Goal: Obtain resource: Download file/media

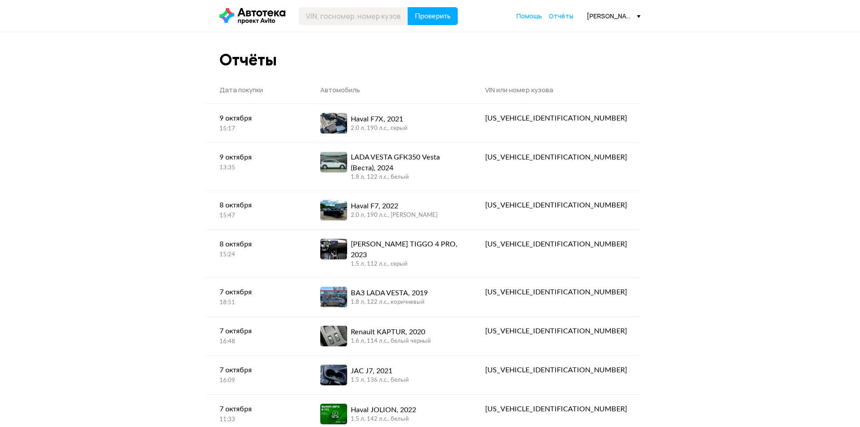
click at [334, 15] on input "text" at bounding box center [353, 16] width 109 height 18
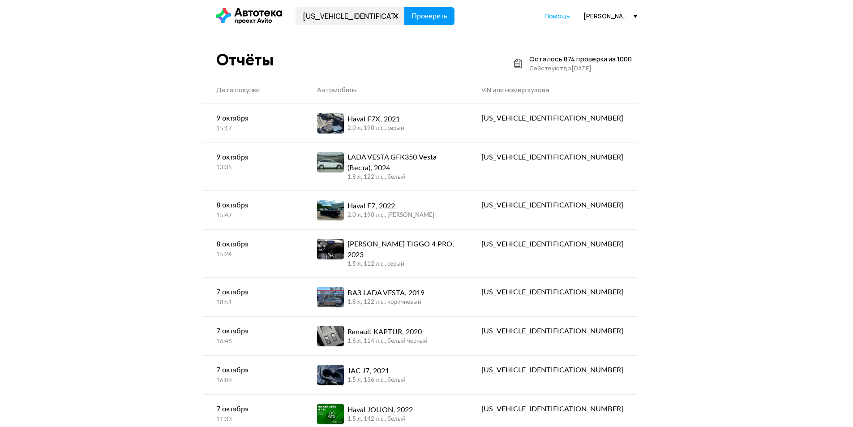
type input "[US_VEHICLE_IDENTIFICATION_NUMBER]"
click at [429, 13] on span "Проверить" at bounding box center [429, 16] width 36 height 7
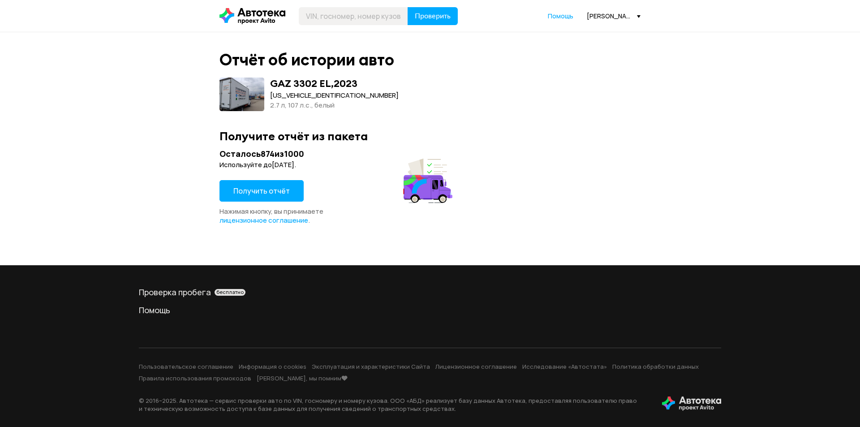
click at [267, 188] on span "Получить отчёт" at bounding box center [261, 191] width 56 height 10
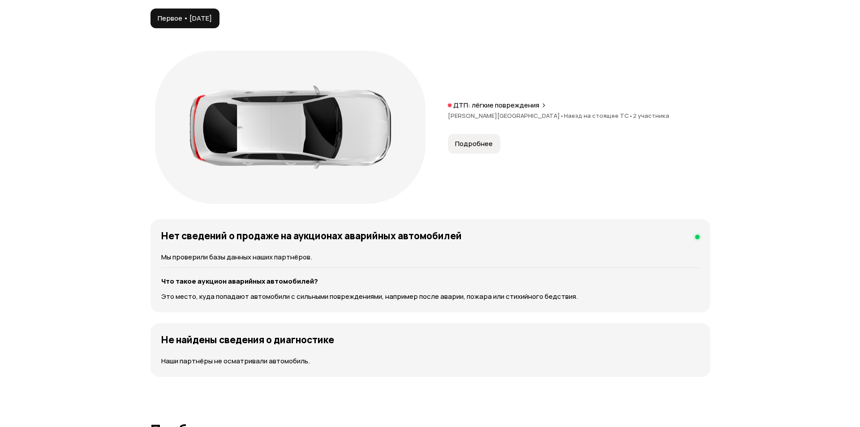
scroll to position [985, 0]
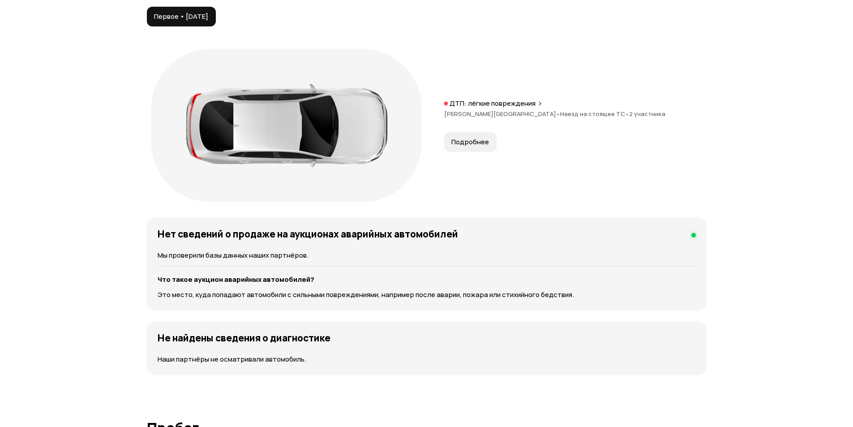
click at [480, 141] on span "Подробнее" at bounding box center [470, 141] width 38 height 9
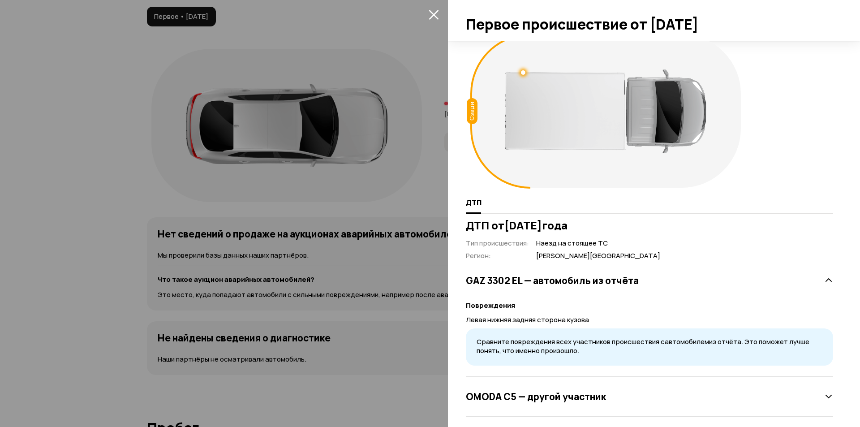
scroll to position [19, 0]
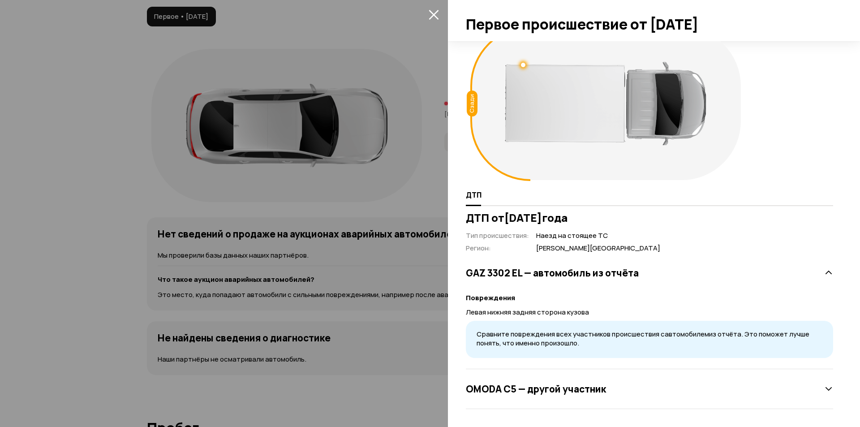
click at [824, 387] on icon at bounding box center [828, 388] width 9 height 9
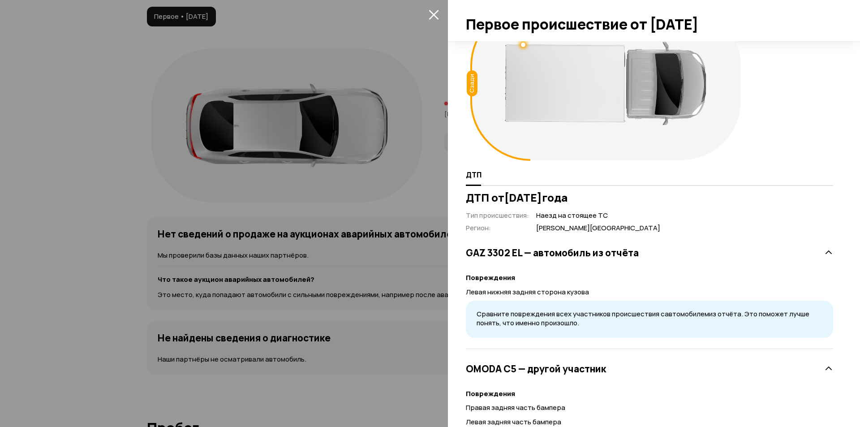
scroll to position [38, 0]
click at [824, 373] on icon at bounding box center [828, 369] width 9 height 9
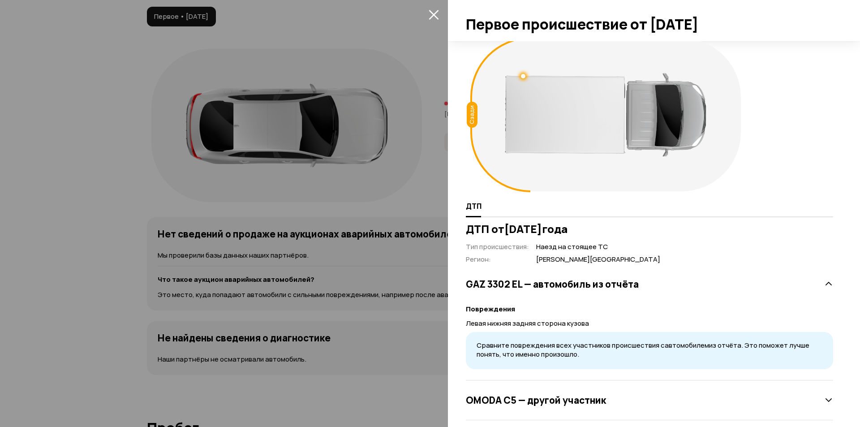
scroll to position [0, 0]
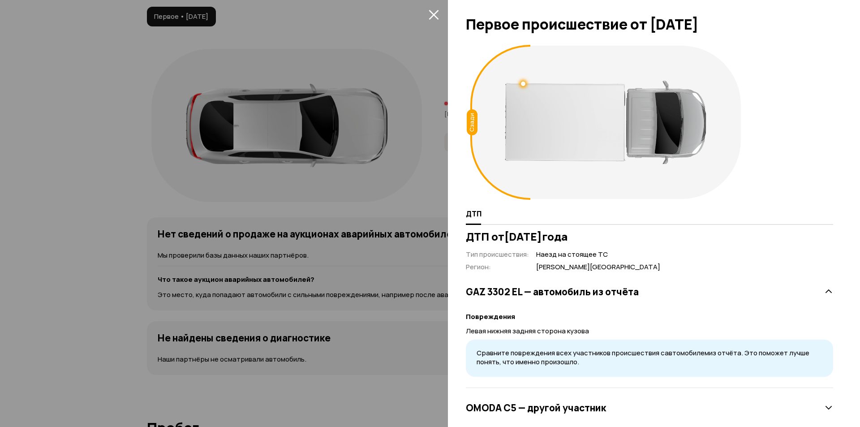
click at [431, 17] on icon "закрыть" at bounding box center [433, 15] width 10 height 10
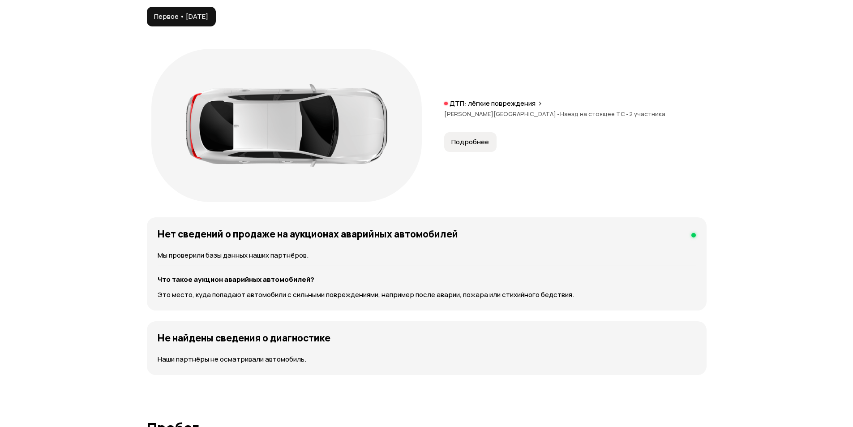
click at [535, 100] on div "ДТП: лёгкие повреждения" at bounding box center [575, 103] width 262 height 9
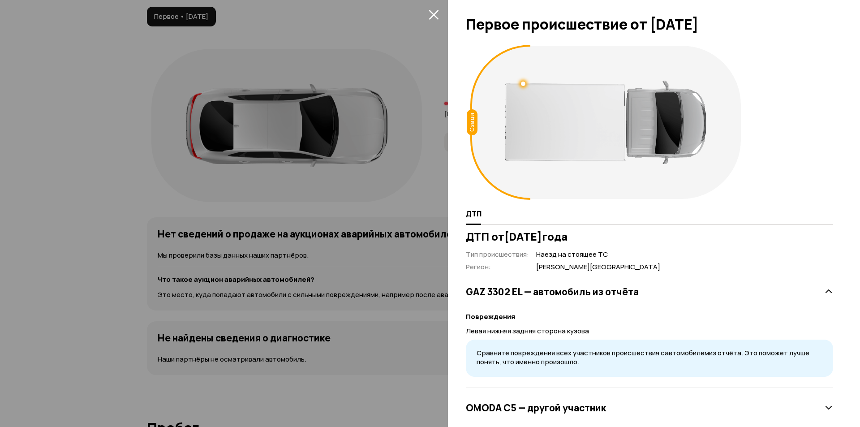
click at [435, 11] on icon "закрыть" at bounding box center [433, 14] width 10 height 10
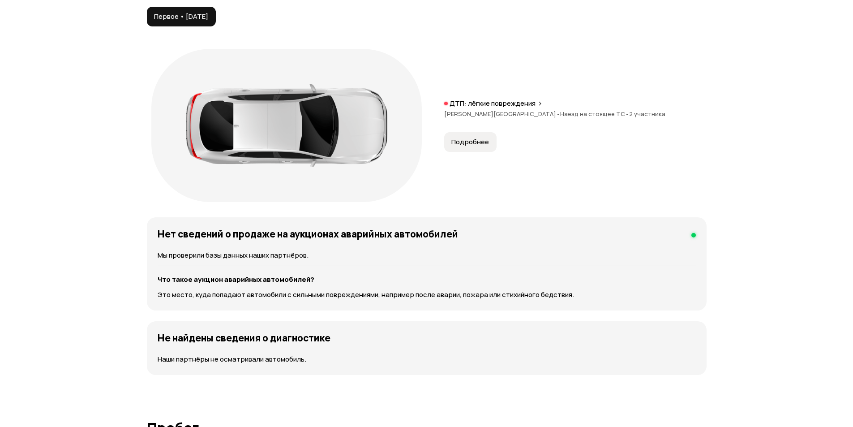
click at [476, 146] on button "Подробнее" at bounding box center [470, 142] width 52 height 20
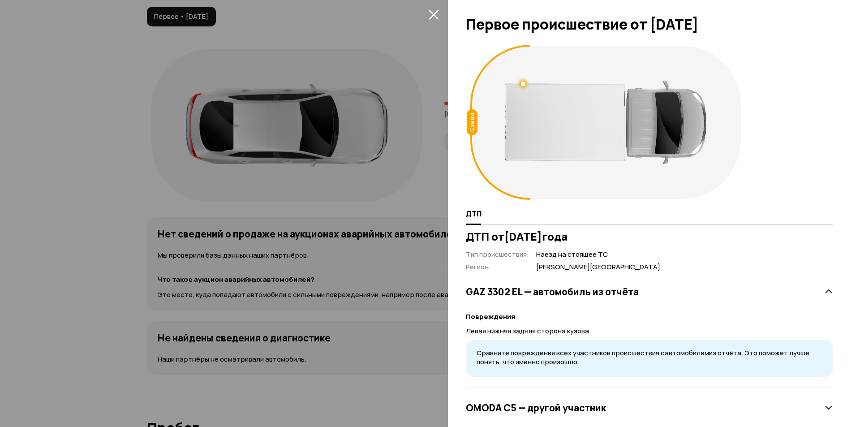
click at [430, 9] on icon "закрыть" at bounding box center [433, 14] width 10 height 10
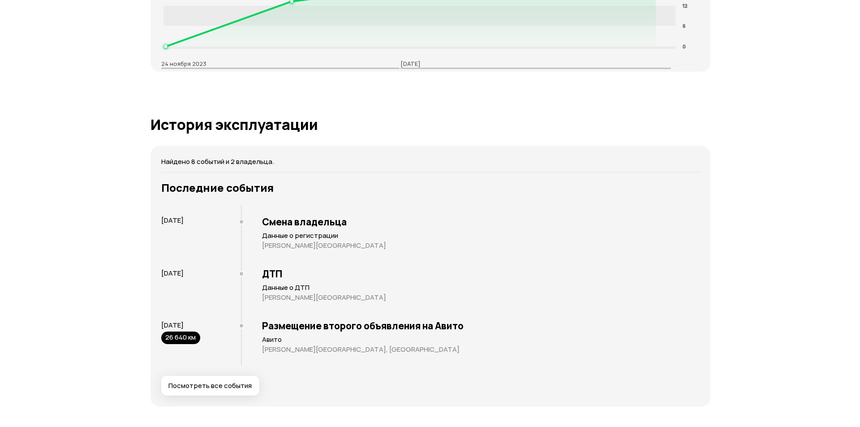
scroll to position [1701, 0]
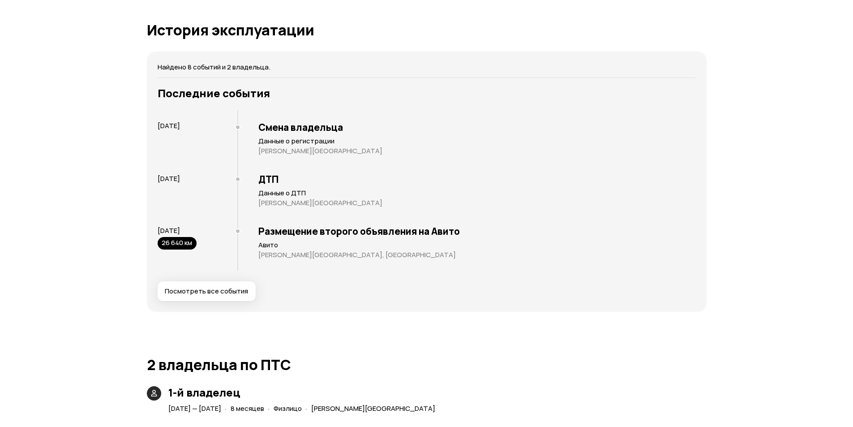
click at [237, 283] on button "Посмотреть все события" at bounding box center [207, 291] width 98 height 20
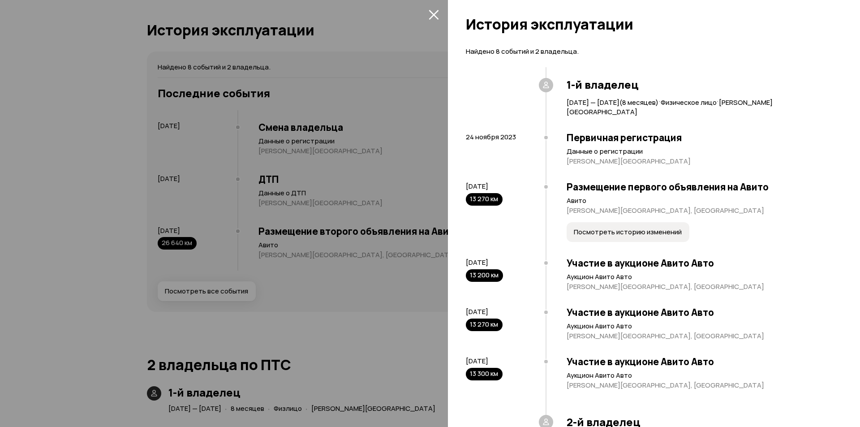
click at [640, 228] on span "Посмотреть историю изменений" at bounding box center [628, 231] width 108 height 9
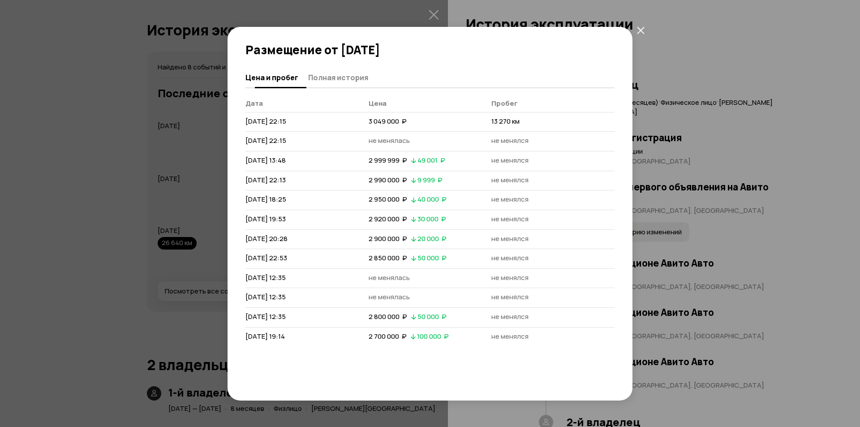
click at [351, 81] on span "Полная история" at bounding box center [338, 77] width 60 height 9
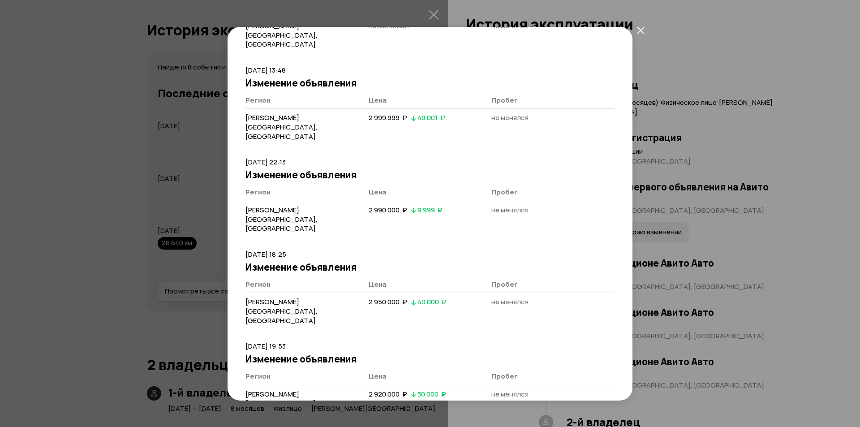
scroll to position [0, 0]
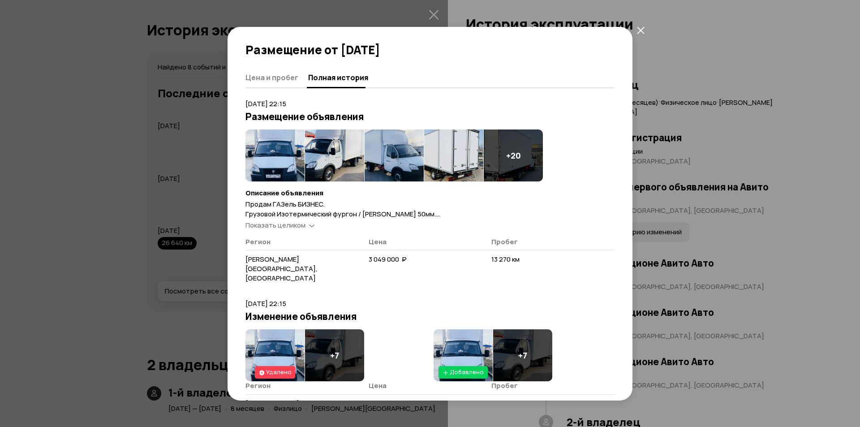
click at [642, 33] on icon "закрыть" at bounding box center [640, 30] width 7 height 7
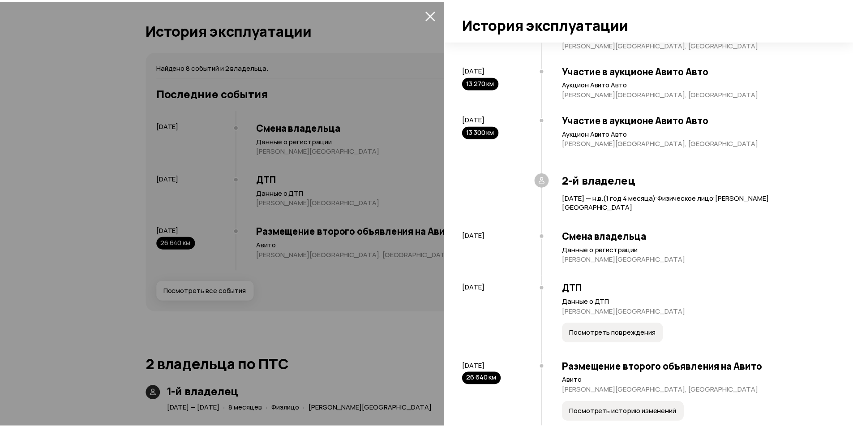
scroll to position [257, 0]
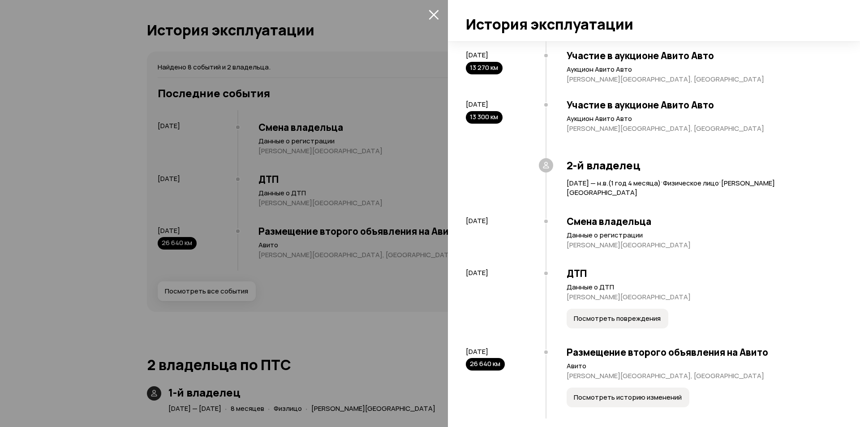
click at [645, 308] on button "Посмотреть повреждения" at bounding box center [617, 318] width 102 height 20
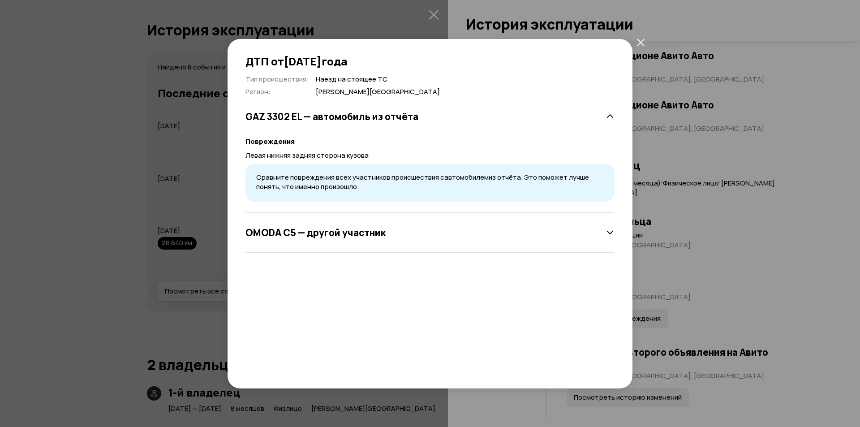
click at [607, 235] on icon at bounding box center [609, 232] width 9 height 9
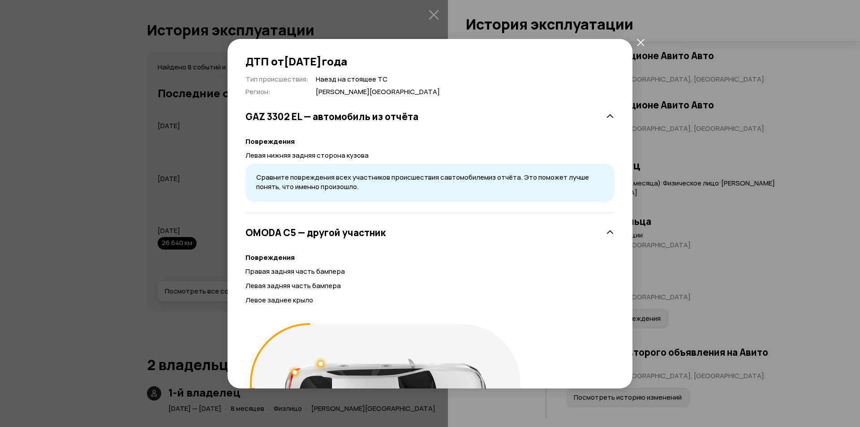
click at [605, 228] on icon at bounding box center [609, 232] width 9 height 9
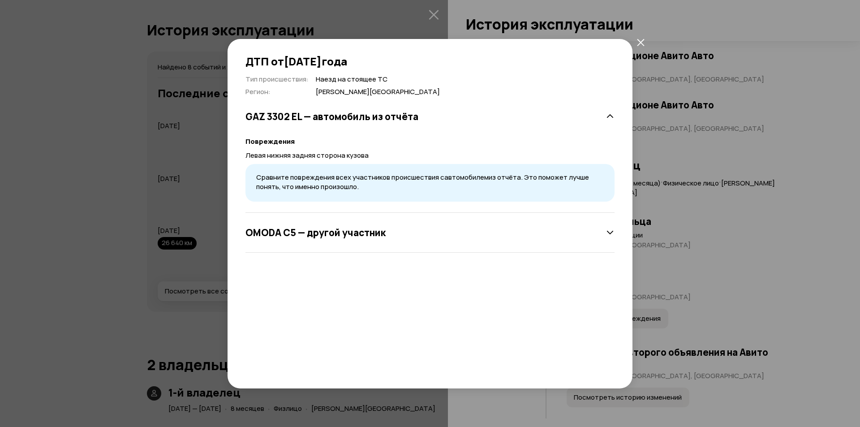
drag, startPoint x: 642, startPoint y: 43, endPoint x: 651, endPoint y: 151, distance: 108.7
click at [643, 43] on icon "закрыть" at bounding box center [641, 43] width 8 height 8
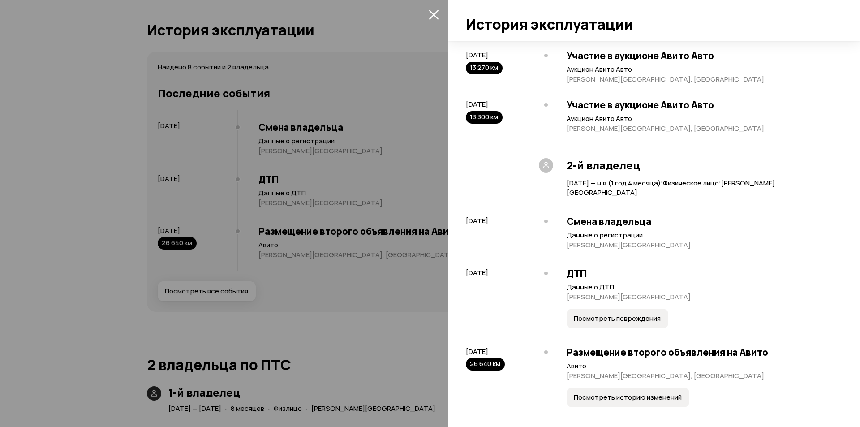
click at [436, 11] on icon "закрыть" at bounding box center [433, 14] width 10 height 10
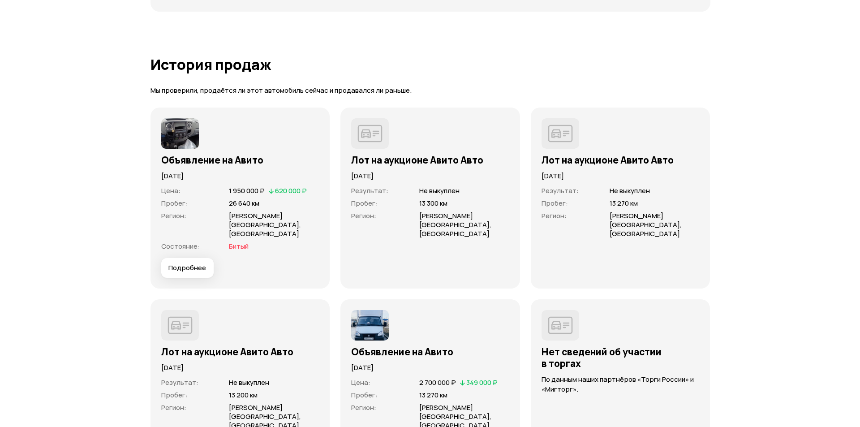
scroll to position [2462, 0]
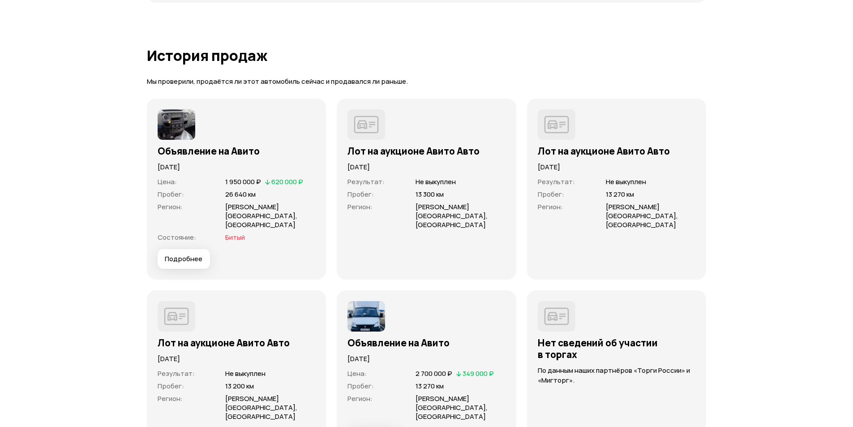
click at [241, 232] on span "Битый" at bounding box center [235, 236] width 20 height 9
click at [195, 254] on span "Подробнее" at bounding box center [184, 258] width 38 height 9
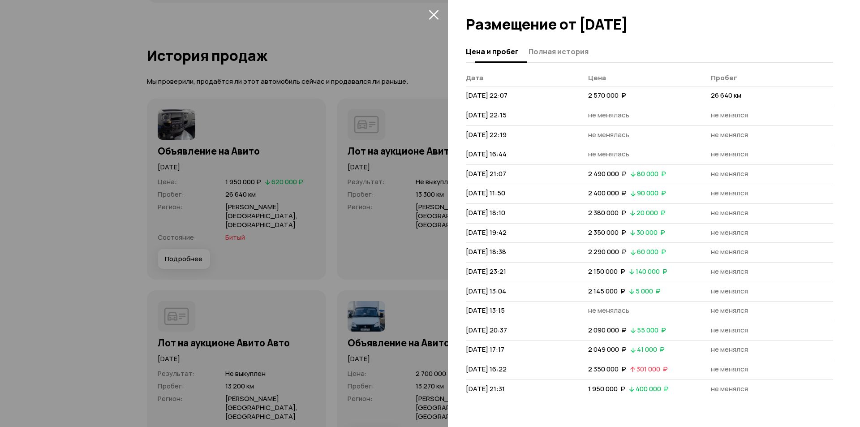
click at [555, 52] on span "Полная история" at bounding box center [558, 51] width 60 height 9
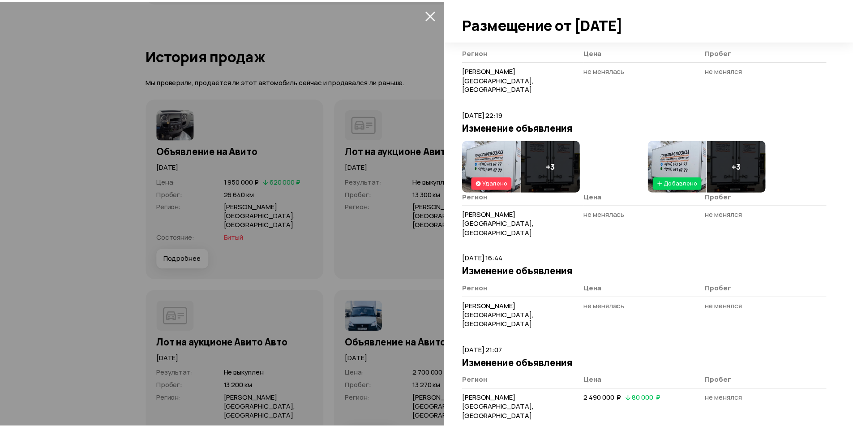
scroll to position [313, 0]
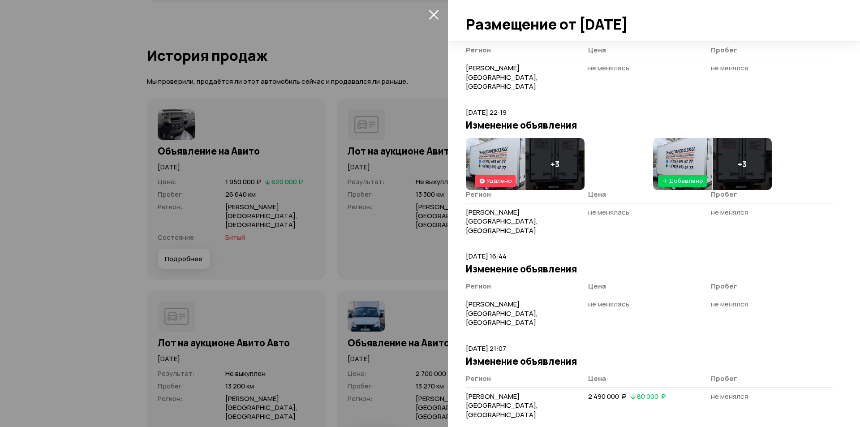
click at [500, 138] on img at bounding box center [495, 164] width 59 height 52
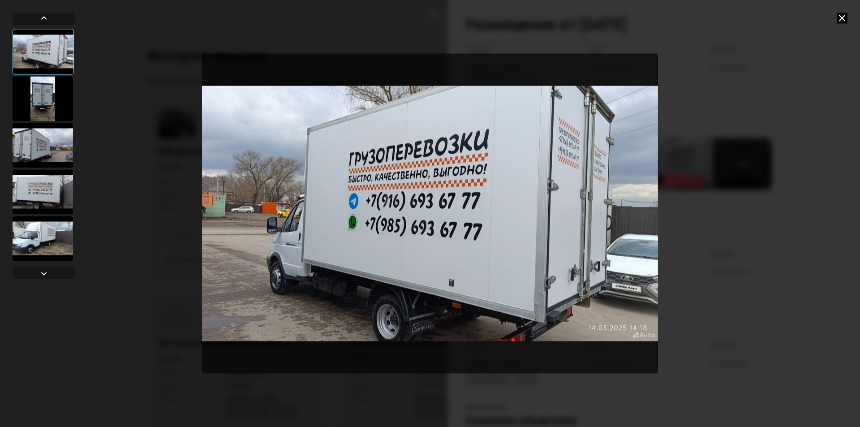
click at [845, 19] on icon at bounding box center [841, 18] width 11 height 11
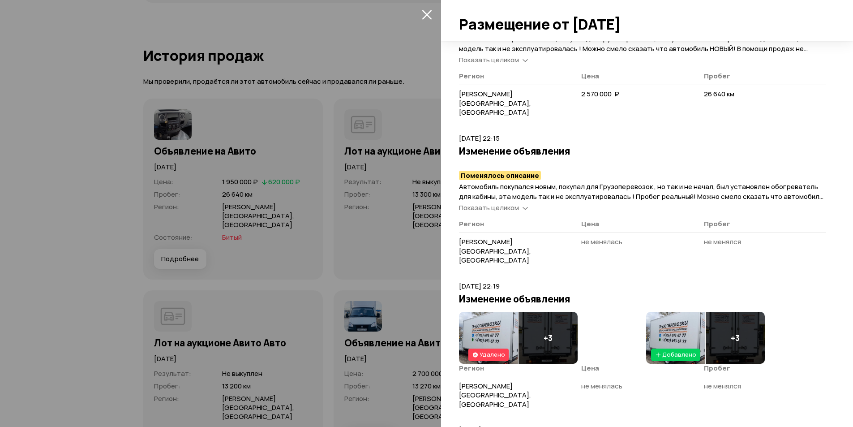
scroll to position [269, 0]
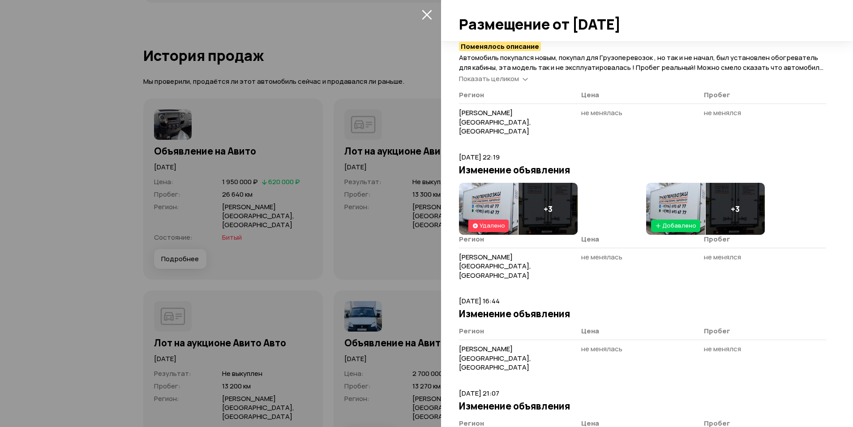
click at [488, 183] on img at bounding box center [488, 209] width 59 height 52
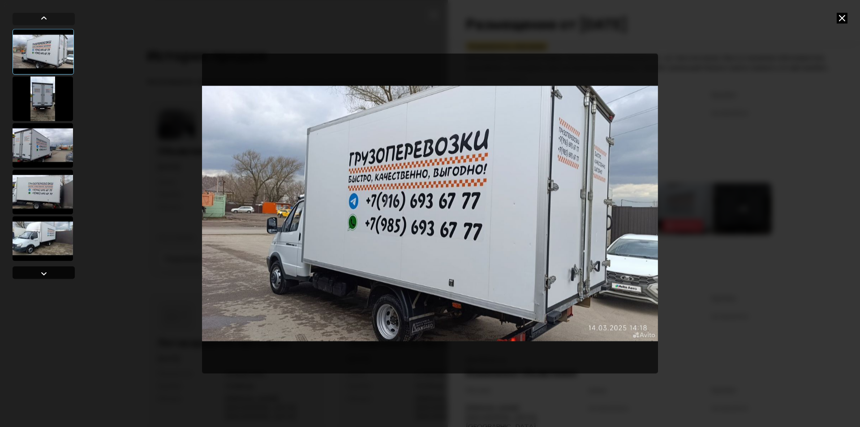
click at [58, 275] on div at bounding box center [44, 272] width 62 height 13
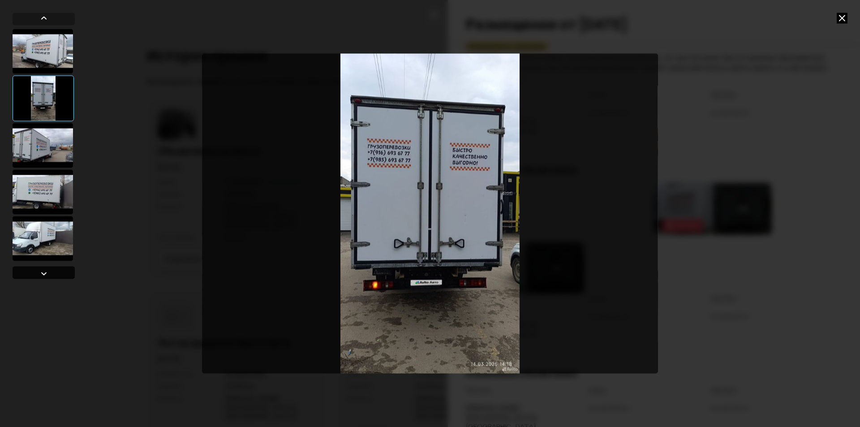
click at [58, 274] on div at bounding box center [44, 272] width 62 height 13
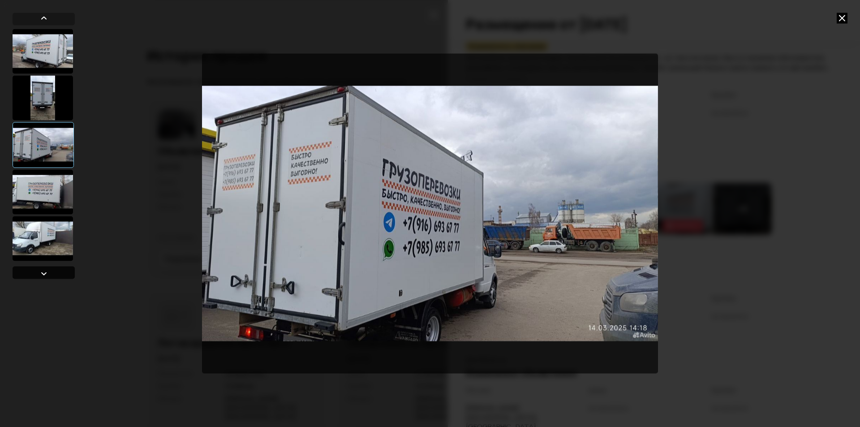
click at [58, 274] on div at bounding box center [44, 272] width 62 height 13
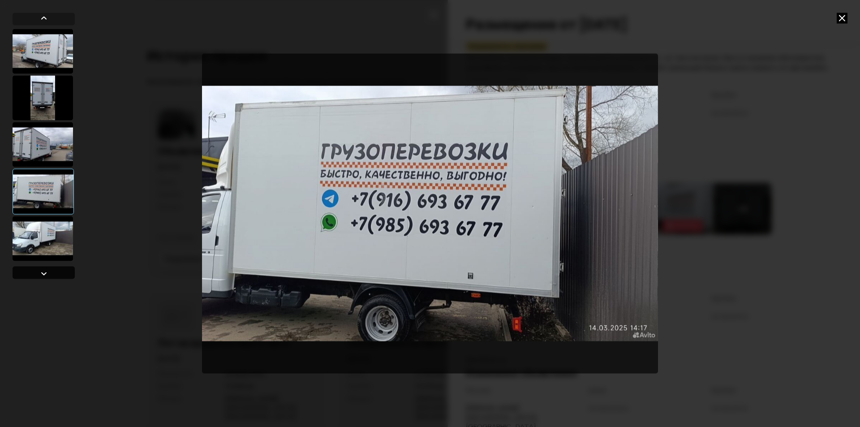
click at [59, 274] on div at bounding box center [44, 272] width 62 height 13
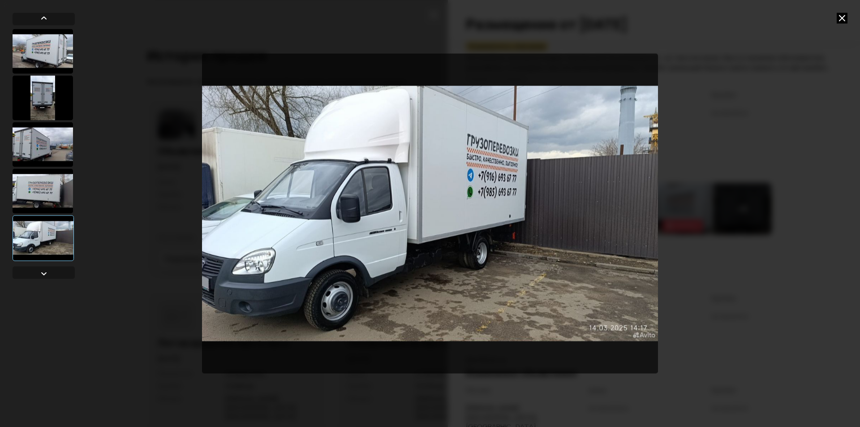
click at [844, 17] on icon at bounding box center [841, 18] width 11 height 11
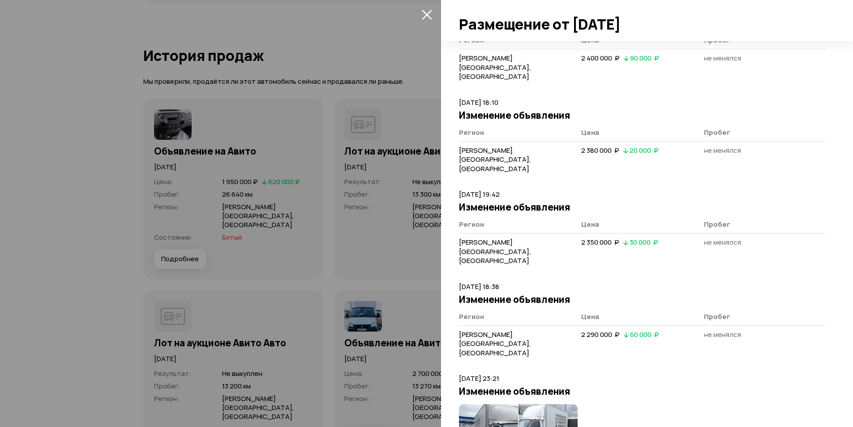
scroll to position [806, 0]
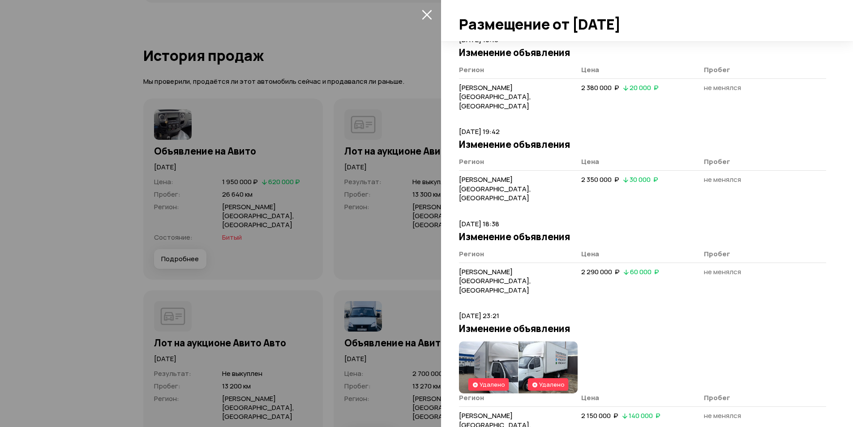
click at [504, 341] on img at bounding box center [488, 367] width 59 height 52
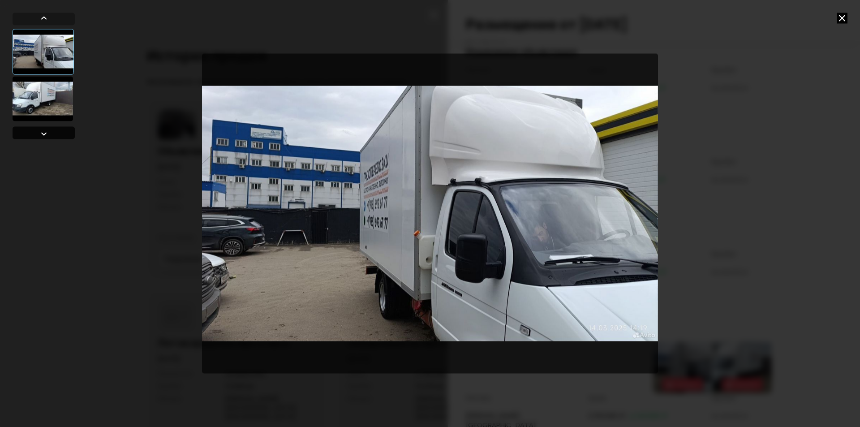
click at [54, 131] on div at bounding box center [44, 132] width 62 height 13
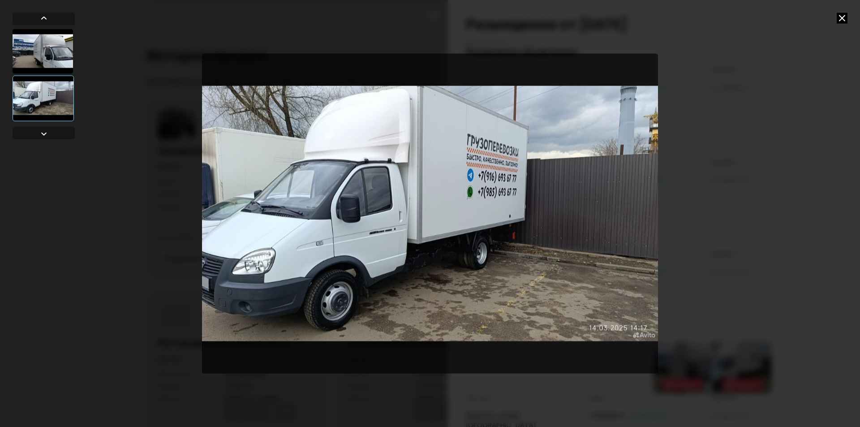
drag, startPoint x: 840, startPoint y: 16, endPoint x: 841, endPoint y: 21, distance: 5.0
click at [840, 16] on icon at bounding box center [841, 18] width 11 height 11
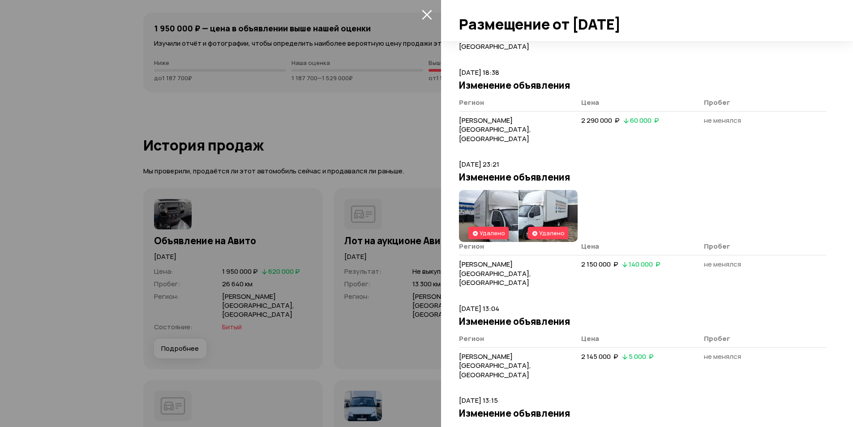
scroll to position [796, 0]
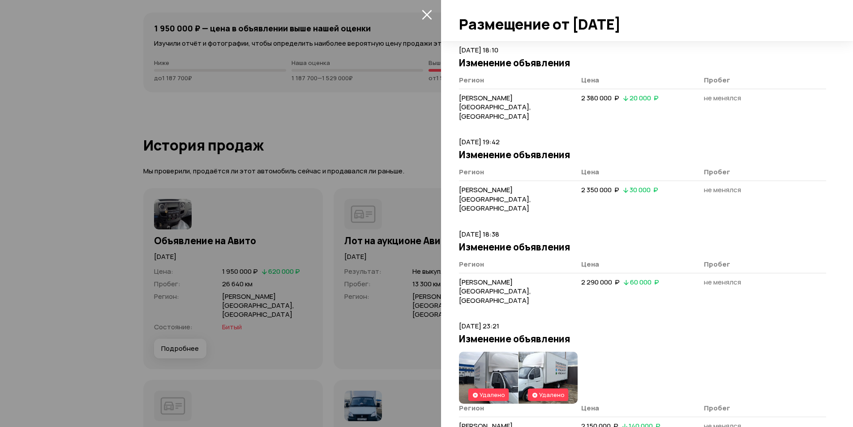
click at [425, 11] on icon "закрыть" at bounding box center [427, 14] width 10 height 10
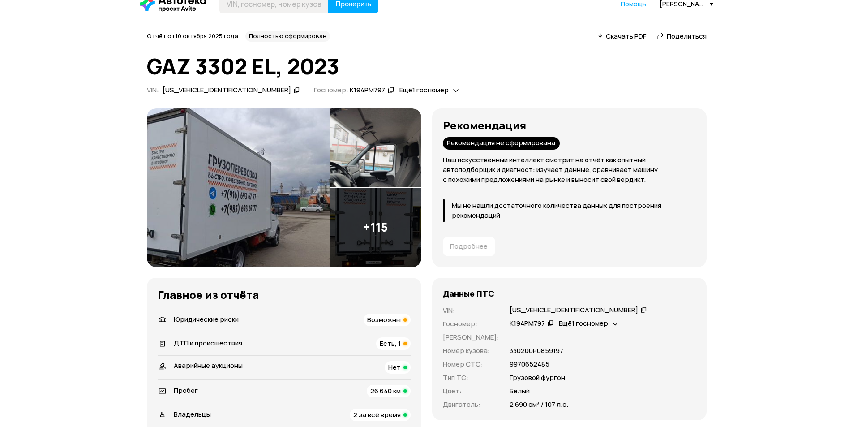
scroll to position [0, 0]
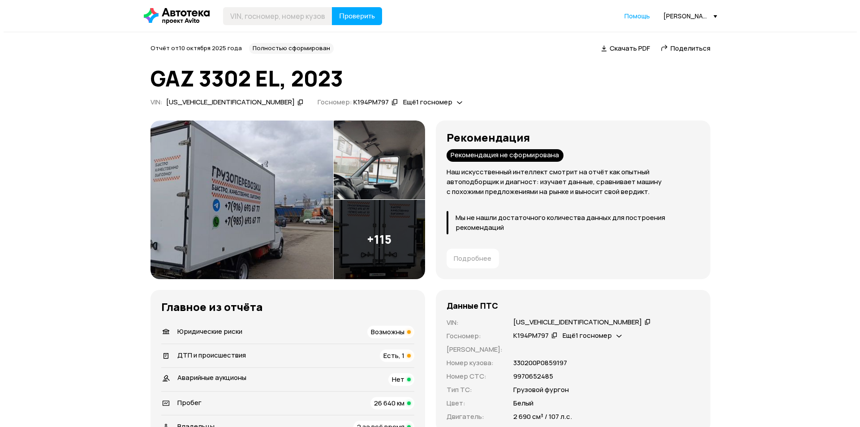
scroll to position [90, 0]
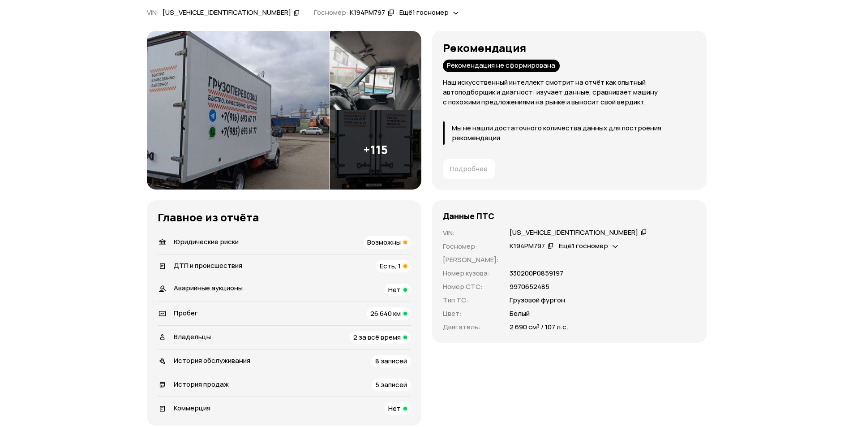
click at [265, 132] on img at bounding box center [238, 110] width 183 height 158
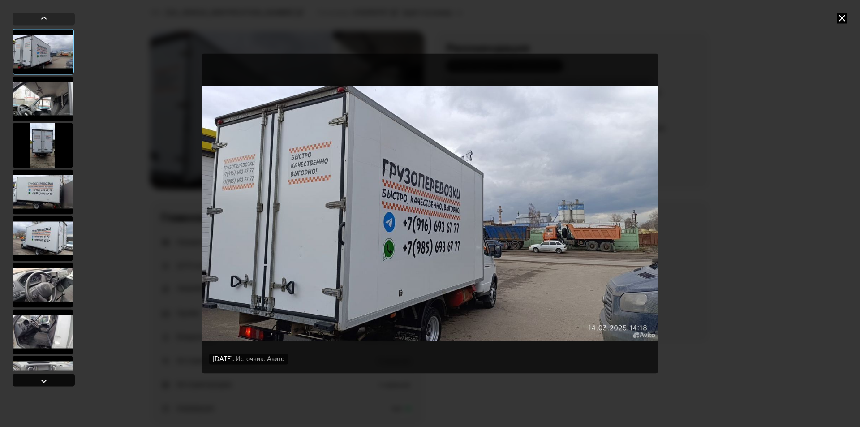
click at [48, 379] on div at bounding box center [44, 380] width 11 height 11
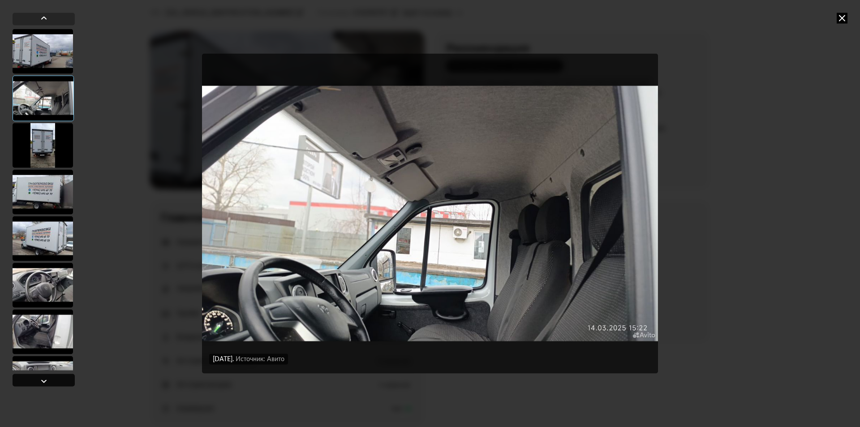
click at [45, 379] on div at bounding box center [44, 380] width 11 height 11
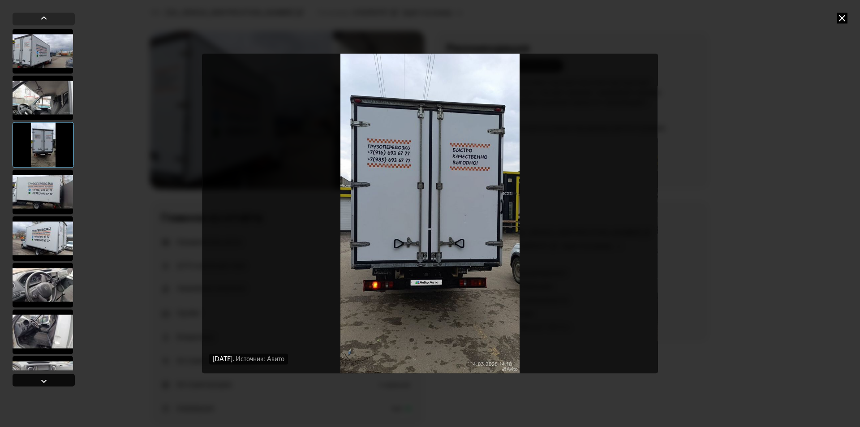
click at [45, 378] on div at bounding box center [44, 380] width 11 height 11
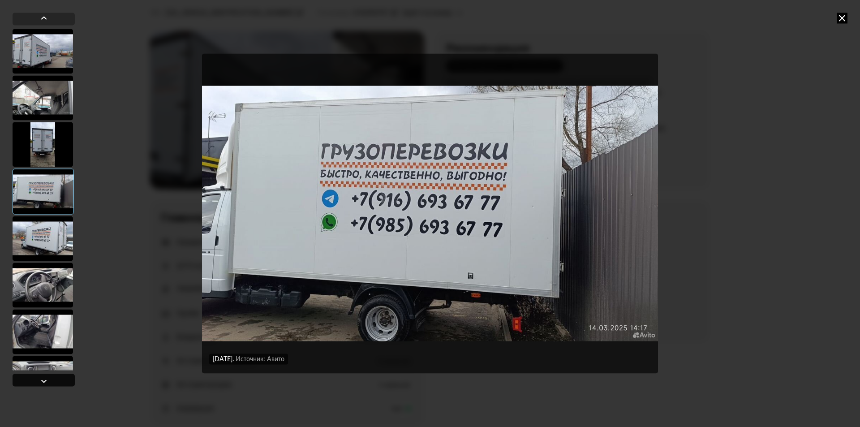
click at [45, 378] on div at bounding box center [44, 380] width 11 height 11
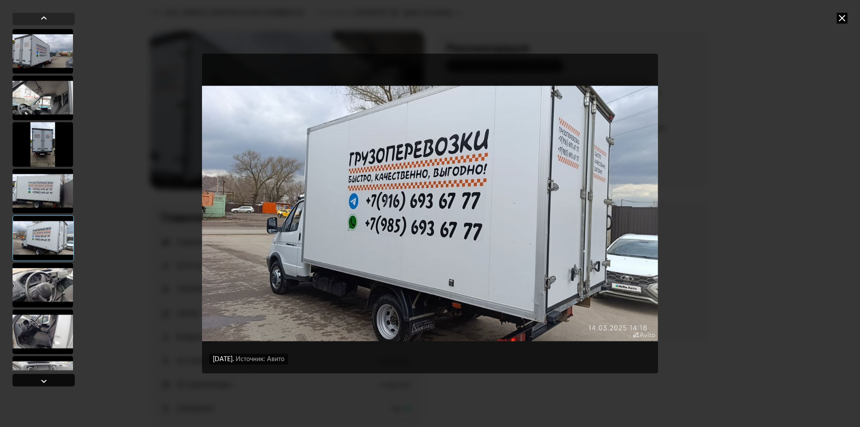
click at [45, 378] on div at bounding box center [44, 380] width 11 height 11
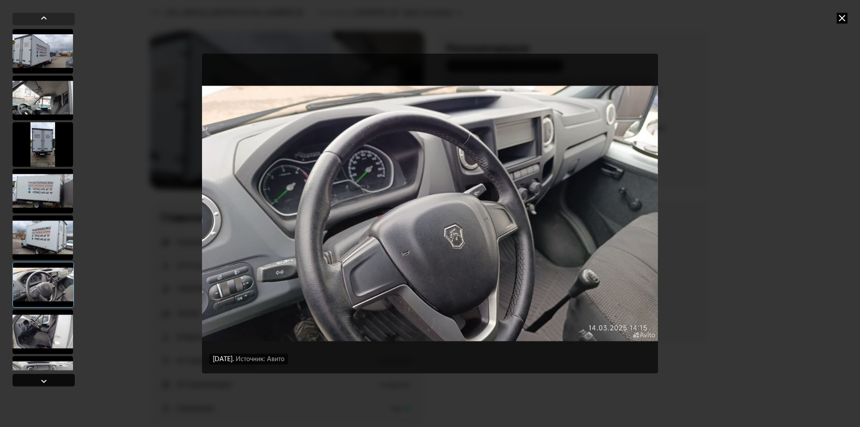
click at [45, 378] on div at bounding box center [44, 380] width 11 height 11
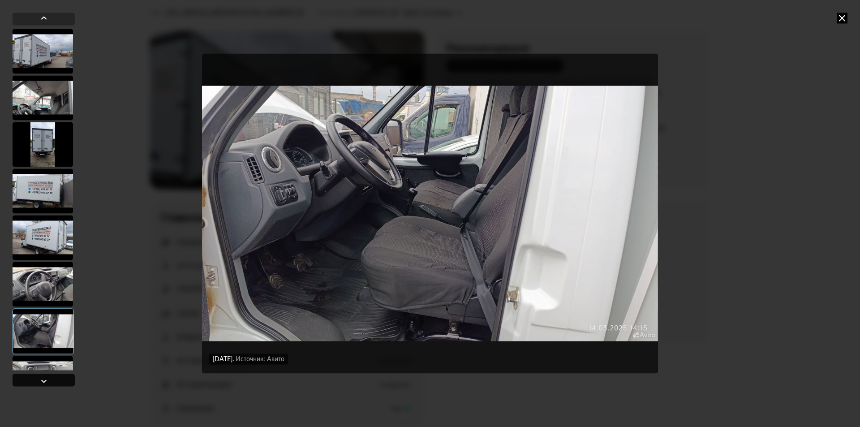
click at [45, 378] on div at bounding box center [44, 380] width 11 height 11
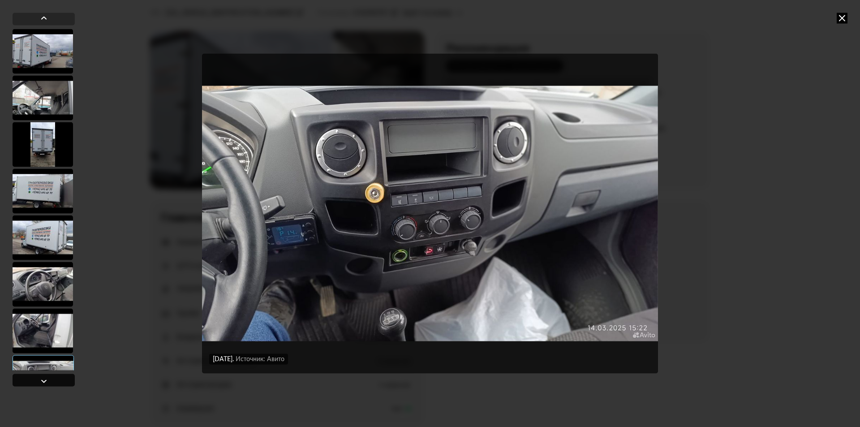
click at [45, 378] on div at bounding box center [44, 380] width 11 height 11
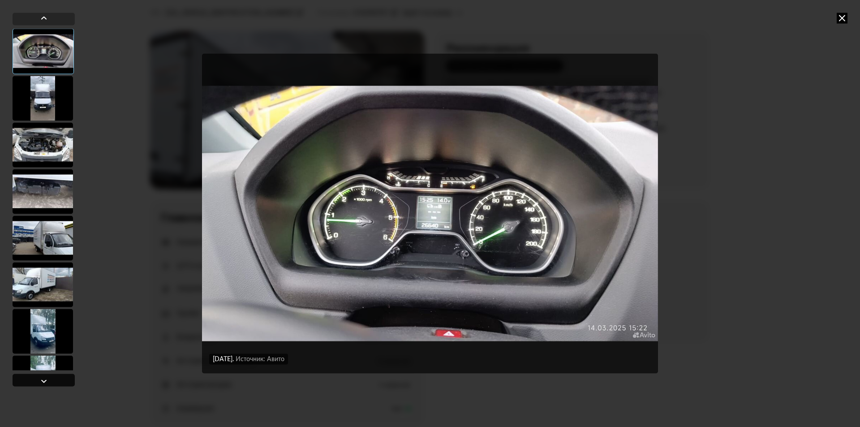
scroll to position [372, 0]
click at [45, 378] on div at bounding box center [44, 380] width 11 height 11
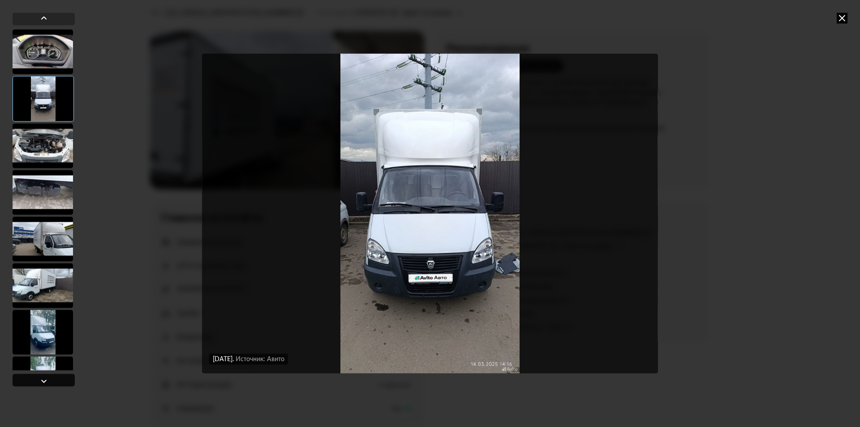
click at [45, 378] on div at bounding box center [44, 380] width 11 height 11
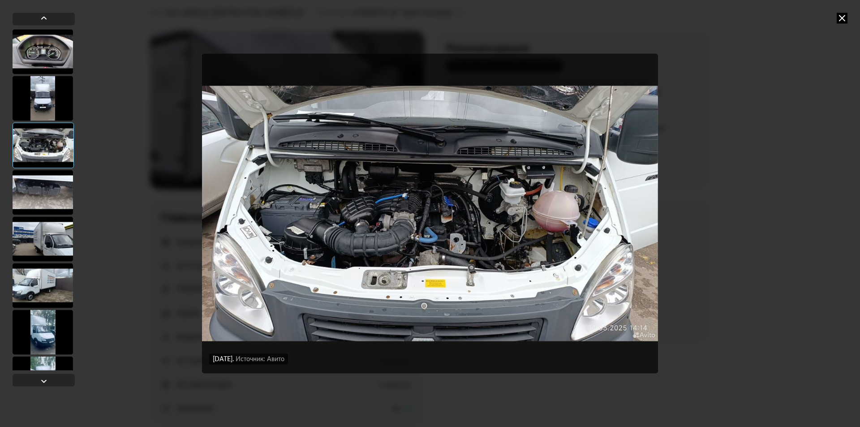
click at [54, 12] on div "15 марта 2025 года Источник: Авито 15 марта 2025 года Источник: Авито 15 марта …" at bounding box center [430, 213] width 860 height 427
click at [51, 21] on div at bounding box center [44, 19] width 62 height 13
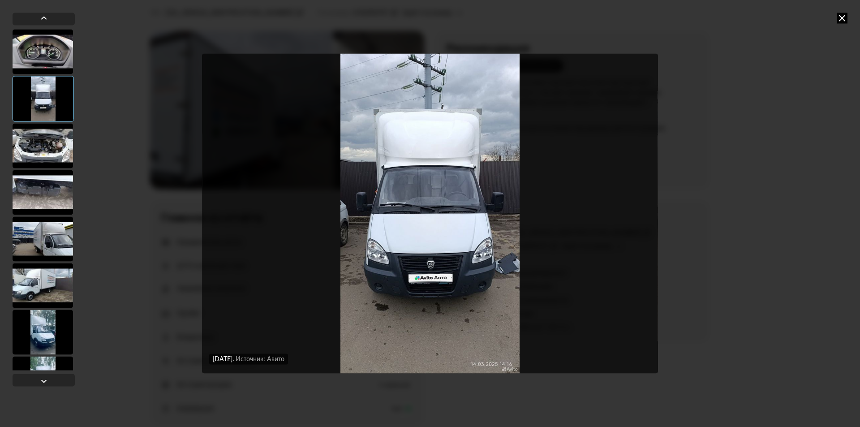
click at [49, 54] on div at bounding box center [43, 51] width 60 height 45
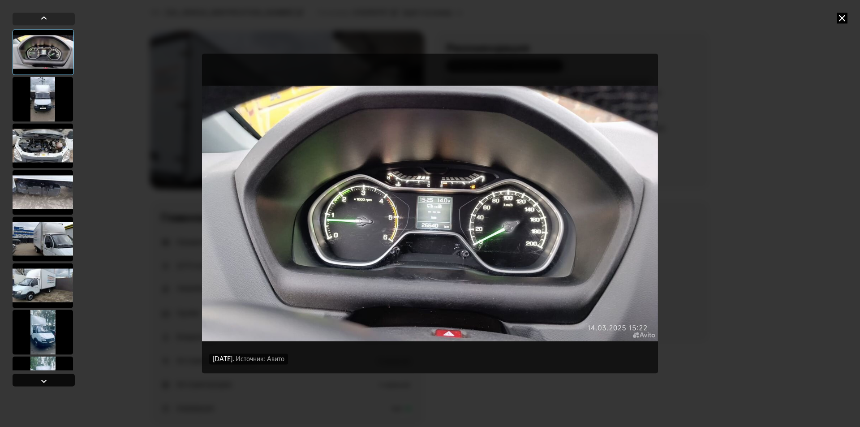
click at [56, 381] on div at bounding box center [44, 379] width 62 height 13
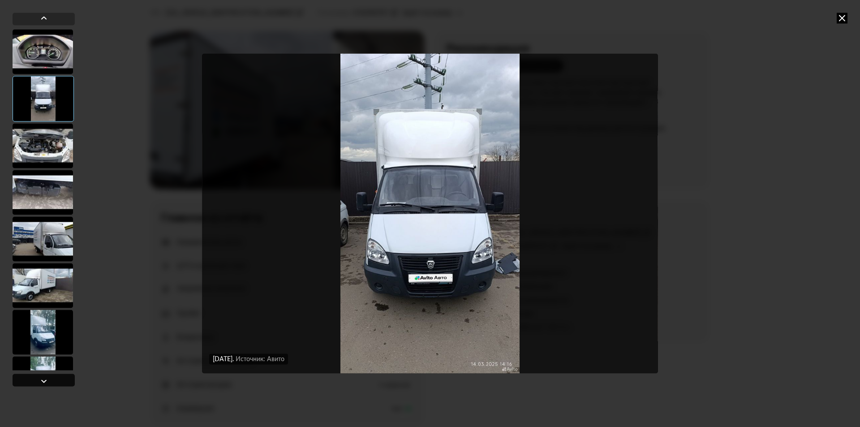
click at [56, 381] on div at bounding box center [44, 379] width 62 height 13
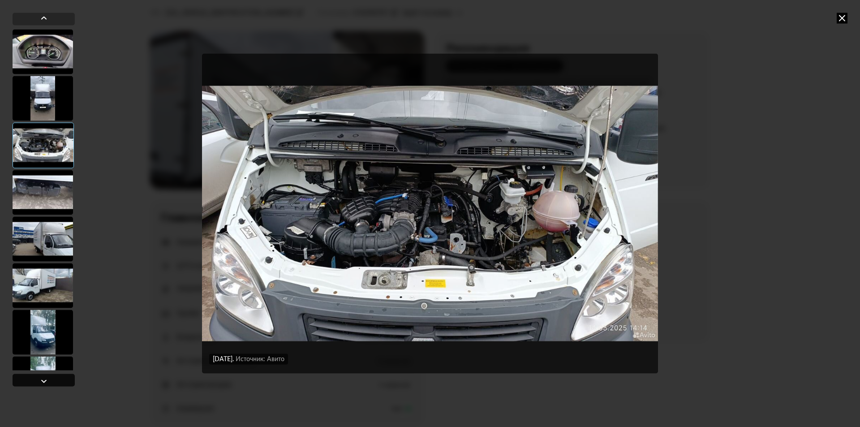
click at [56, 381] on div at bounding box center [44, 379] width 62 height 13
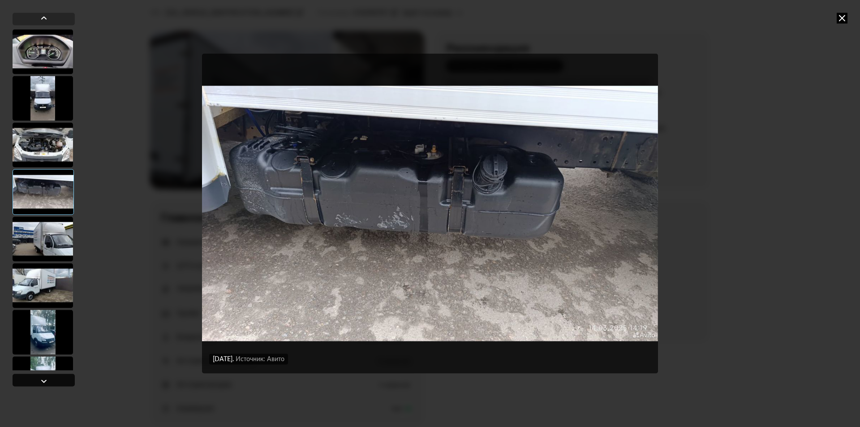
click at [56, 381] on div at bounding box center [44, 379] width 62 height 13
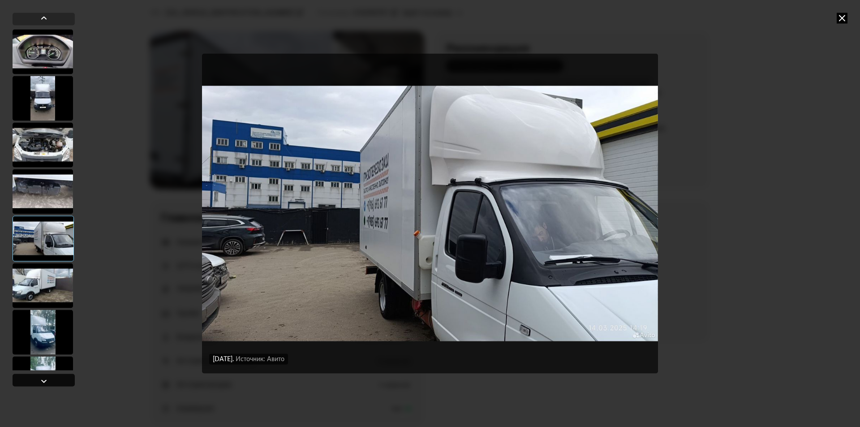
click at [56, 381] on div at bounding box center [44, 379] width 62 height 13
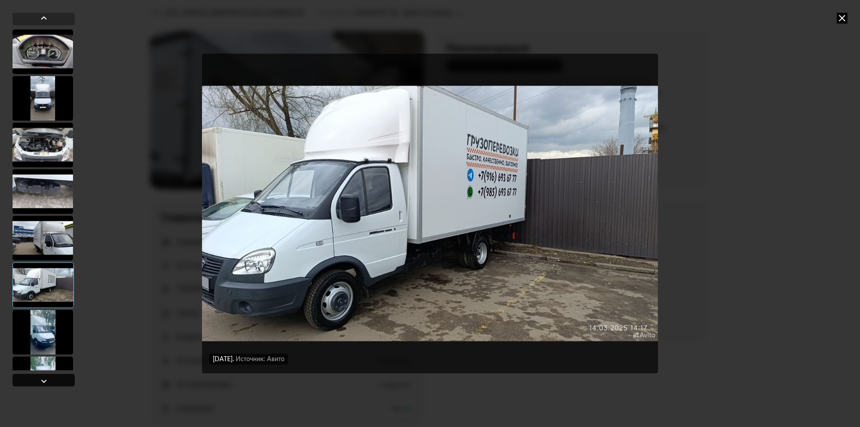
click at [56, 381] on div at bounding box center [44, 379] width 62 height 13
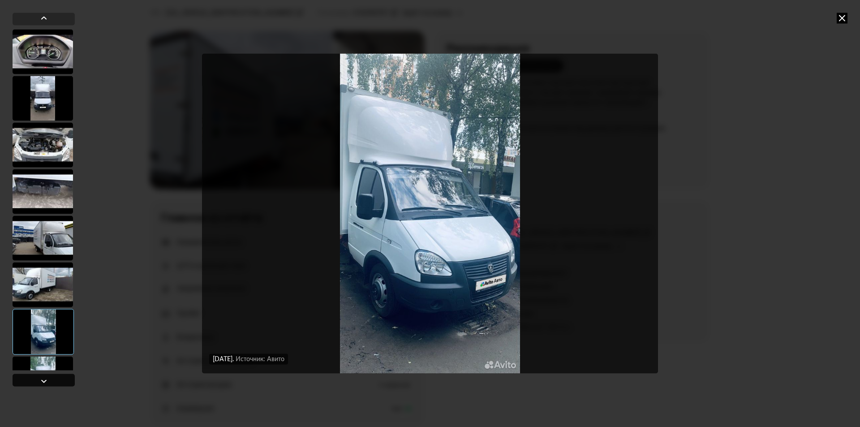
click at [56, 381] on div at bounding box center [44, 379] width 62 height 13
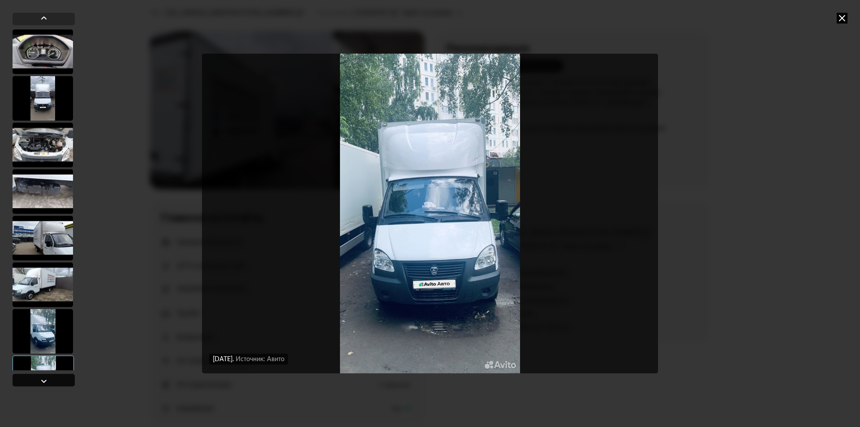
click at [56, 381] on div at bounding box center [44, 379] width 62 height 13
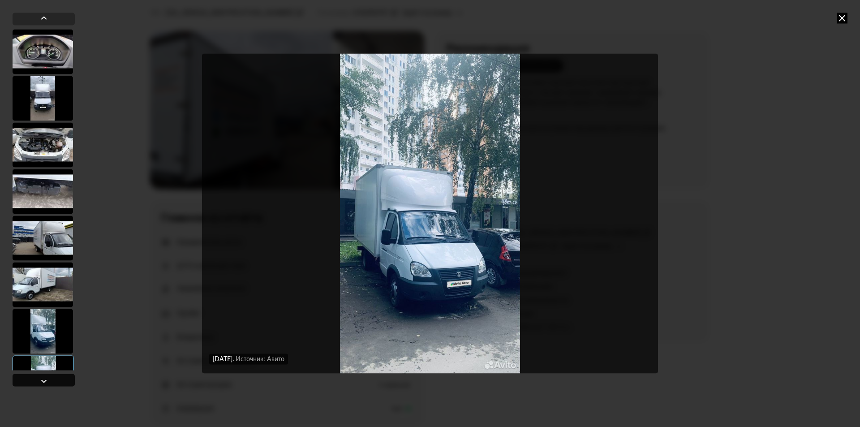
scroll to position [731, 0]
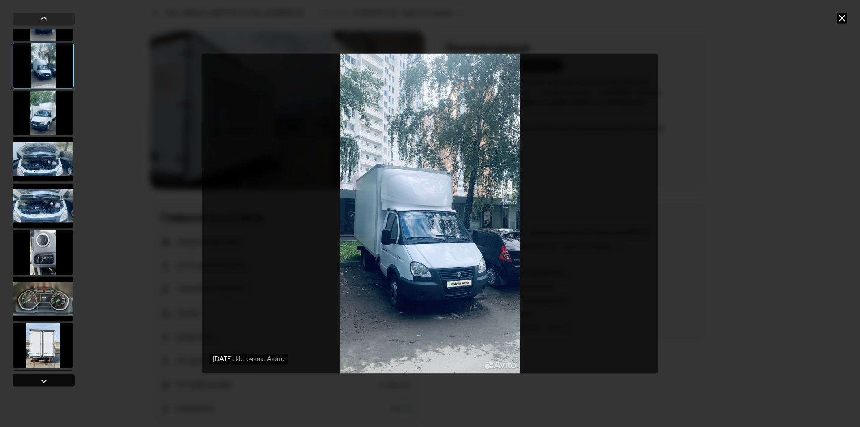
click at [56, 381] on div at bounding box center [44, 379] width 62 height 13
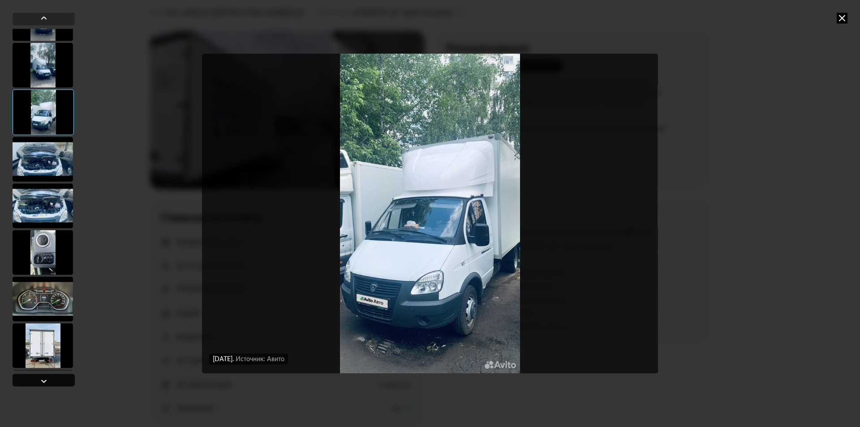
click at [56, 381] on div at bounding box center [44, 379] width 62 height 13
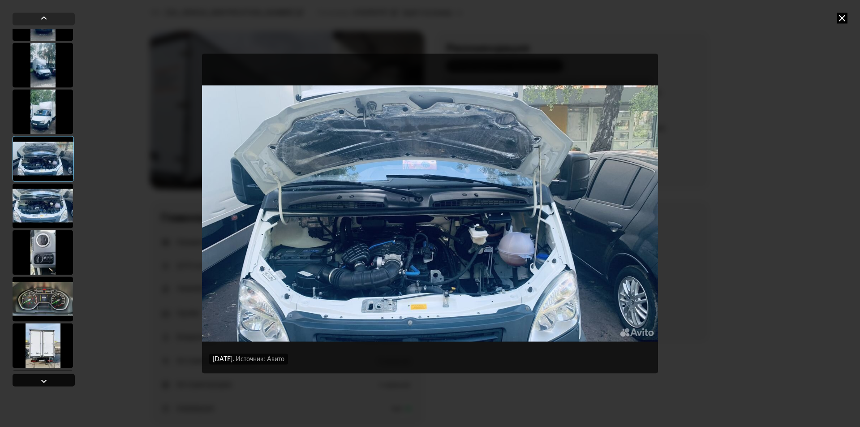
click at [56, 381] on div at bounding box center [44, 379] width 62 height 13
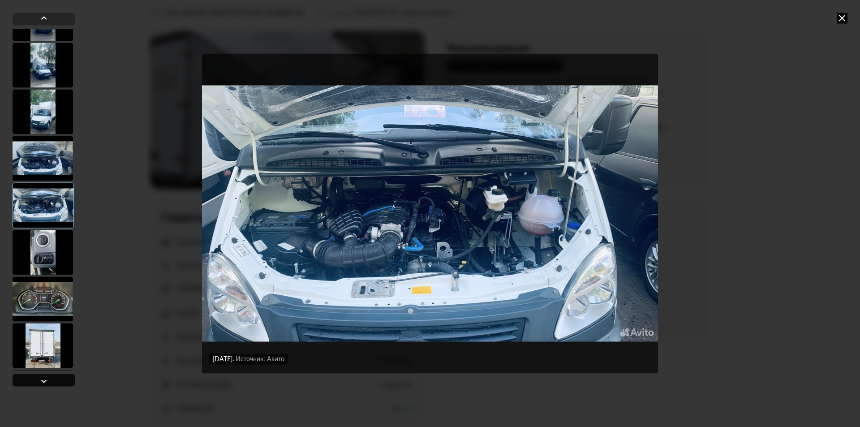
click at [56, 381] on div at bounding box center [44, 379] width 62 height 13
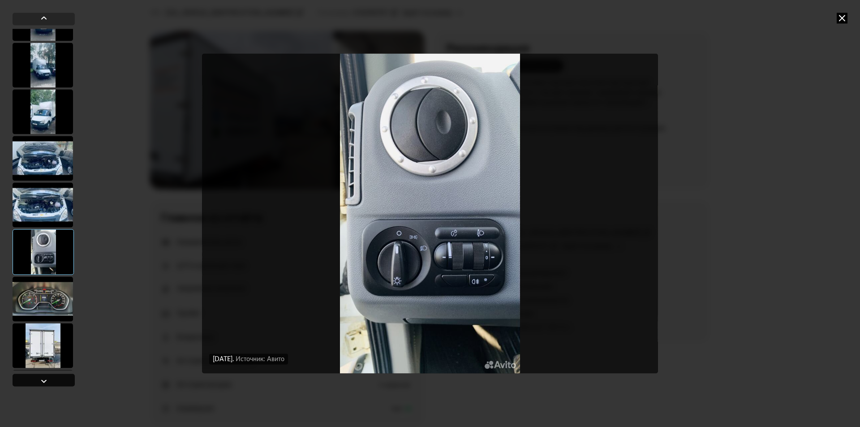
click at [56, 381] on div at bounding box center [44, 379] width 62 height 13
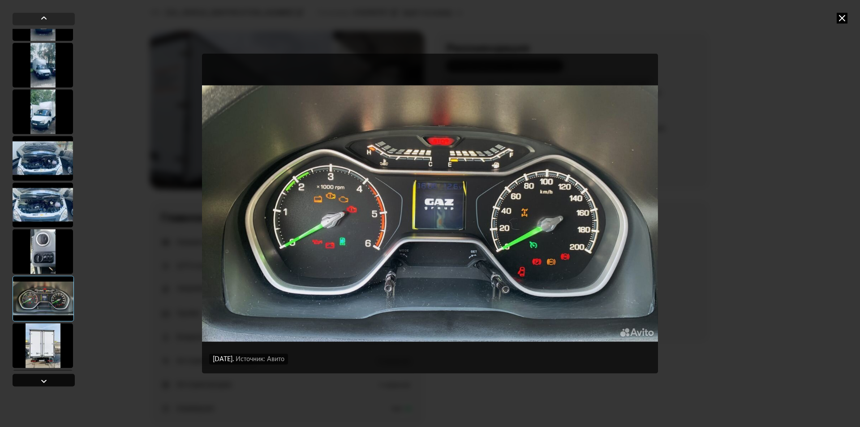
click at [56, 381] on div at bounding box center [44, 379] width 62 height 13
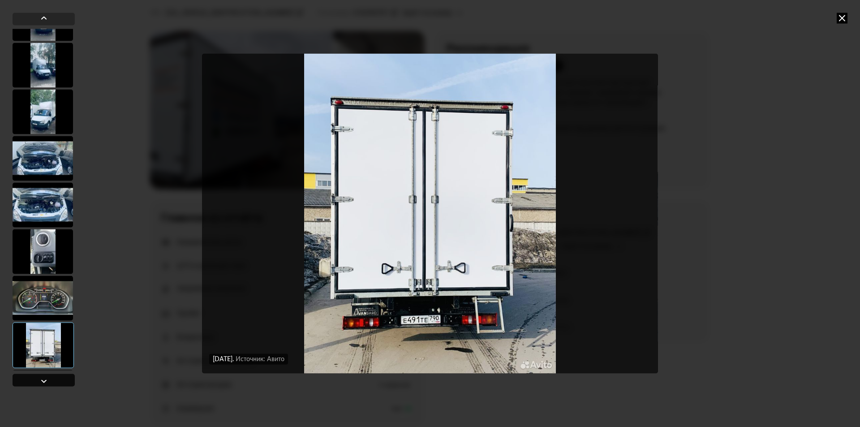
click at [56, 381] on div at bounding box center [44, 379] width 62 height 13
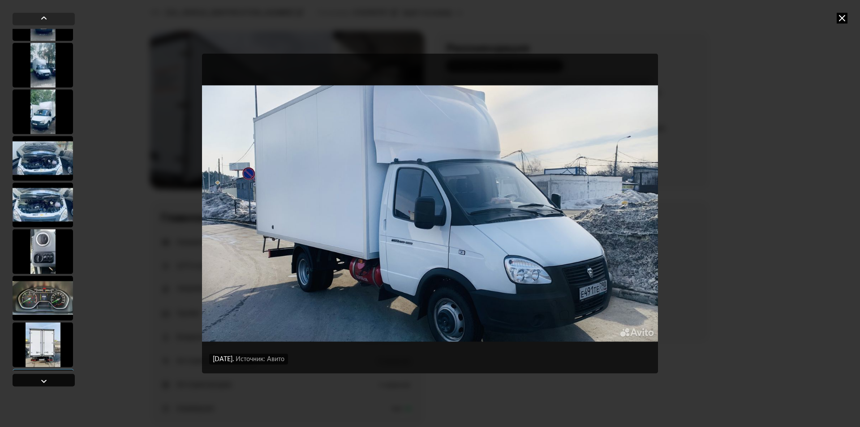
click at [56, 381] on div at bounding box center [44, 379] width 62 height 13
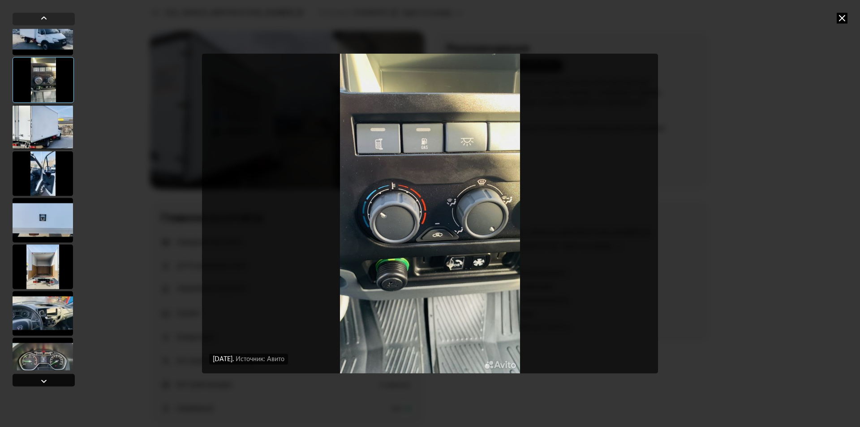
click at [56, 381] on div at bounding box center [44, 379] width 62 height 13
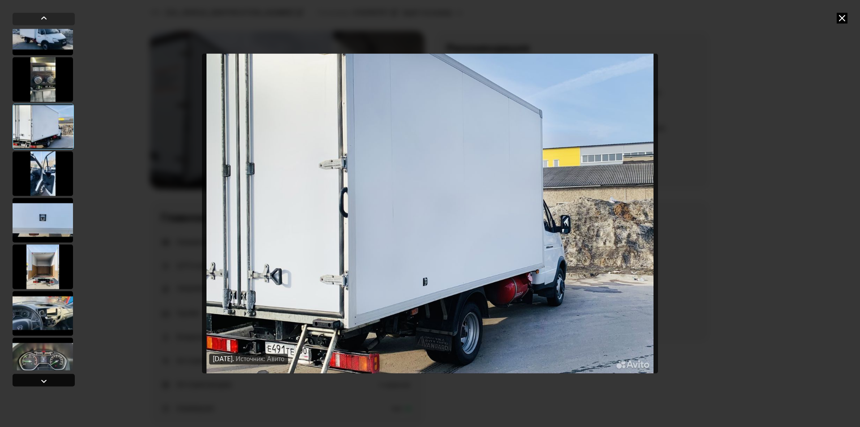
click at [56, 381] on div at bounding box center [44, 379] width 62 height 13
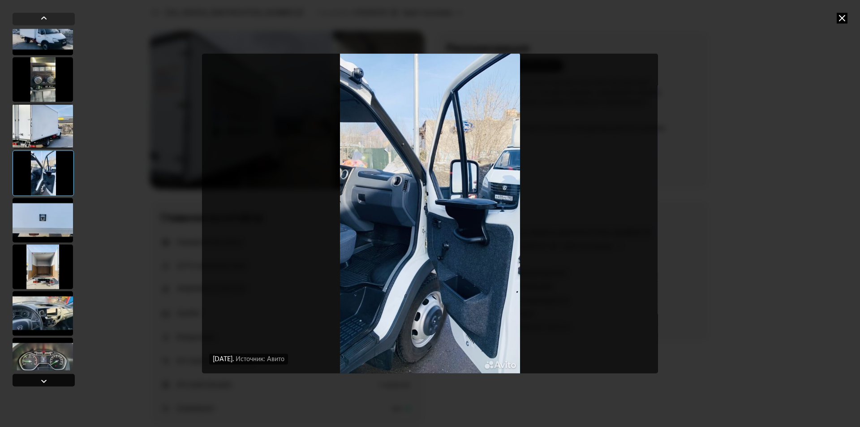
click at [56, 381] on div at bounding box center [44, 379] width 62 height 13
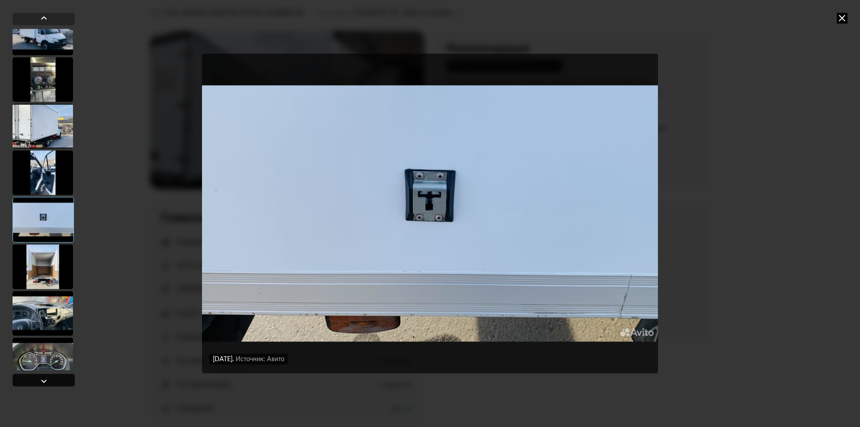
click at [56, 381] on div at bounding box center [44, 379] width 62 height 13
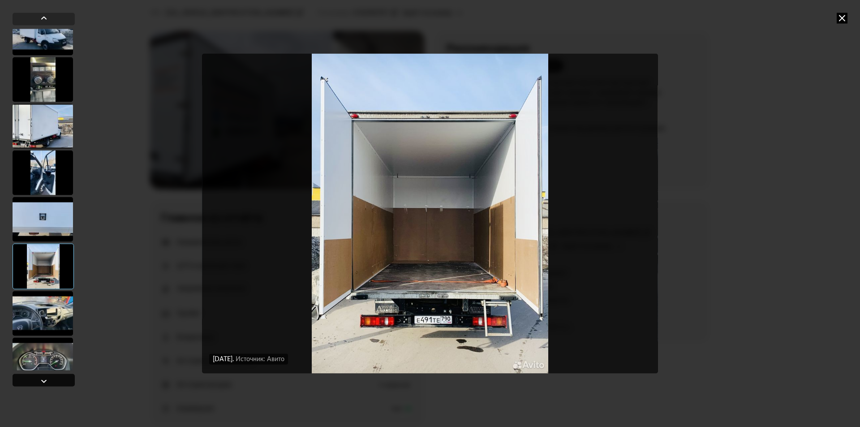
click at [56, 381] on div at bounding box center [44, 379] width 62 height 13
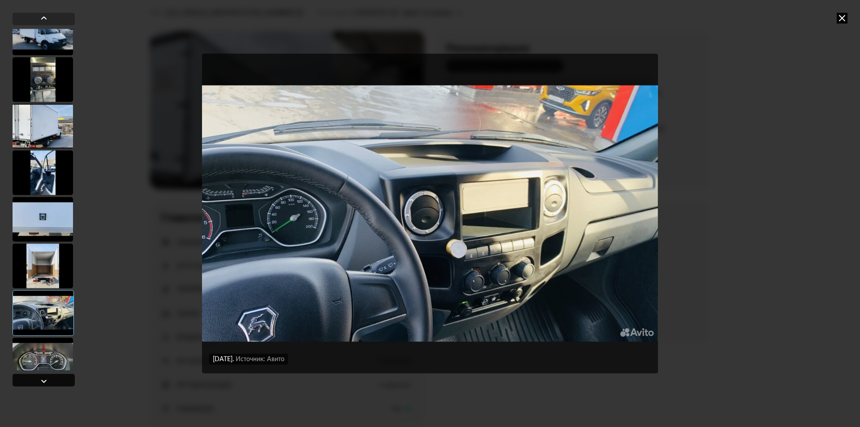
click at [56, 381] on div at bounding box center [44, 379] width 62 height 13
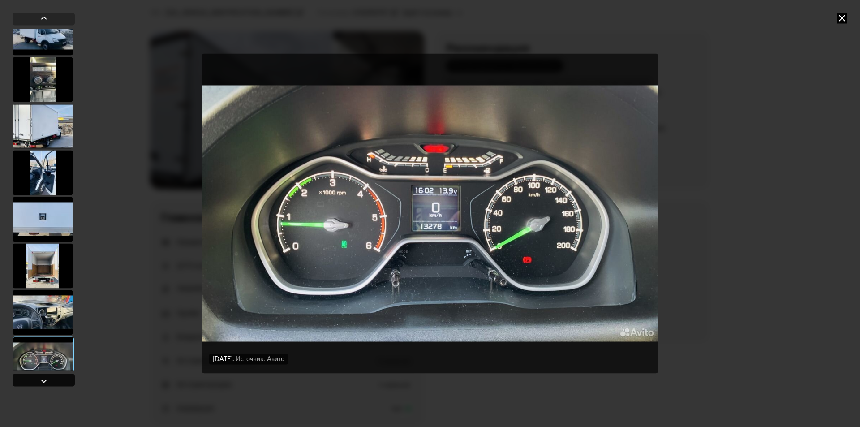
click at [56, 381] on div at bounding box center [44, 379] width 62 height 13
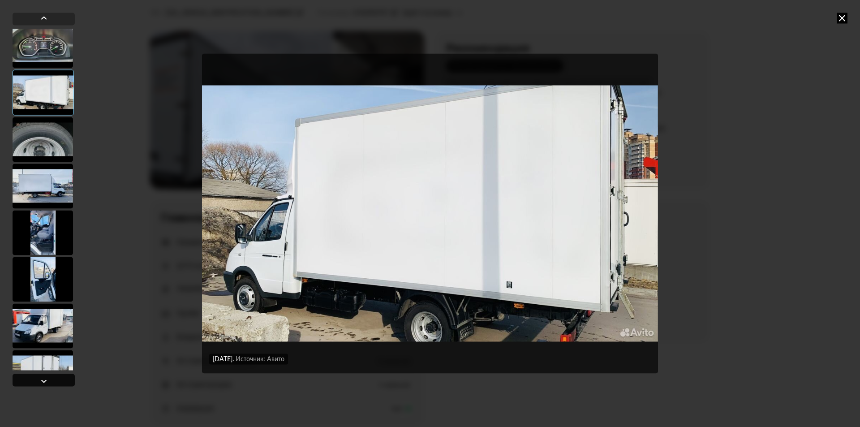
click at [56, 381] on div at bounding box center [44, 379] width 62 height 13
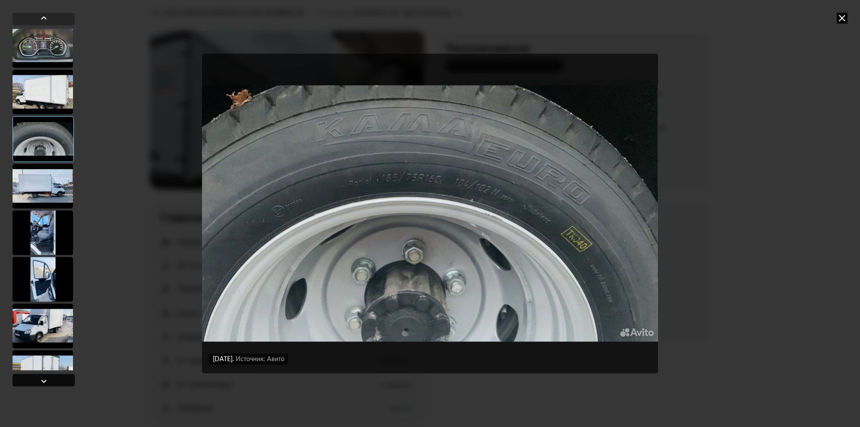
click at [56, 381] on div at bounding box center [44, 379] width 62 height 13
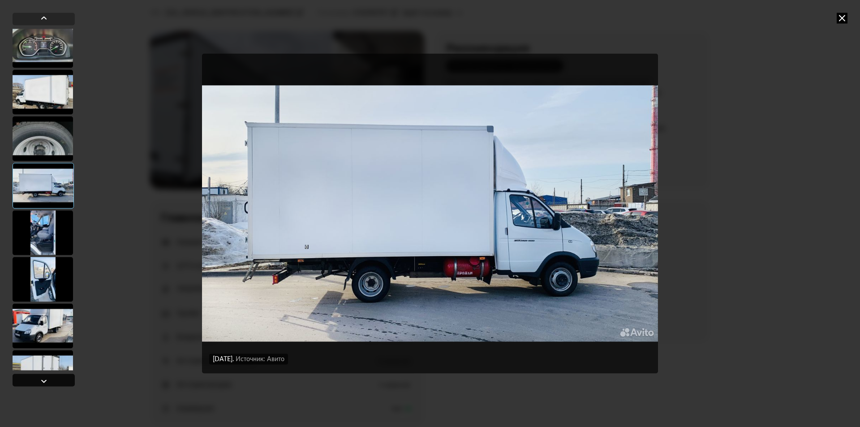
click at [56, 381] on div at bounding box center [44, 379] width 62 height 13
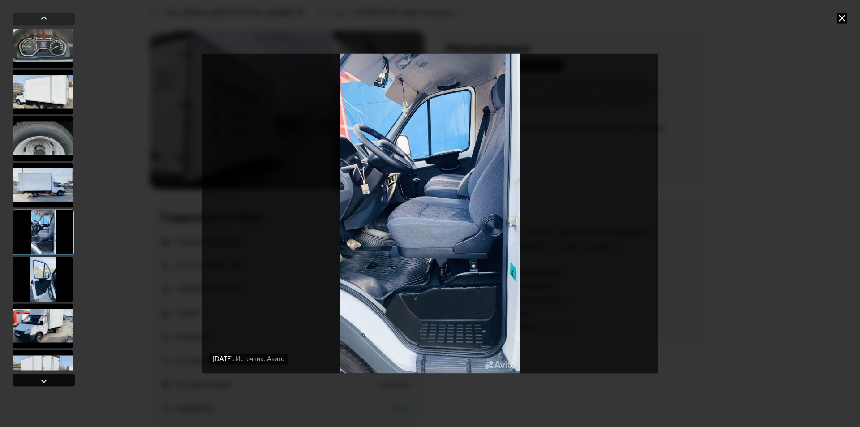
click at [56, 381] on div at bounding box center [44, 379] width 62 height 13
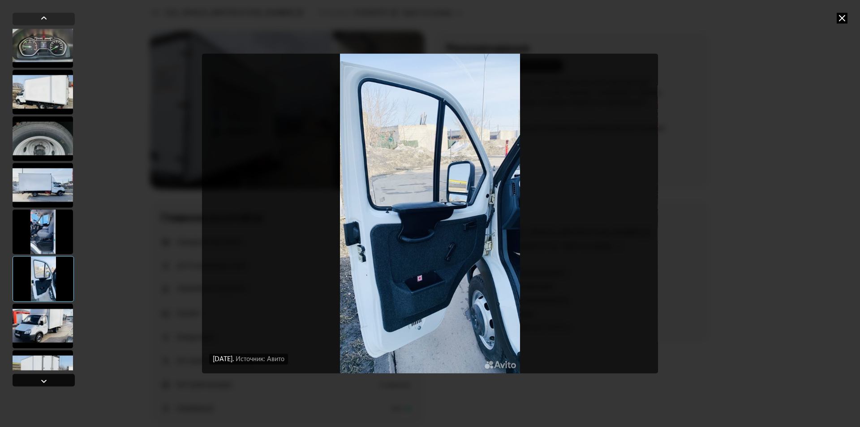
click at [56, 381] on div at bounding box center [44, 379] width 62 height 13
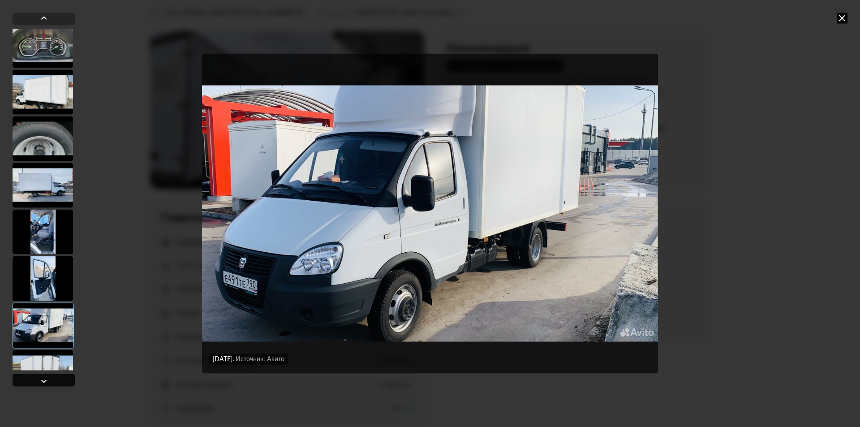
click at [56, 381] on div at bounding box center [44, 379] width 62 height 13
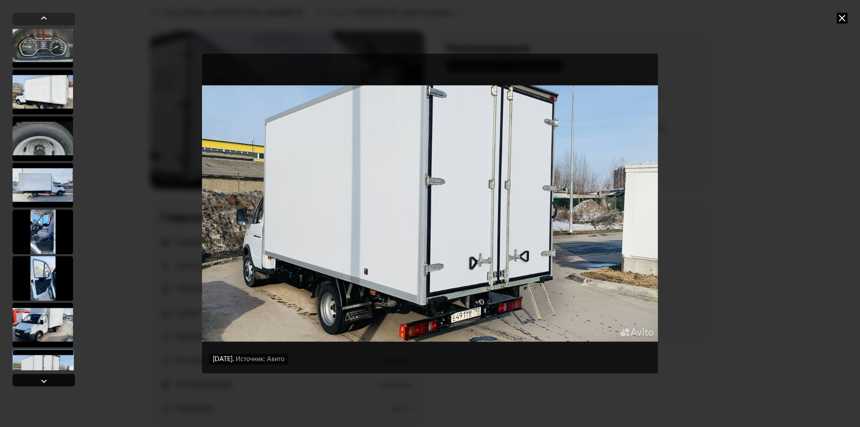
click at [56, 381] on div at bounding box center [44, 379] width 62 height 13
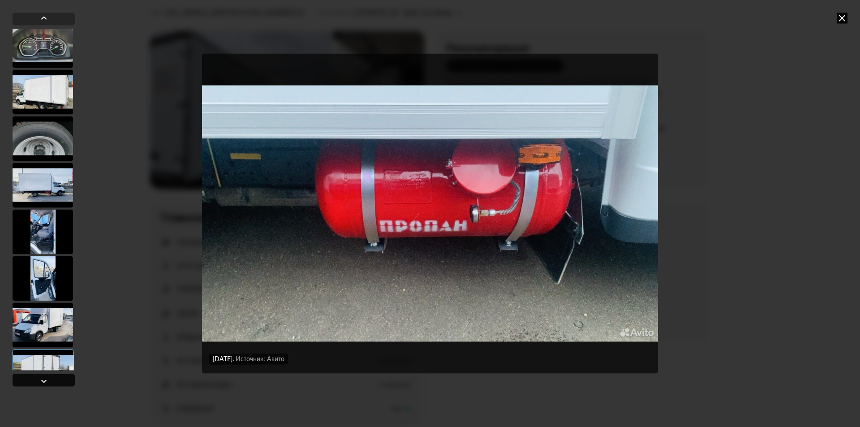
scroll to position [1716, 0]
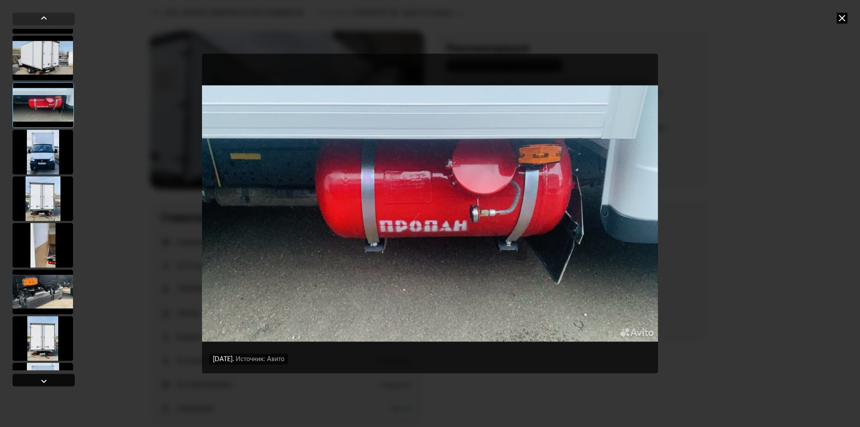
click at [55, 381] on div at bounding box center [44, 379] width 62 height 13
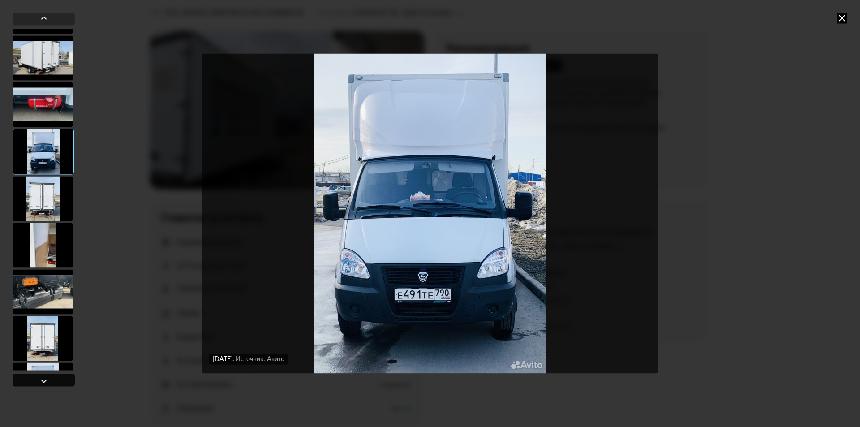
click at [55, 381] on div at bounding box center [44, 379] width 62 height 13
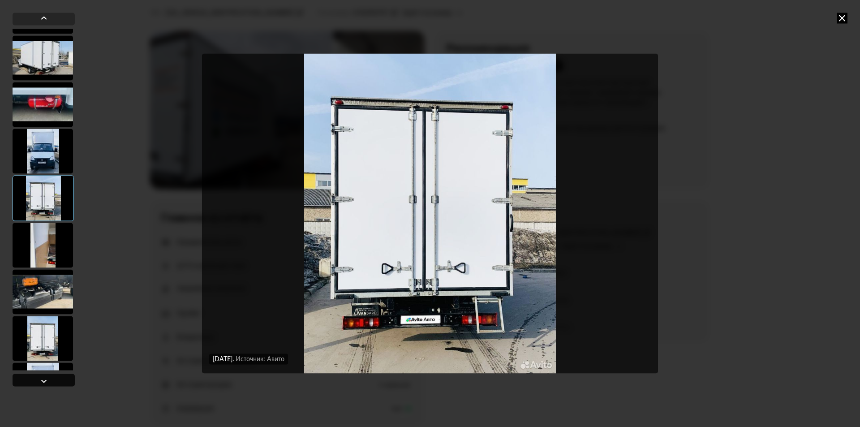
click at [55, 381] on div at bounding box center [44, 379] width 62 height 13
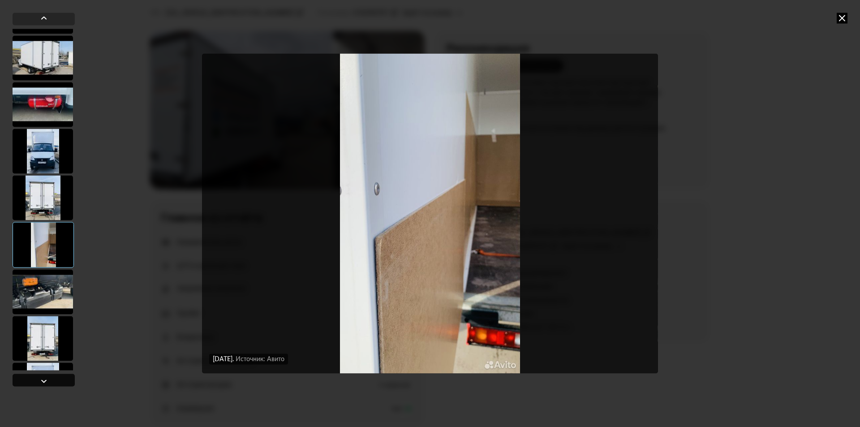
click at [55, 381] on div at bounding box center [44, 379] width 62 height 13
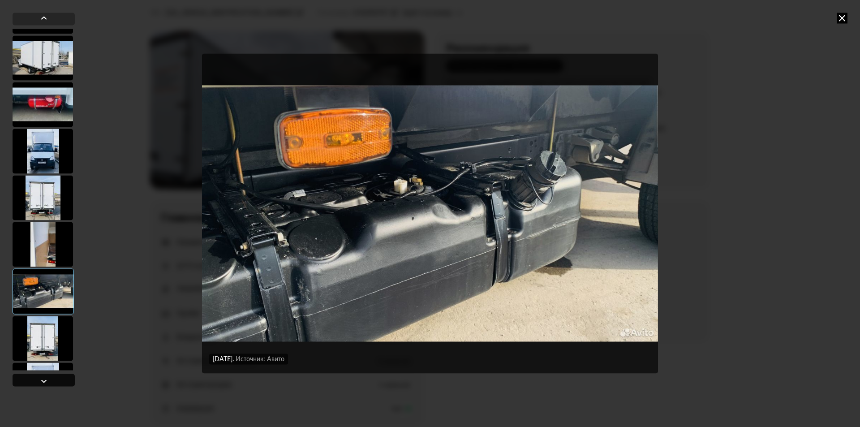
click at [55, 381] on div at bounding box center [44, 379] width 62 height 13
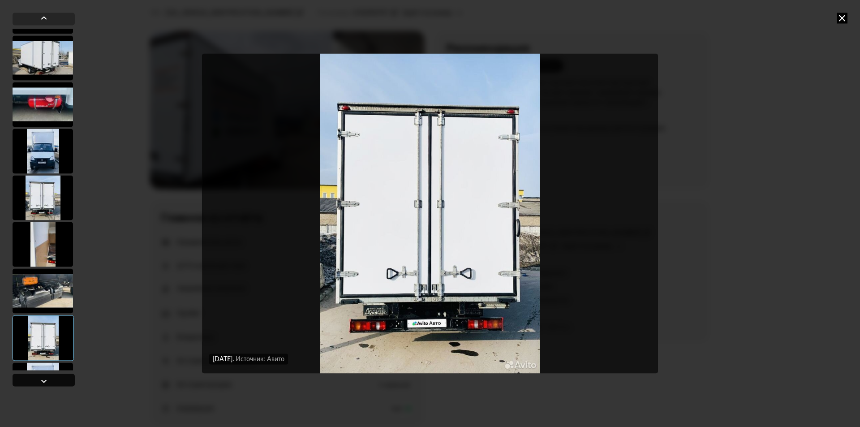
click at [55, 381] on div at bounding box center [44, 379] width 62 height 13
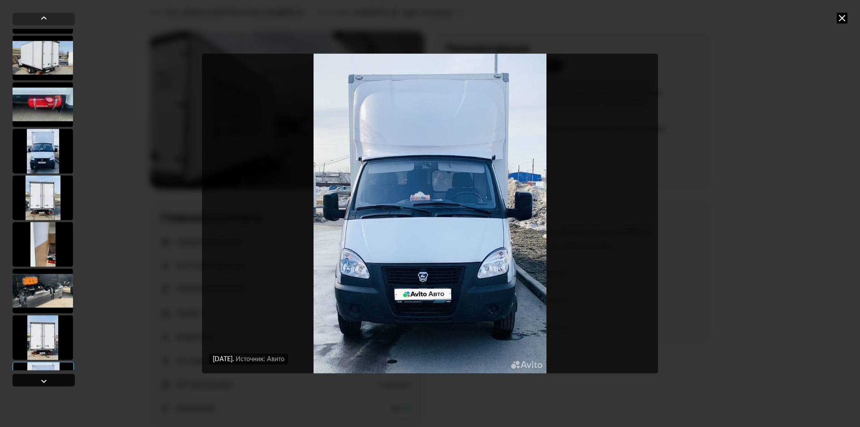
click at [55, 381] on div at bounding box center [44, 379] width 62 height 13
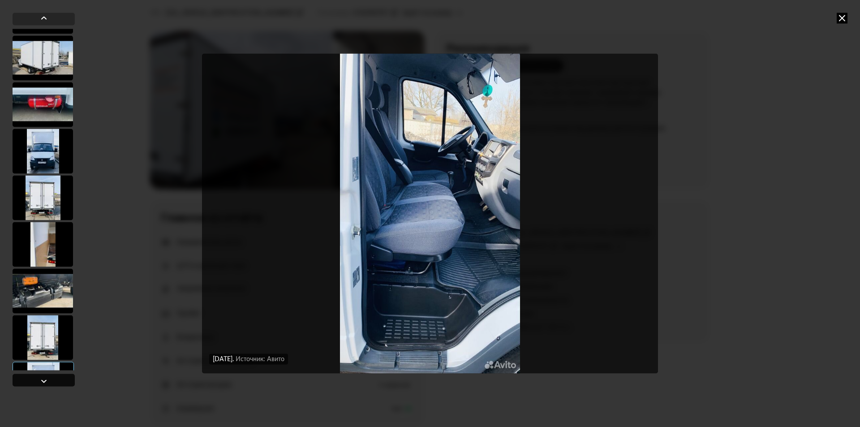
scroll to position [2029, 0]
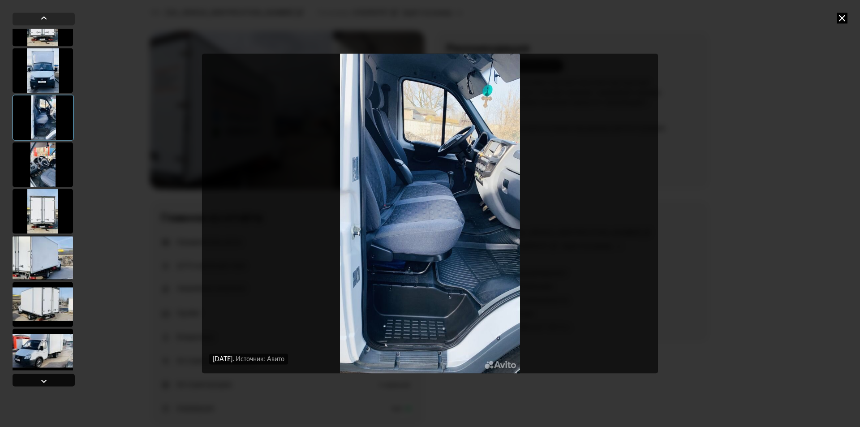
click at [55, 381] on div at bounding box center [44, 379] width 62 height 13
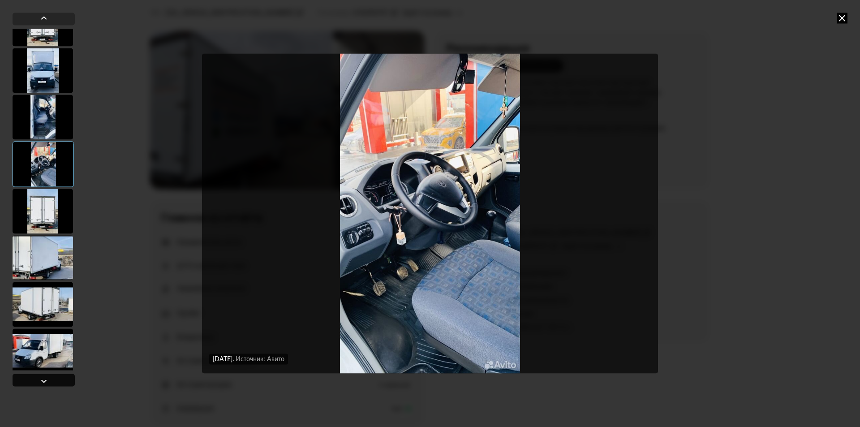
click at [55, 381] on div at bounding box center [44, 379] width 62 height 13
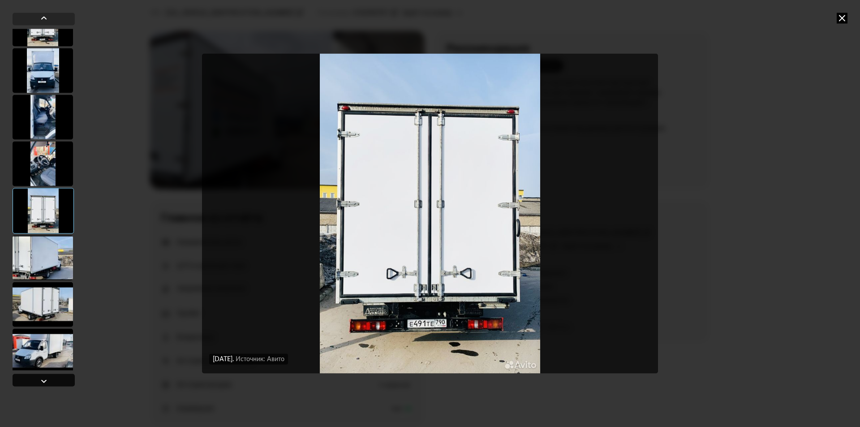
click at [54, 381] on div at bounding box center [44, 379] width 62 height 13
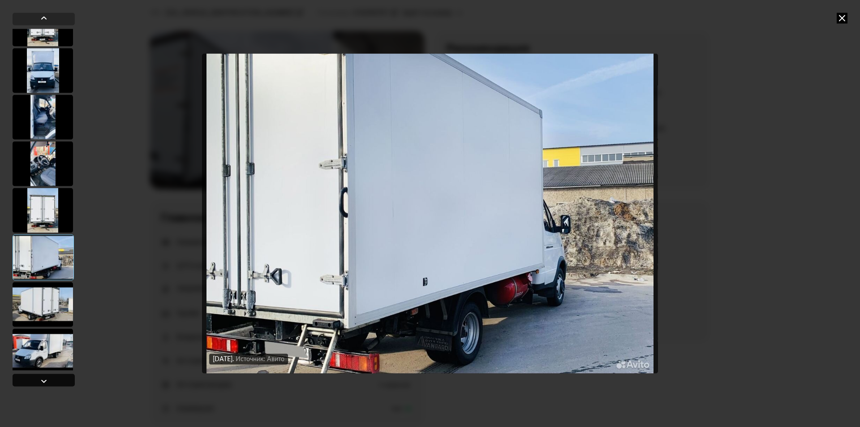
click at [54, 381] on div at bounding box center [44, 379] width 62 height 13
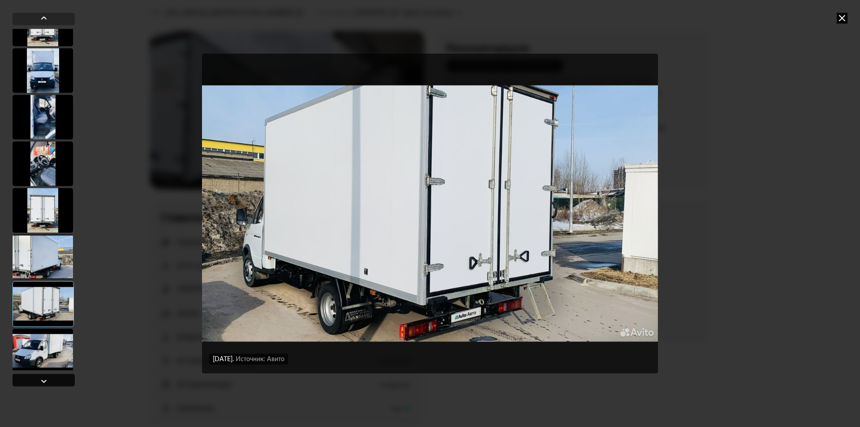
click at [54, 381] on div at bounding box center [44, 379] width 62 height 13
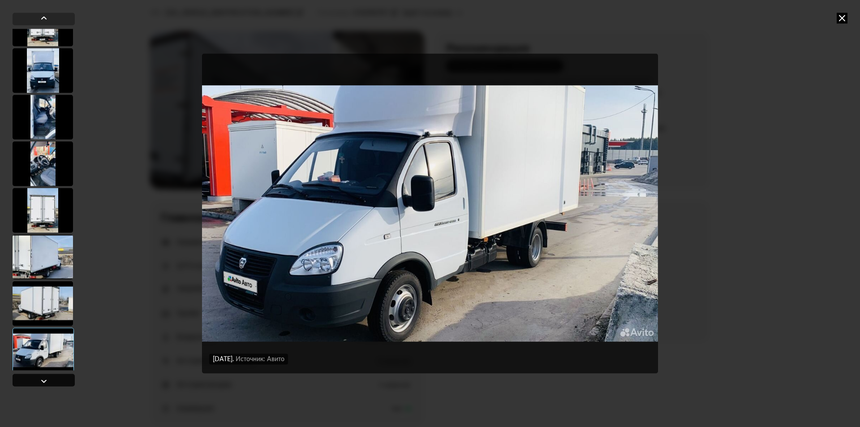
click at [54, 381] on div at bounding box center [44, 379] width 62 height 13
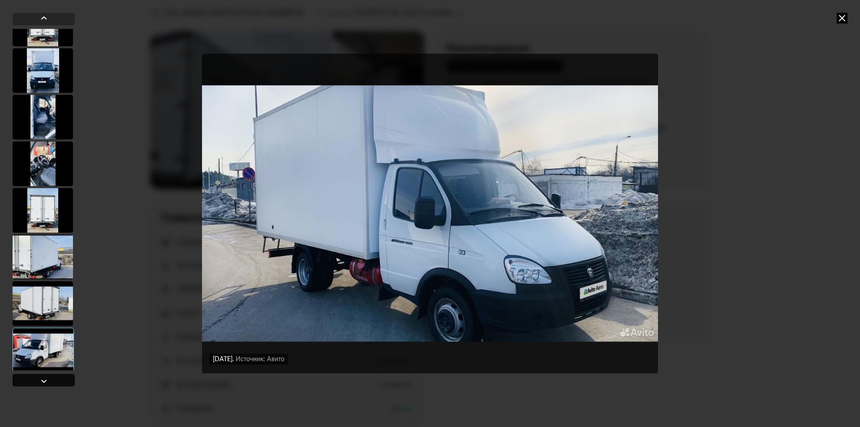
scroll to position [2298, 0]
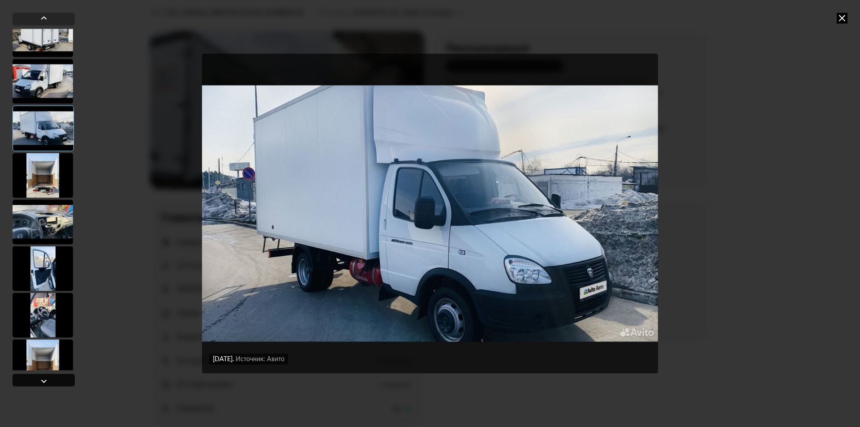
click at [54, 381] on div at bounding box center [44, 379] width 62 height 13
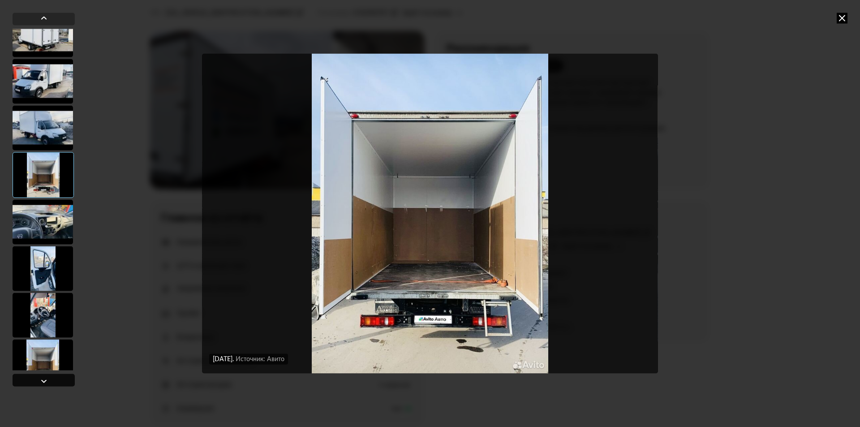
click at [54, 381] on div at bounding box center [44, 379] width 62 height 13
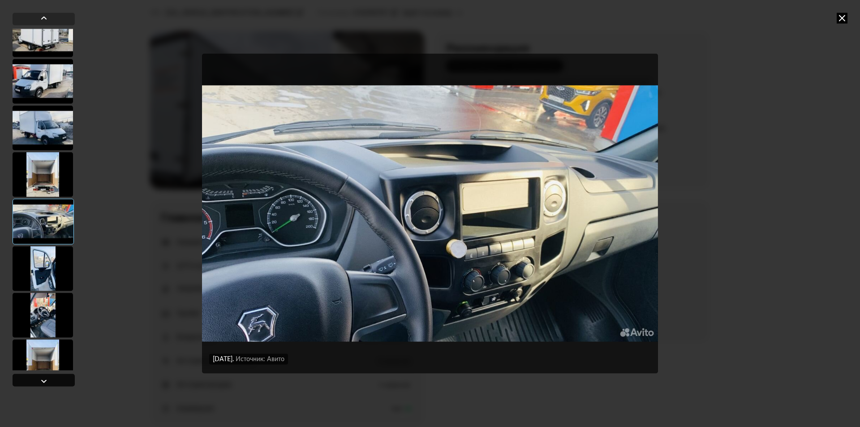
click at [54, 381] on div at bounding box center [44, 379] width 62 height 13
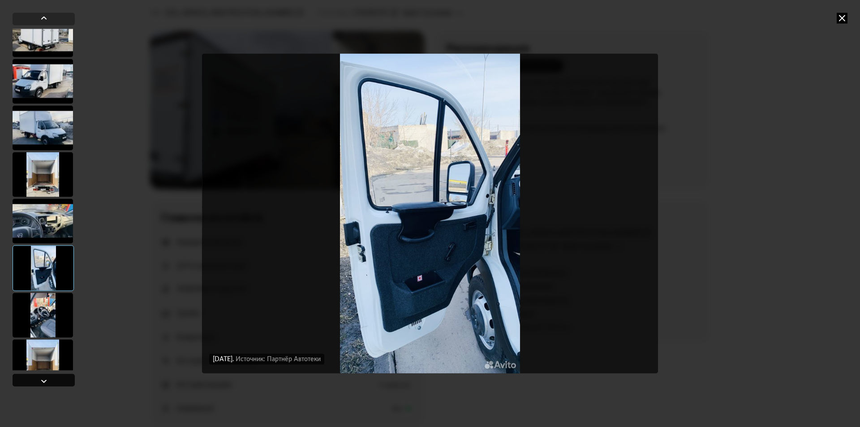
click at [54, 381] on div at bounding box center [44, 379] width 62 height 13
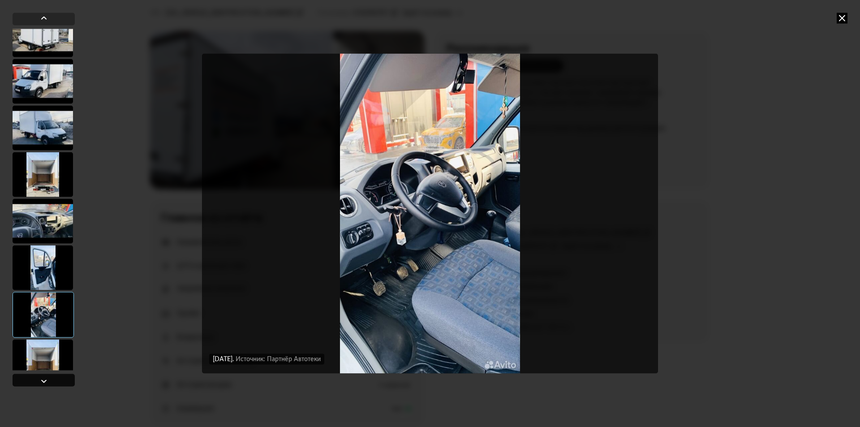
click at [54, 381] on div at bounding box center [44, 379] width 62 height 13
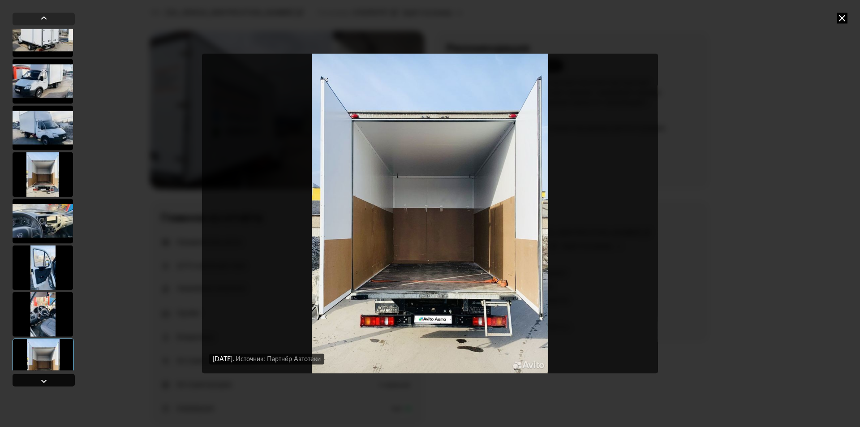
click at [54, 381] on div at bounding box center [44, 379] width 62 height 13
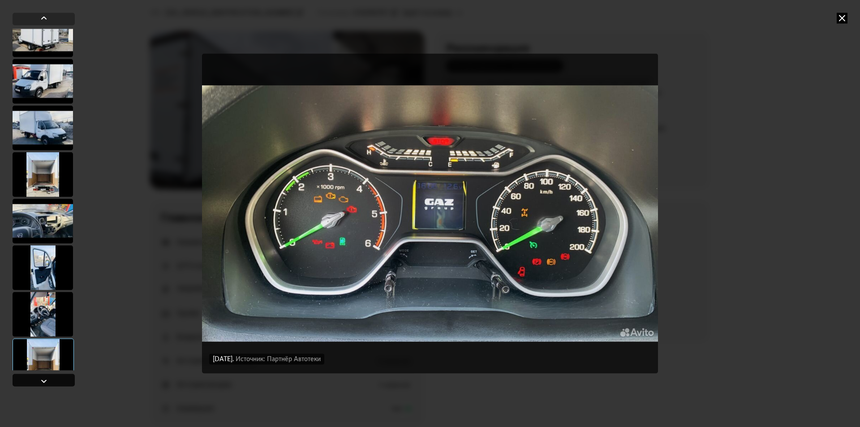
scroll to position [2567, 0]
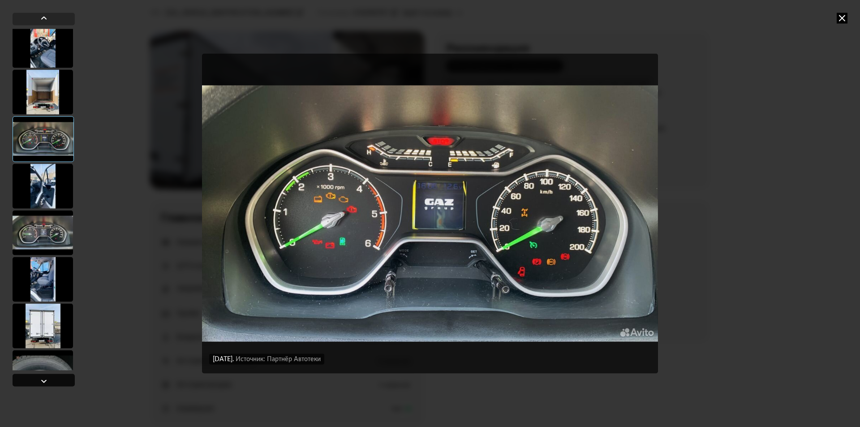
click at [54, 381] on div at bounding box center [44, 379] width 62 height 13
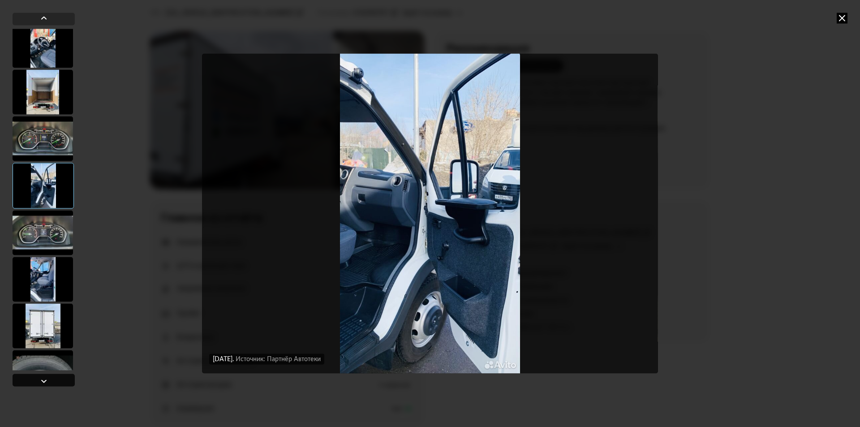
click at [54, 381] on div at bounding box center [44, 379] width 62 height 13
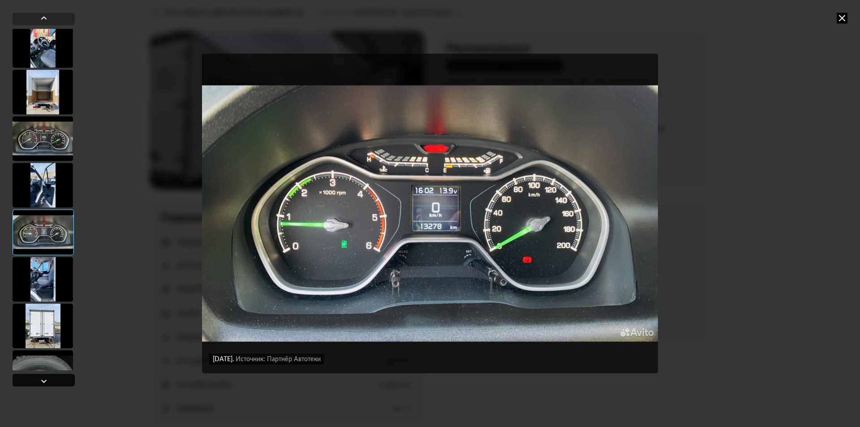
click at [54, 381] on div at bounding box center [44, 379] width 62 height 13
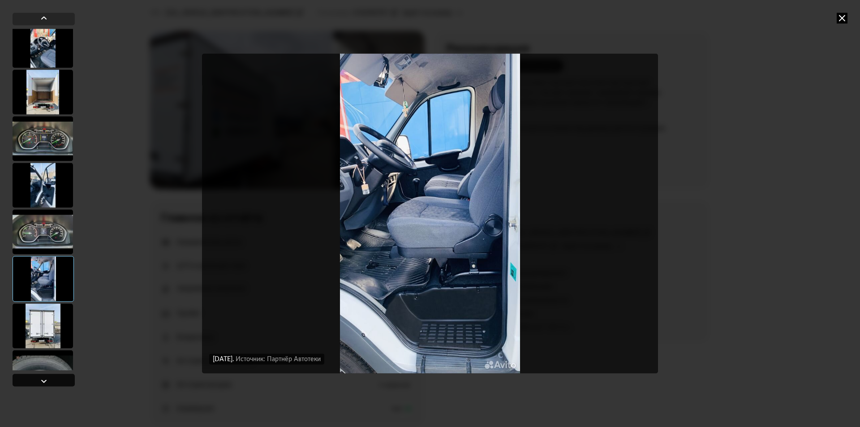
click at [54, 381] on div at bounding box center [44, 379] width 62 height 13
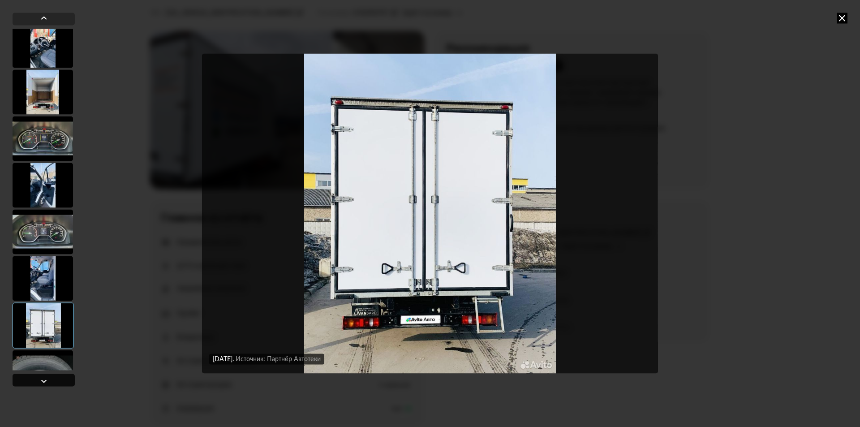
click at [54, 381] on div at bounding box center [44, 379] width 62 height 13
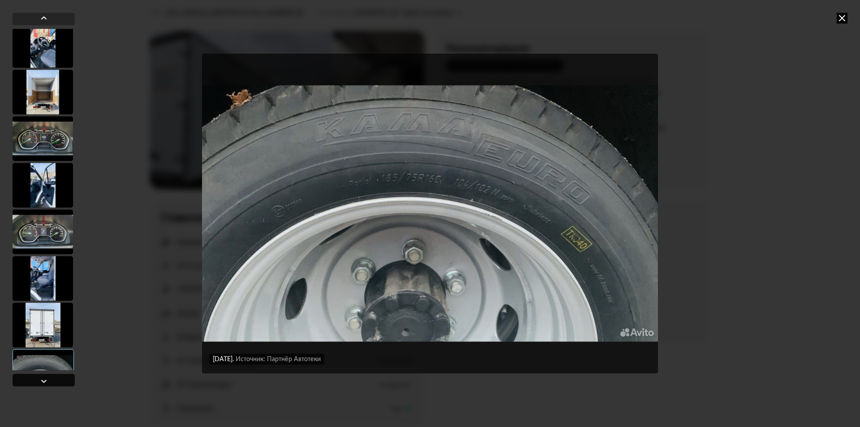
click at [54, 381] on div at bounding box center [44, 379] width 62 height 13
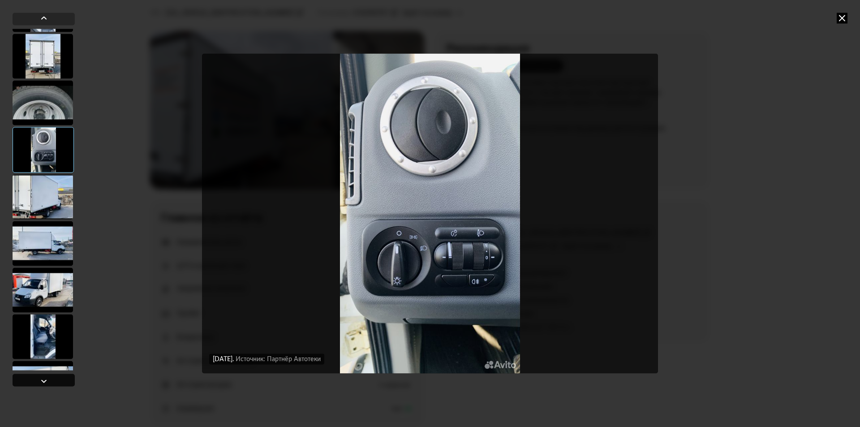
click at [54, 381] on div at bounding box center [44, 379] width 62 height 13
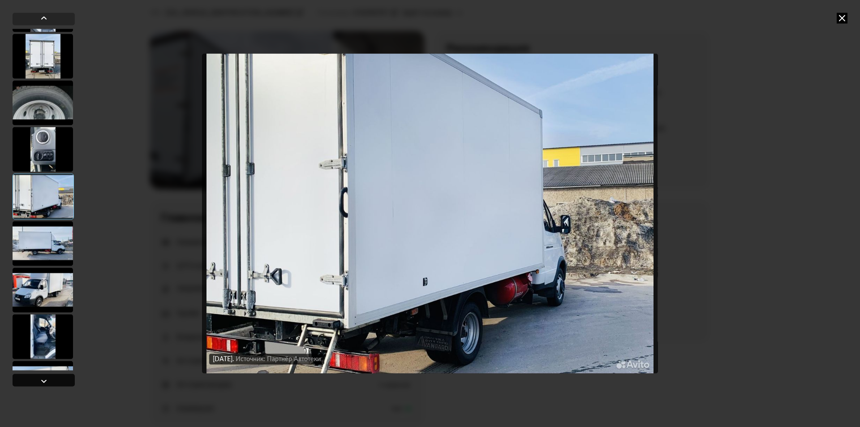
click at [54, 381] on div at bounding box center [44, 379] width 62 height 13
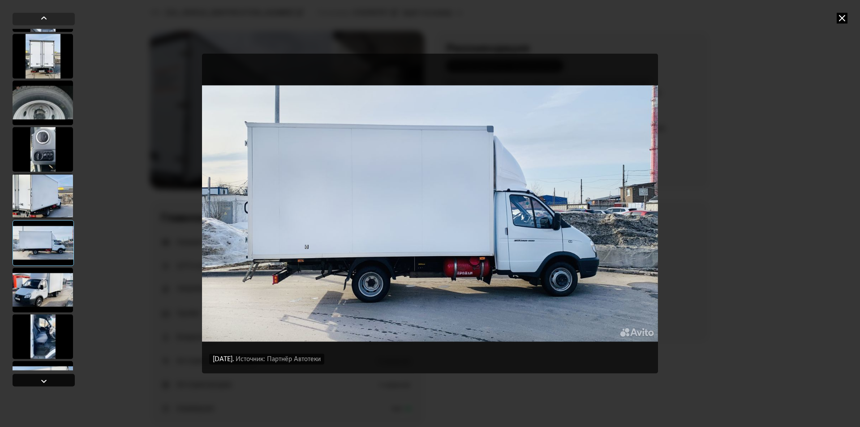
click at [54, 381] on div at bounding box center [44, 379] width 62 height 13
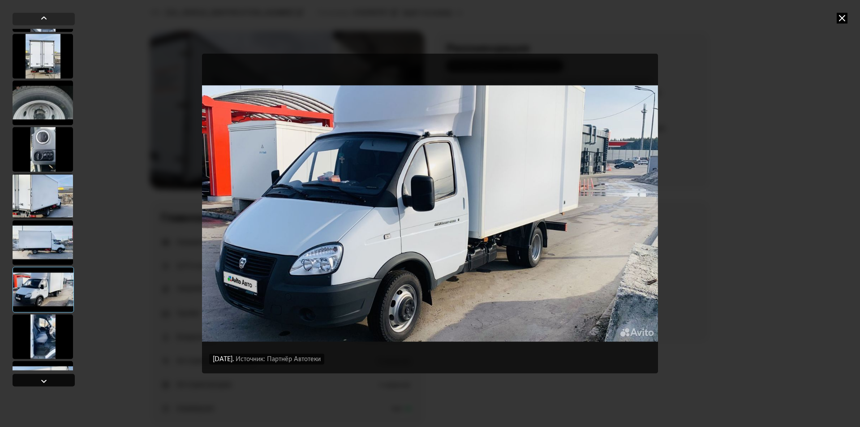
click at [54, 381] on div at bounding box center [44, 379] width 62 height 13
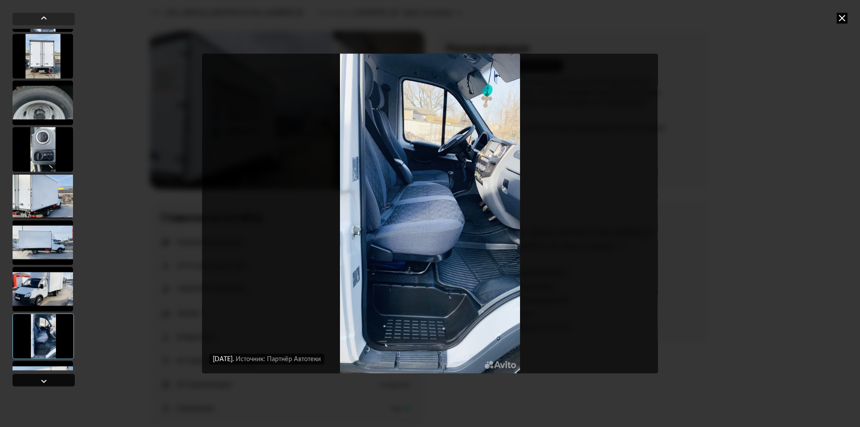
click at [54, 381] on div at bounding box center [44, 379] width 62 height 13
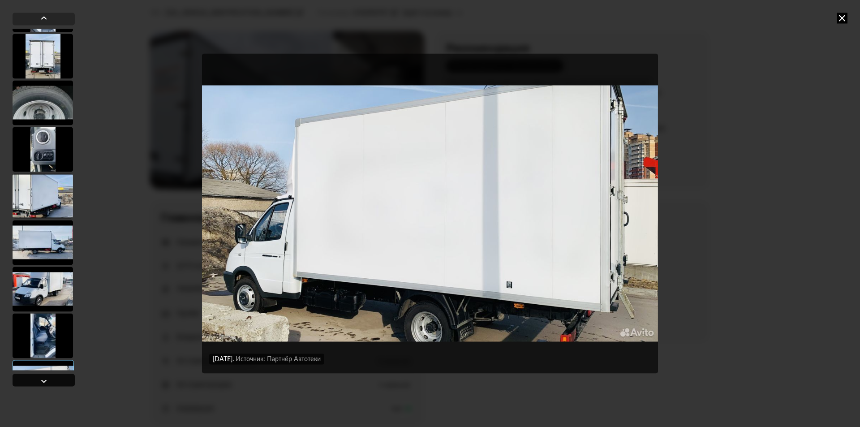
click at [54, 381] on div at bounding box center [44, 379] width 62 height 13
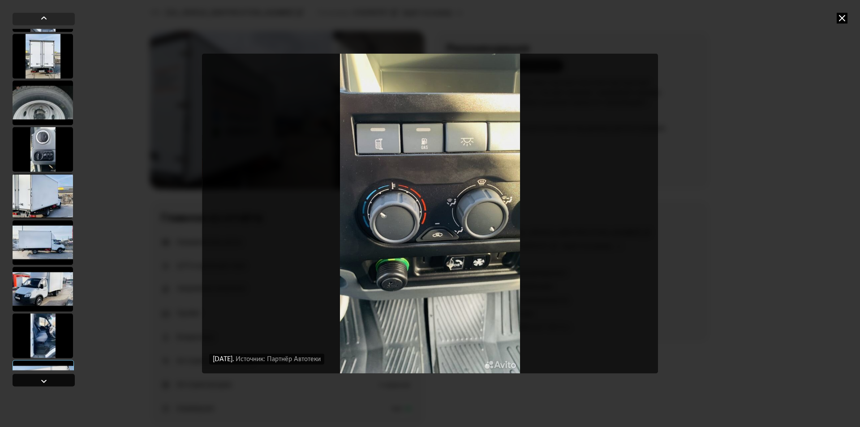
scroll to position [3104, 0]
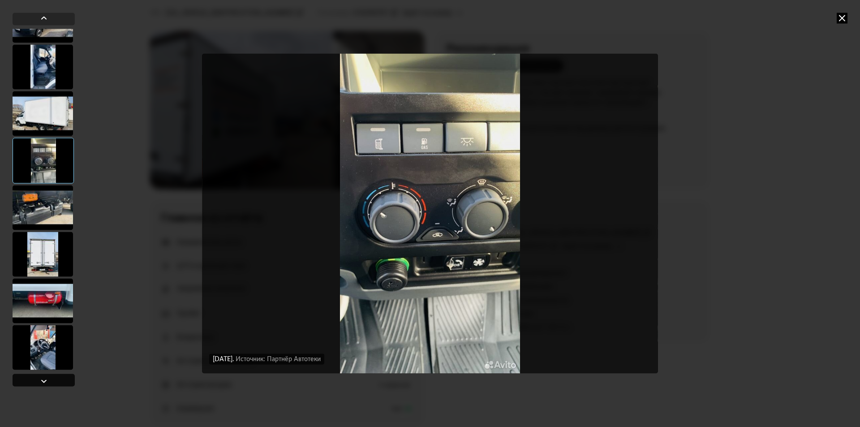
click at [54, 381] on div at bounding box center [44, 379] width 62 height 13
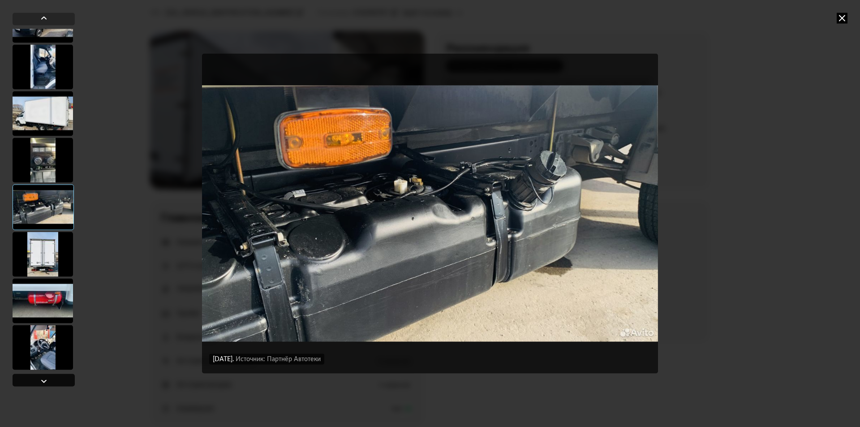
click at [54, 381] on div at bounding box center [44, 379] width 62 height 13
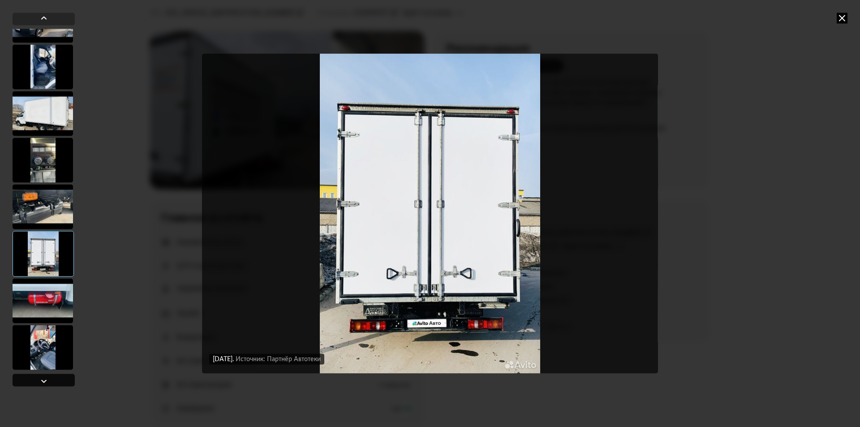
click at [53, 381] on div at bounding box center [44, 379] width 62 height 13
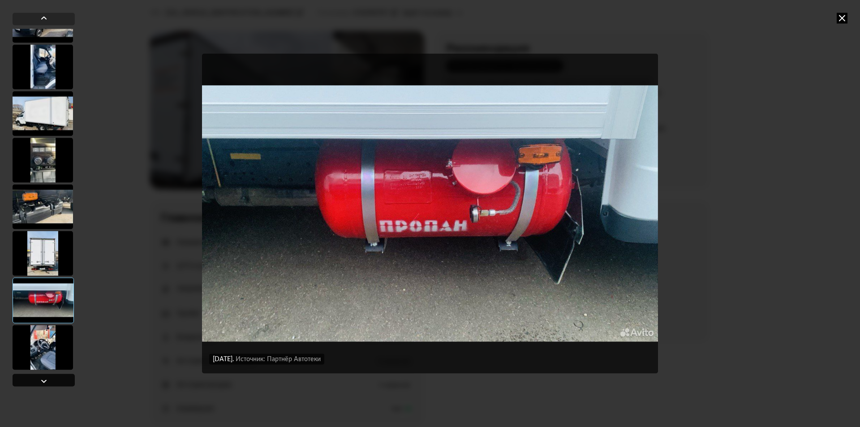
click at [53, 382] on div at bounding box center [44, 379] width 62 height 13
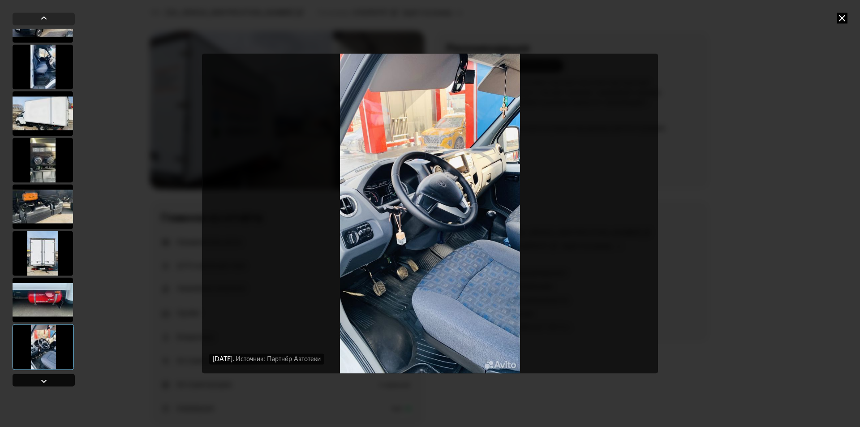
click at [53, 382] on div at bounding box center [44, 379] width 62 height 13
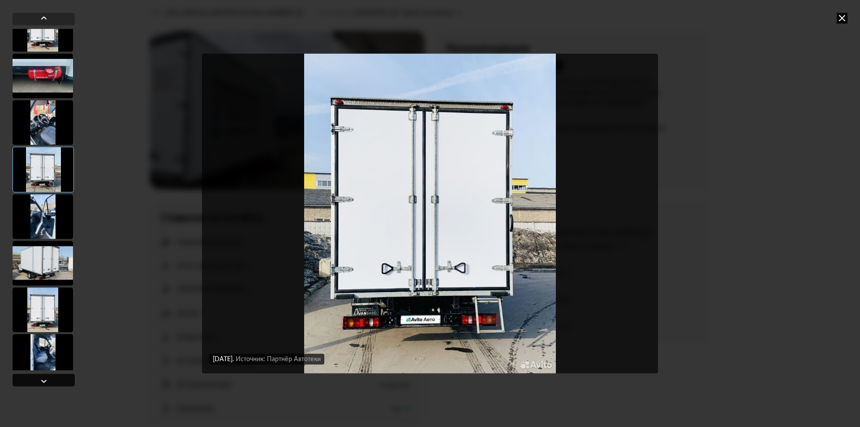
click at [53, 382] on div at bounding box center [44, 379] width 62 height 13
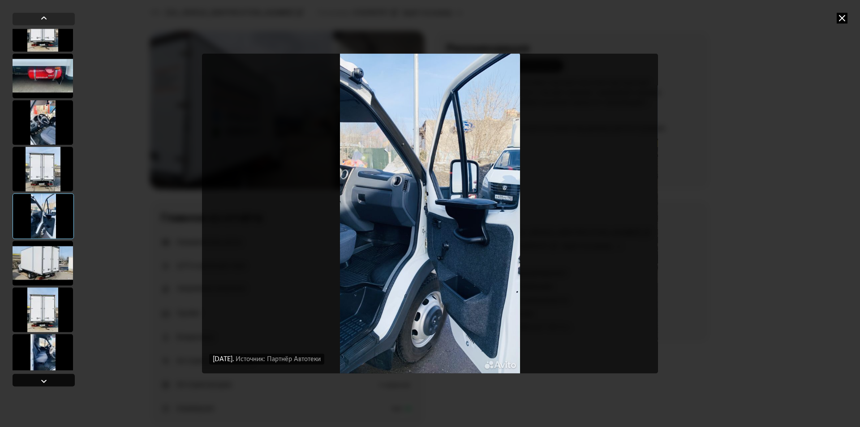
click at [53, 382] on div at bounding box center [44, 379] width 62 height 13
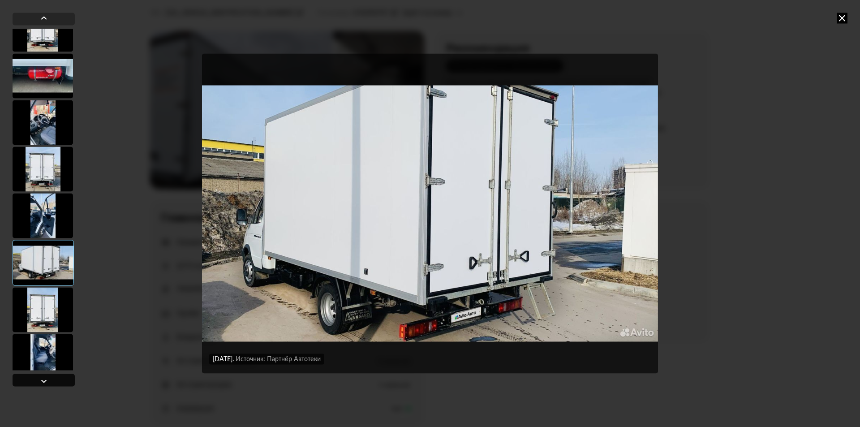
click at [53, 382] on div at bounding box center [44, 379] width 62 height 13
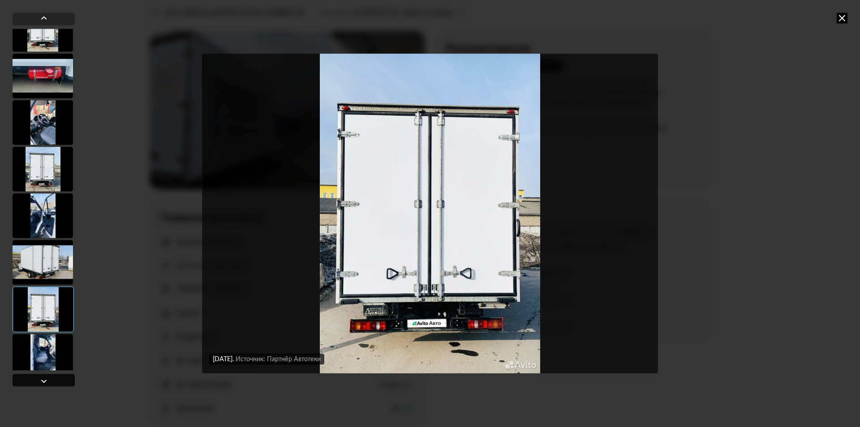
click at [53, 382] on div at bounding box center [44, 379] width 62 height 13
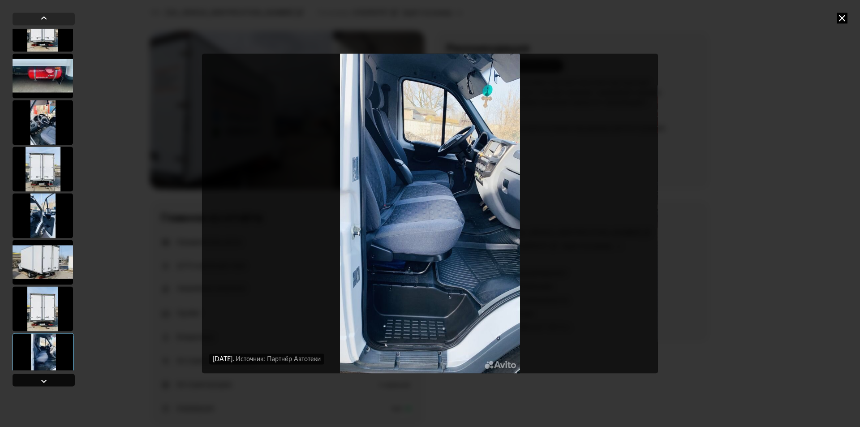
click at [53, 382] on div at bounding box center [44, 379] width 62 height 13
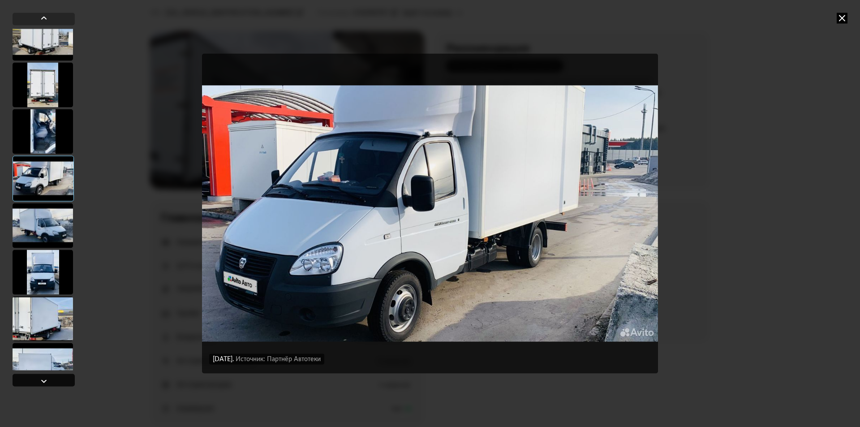
click at [53, 382] on div at bounding box center [44, 379] width 62 height 13
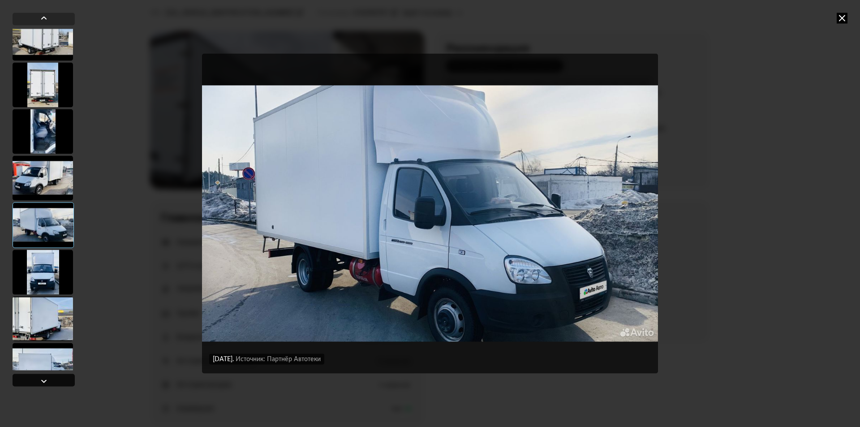
click at [53, 382] on div at bounding box center [44, 379] width 62 height 13
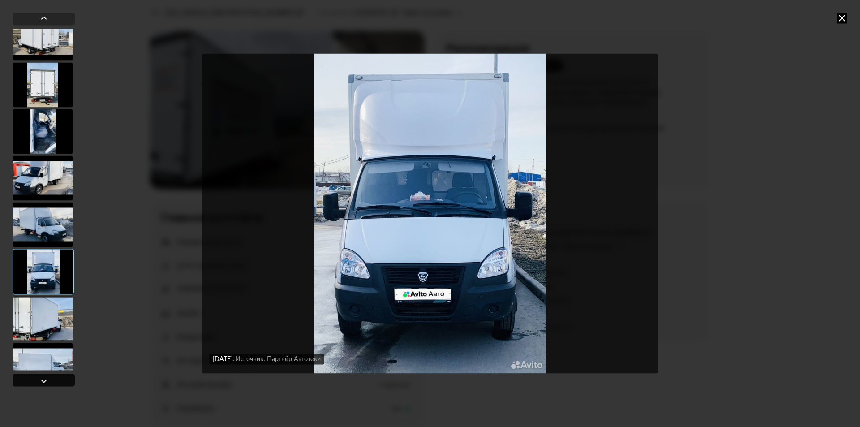
click at [53, 382] on div at bounding box center [44, 379] width 62 height 13
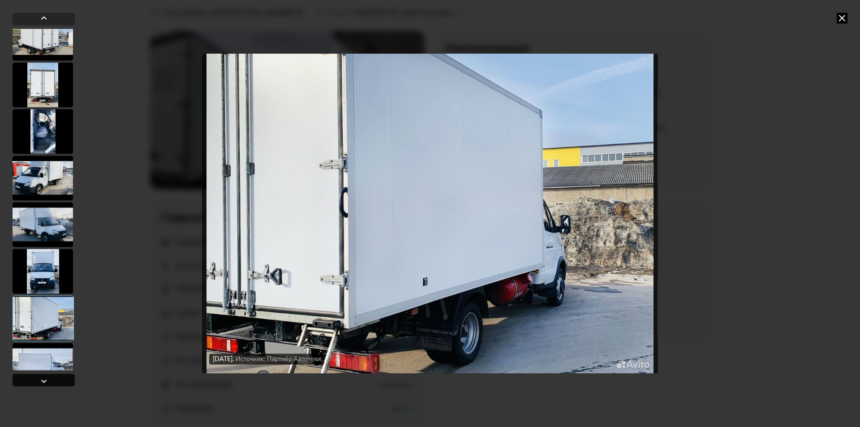
click at [52, 382] on div at bounding box center [44, 379] width 62 height 13
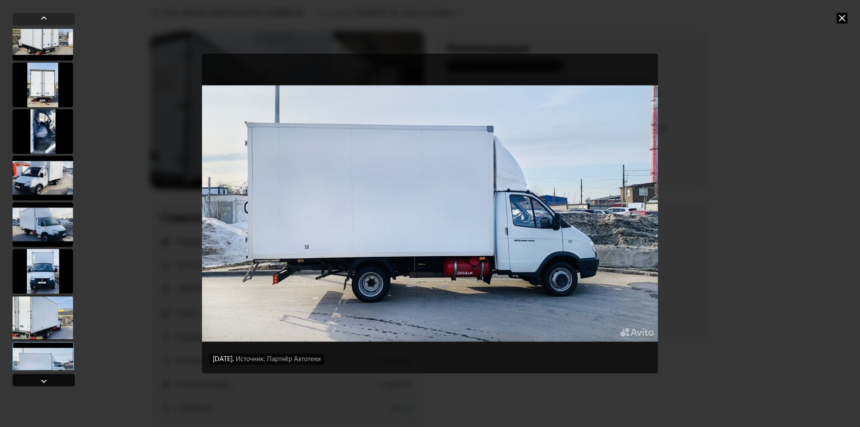
click at [52, 382] on div at bounding box center [44, 379] width 62 height 13
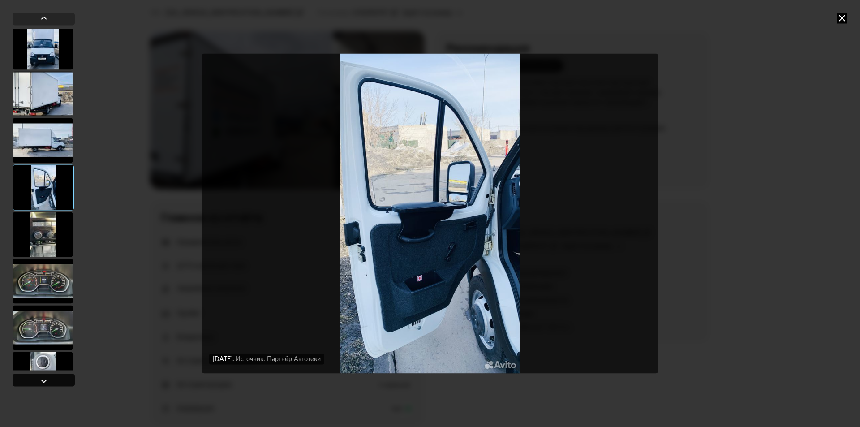
click at [53, 378] on div at bounding box center [44, 379] width 62 height 13
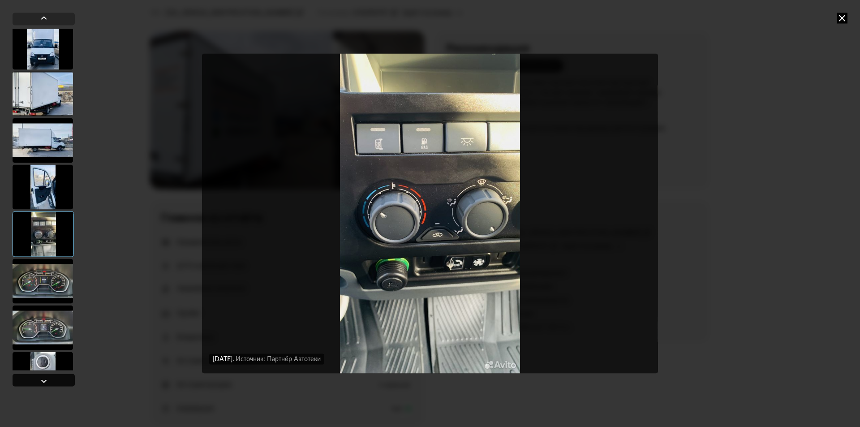
click at [53, 378] on div at bounding box center [44, 379] width 62 height 13
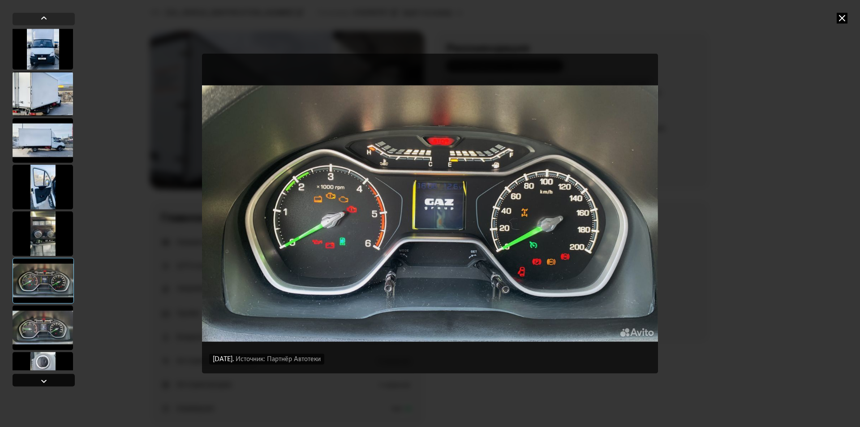
click at [53, 378] on div at bounding box center [44, 379] width 62 height 13
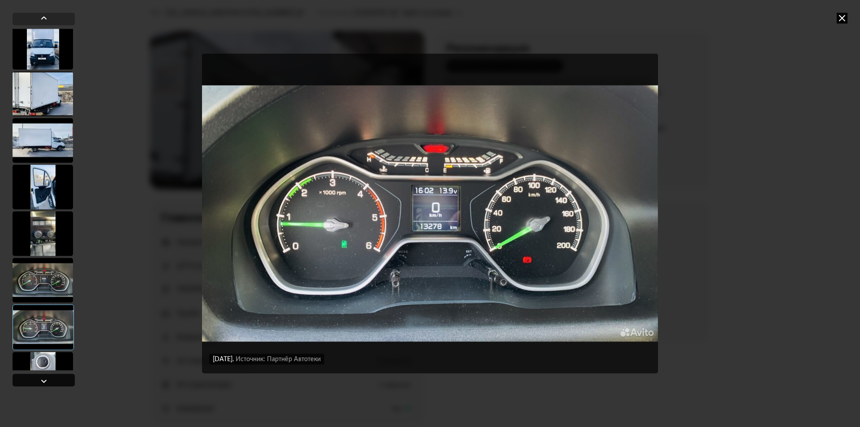
click at [53, 378] on div at bounding box center [44, 379] width 62 height 13
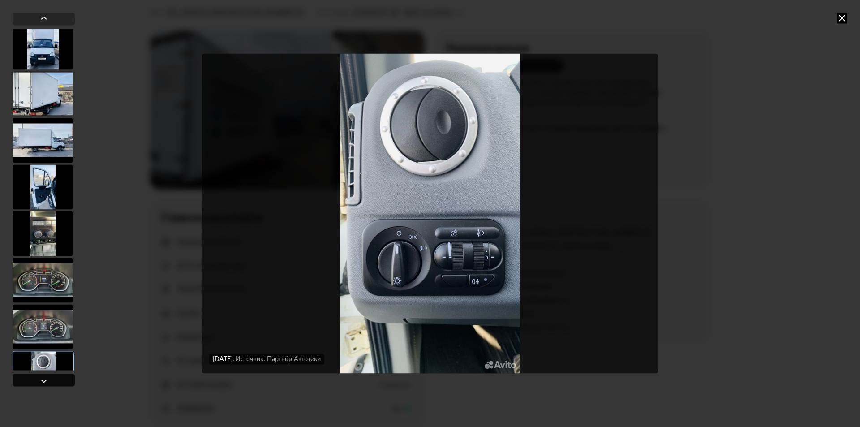
click at [53, 377] on div at bounding box center [44, 379] width 62 height 13
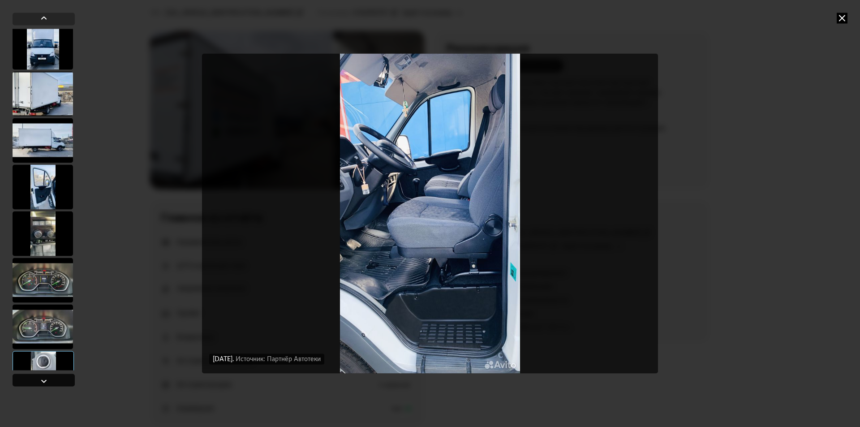
scroll to position [3999, 0]
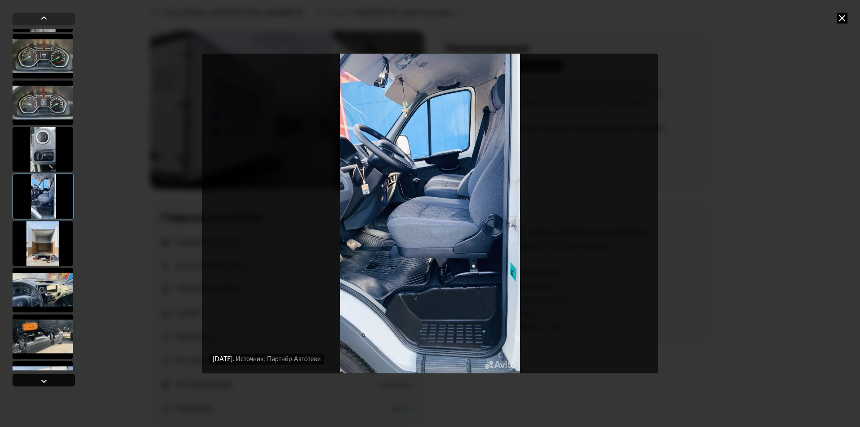
click at [53, 377] on div at bounding box center [44, 379] width 62 height 13
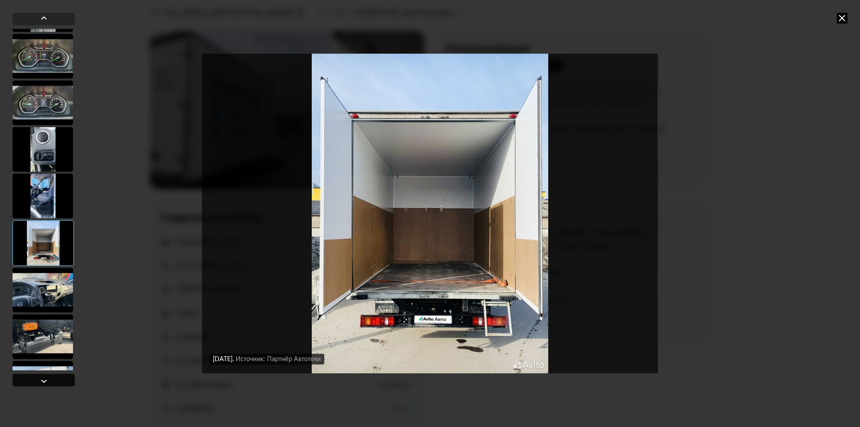
click at [53, 377] on div at bounding box center [44, 379] width 62 height 13
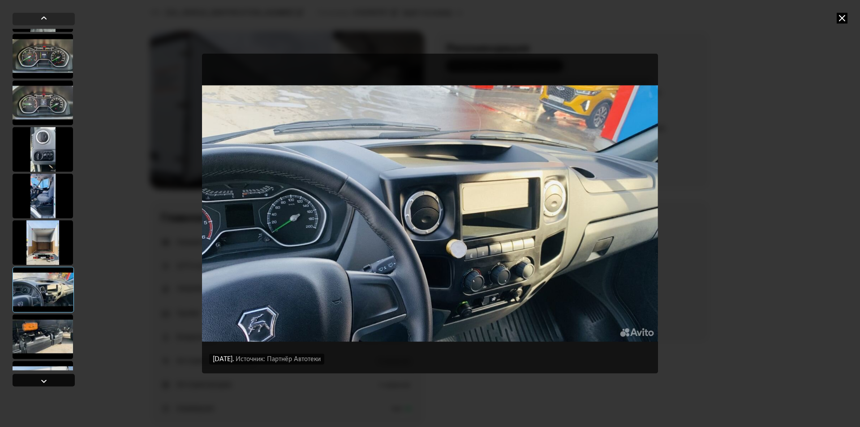
click at [53, 377] on div at bounding box center [44, 379] width 62 height 13
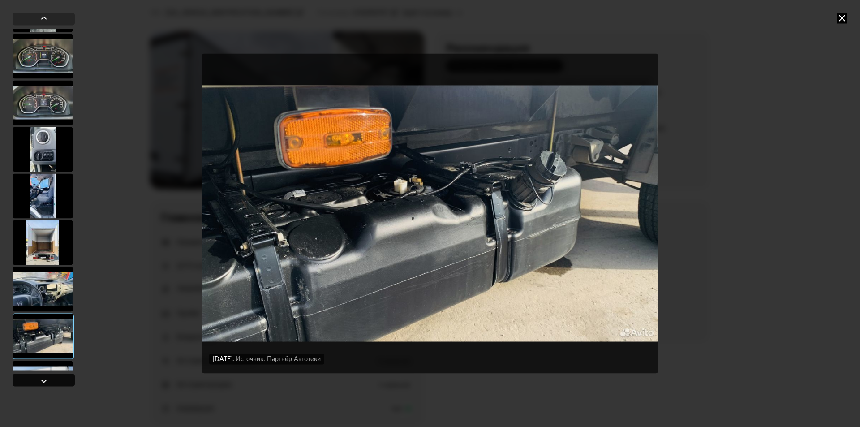
click at [53, 377] on div at bounding box center [44, 379] width 62 height 13
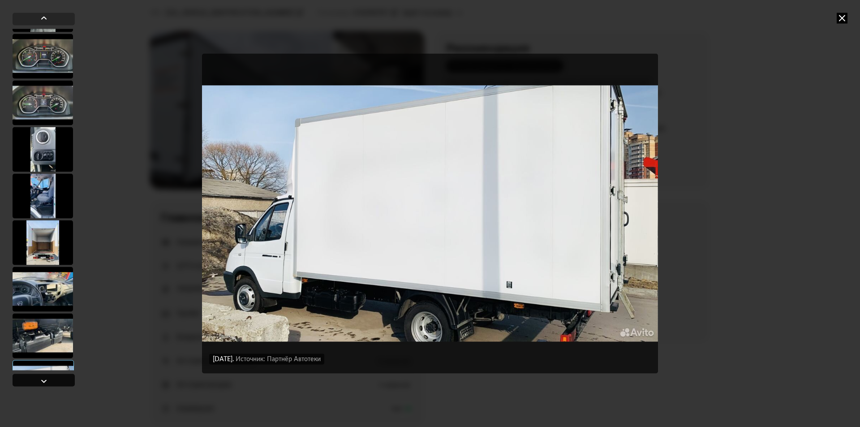
click at [53, 377] on div at bounding box center [44, 379] width 62 height 13
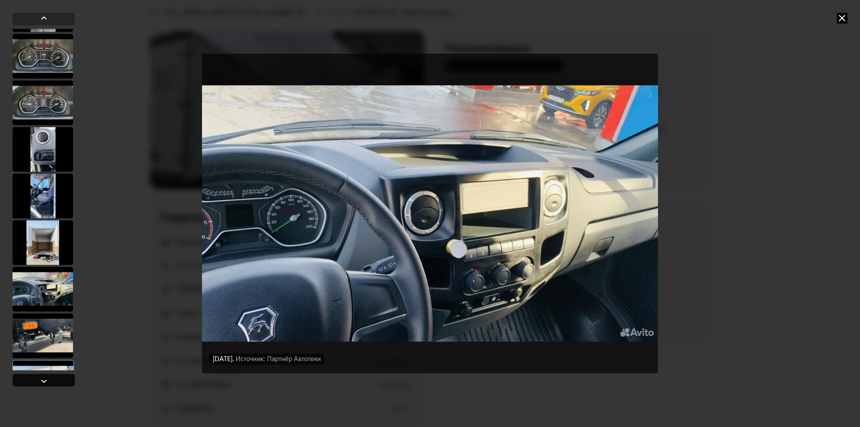
scroll to position [4223, 0]
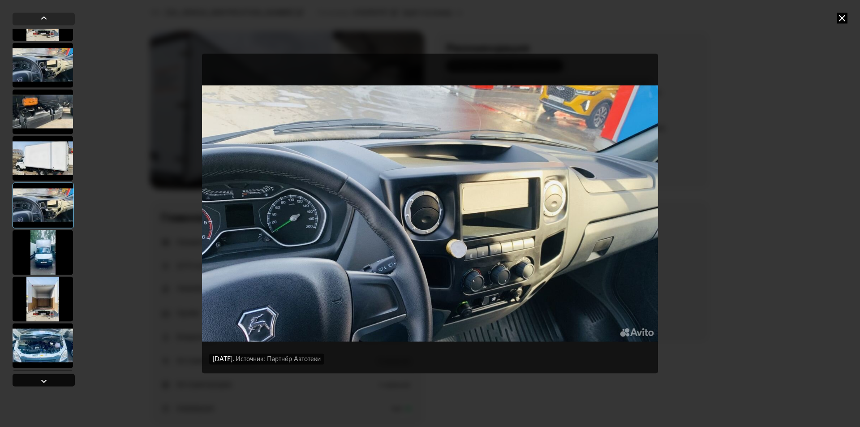
click at [53, 377] on div at bounding box center [44, 379] width 62 height 13
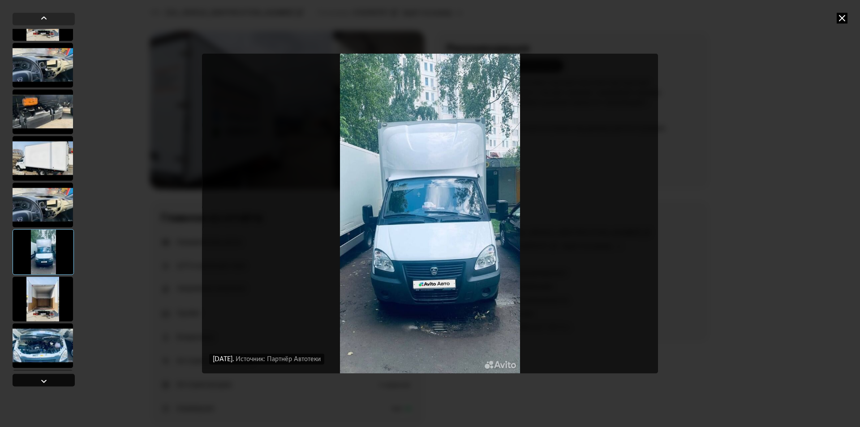
click at [53, 377] on div at bounding box center [44, 379] width 62 height 13
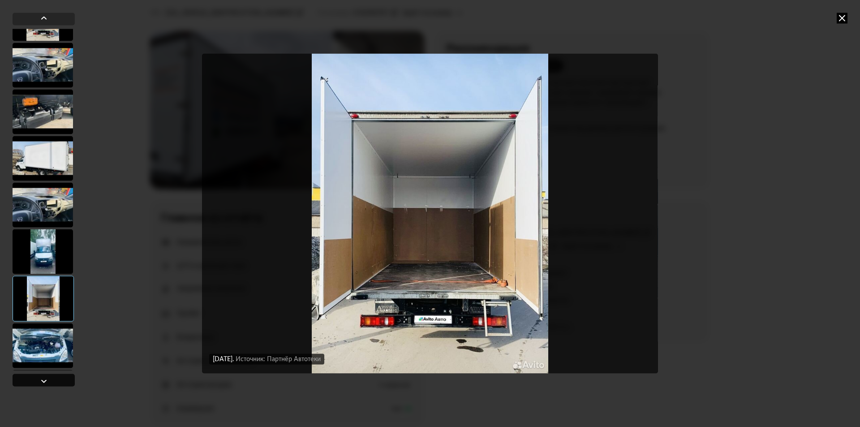
click at [53, 377] on div at bounding box center [44, 379] width 62 height 13
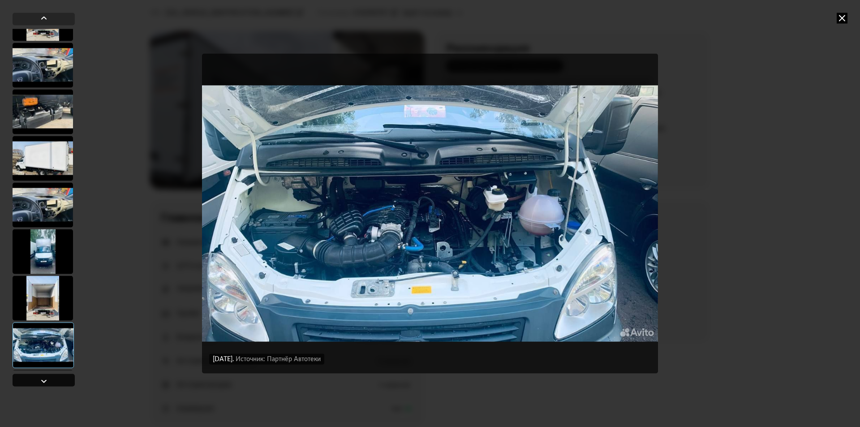
click at [53, 377] on div at bounding box center [44, 379] width 62 height 13
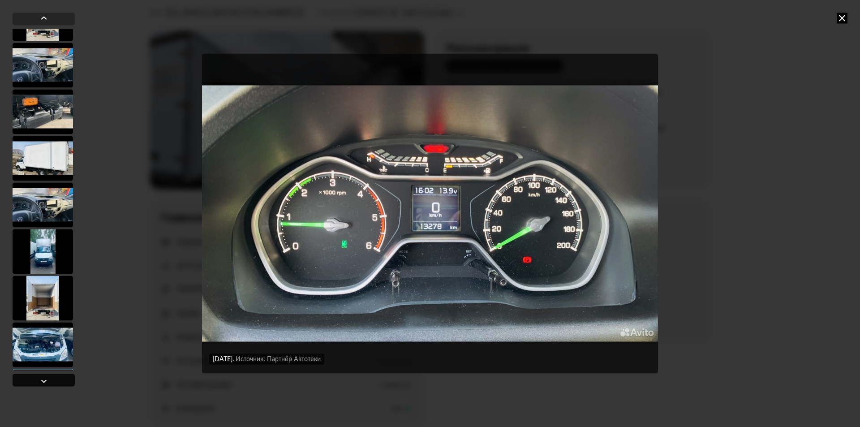
click at [54, 377] on div at bounding box center [44, 379] width 62 height 13
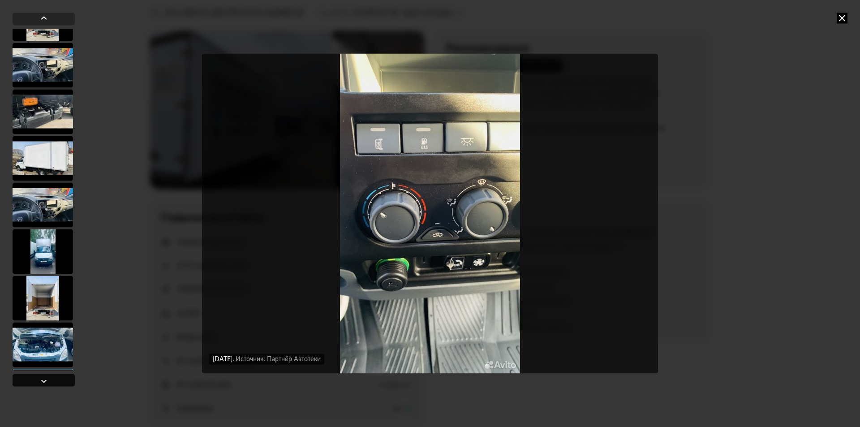
scroll to position [4447, 0]
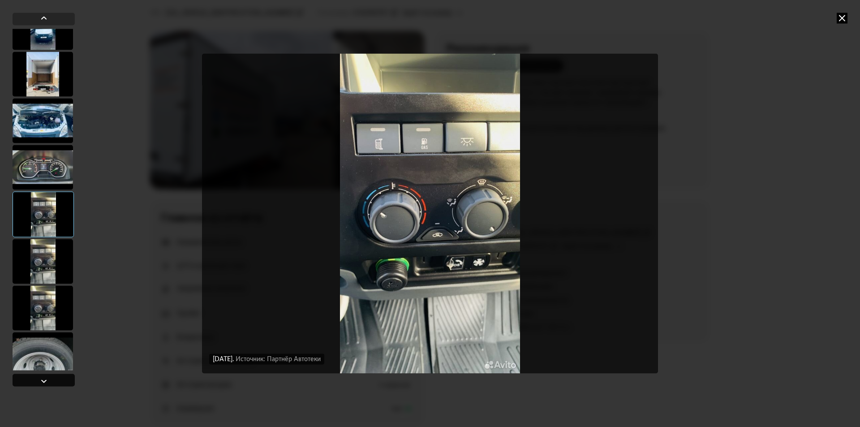
click at [54, 377] on div at bounding box center [44, 379] width 62 height 13
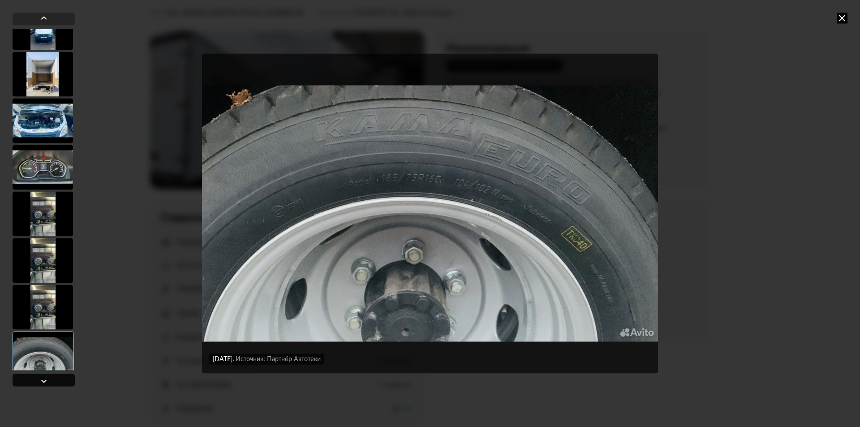
click at [54, 377] on div at bounding box center [44, 379] width 62 height 13
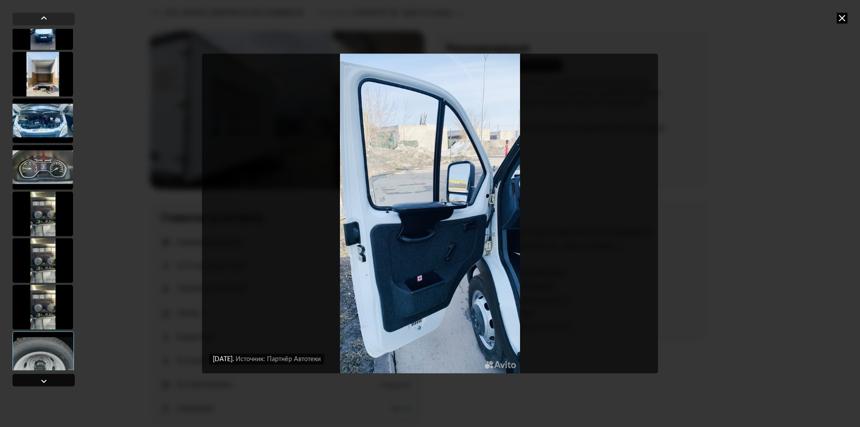
scroll to position [4626, 0]
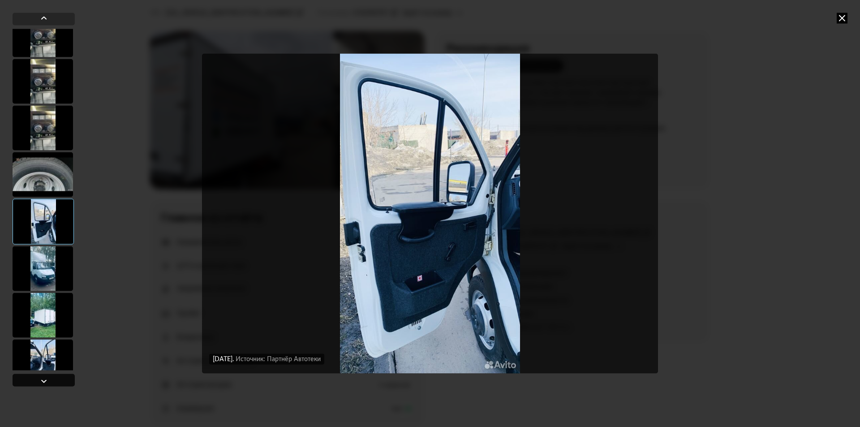
click at [54, 377] on div at bounding box center [44, 379] width 62 height 13
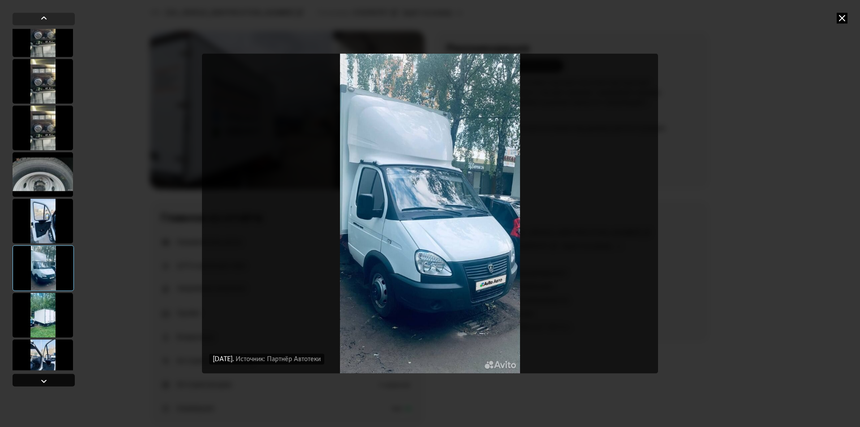
click at [55, 377] on div at bounding box center [44, 379] width 62 height 13
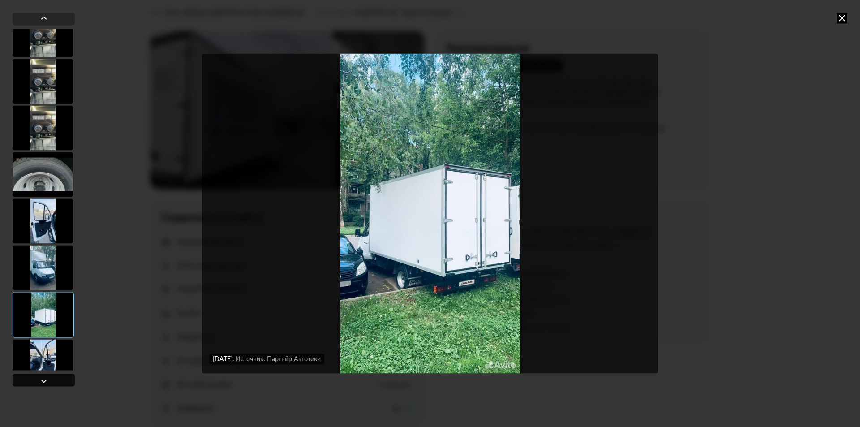
click at [55, 377] on div at bounding box center [44, 379] width 62 height 13
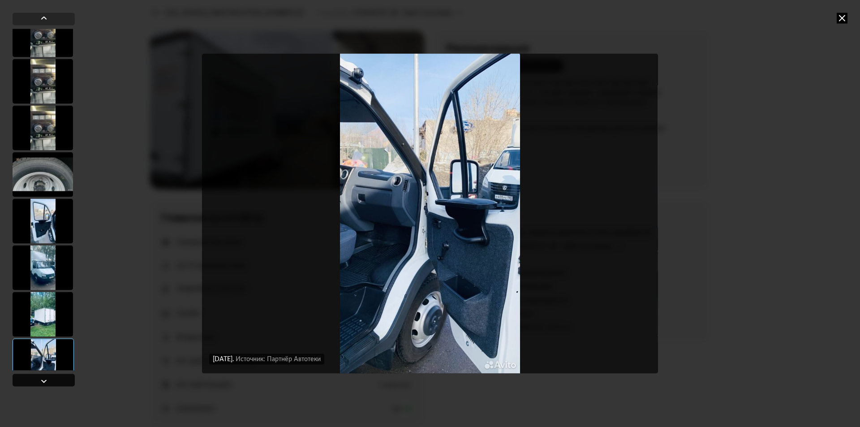
click at [55, 377] on div at bounding box center [44, 379] width 62 height 13
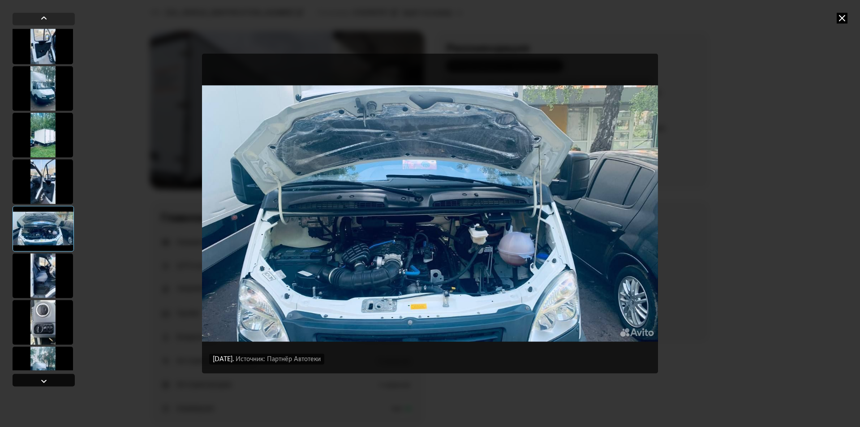
click at [55, 377] on div at bounding box center [44, 379] width 62 height 13
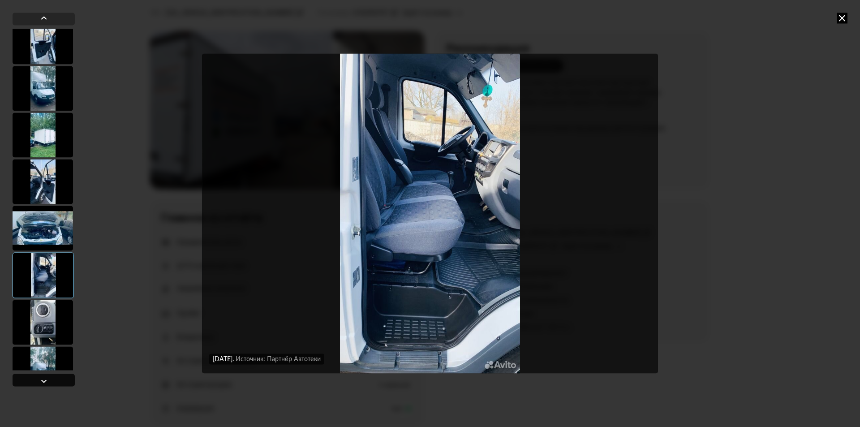
click at [55, 377] on div at bounding box center [44, 379] width 62 height 13
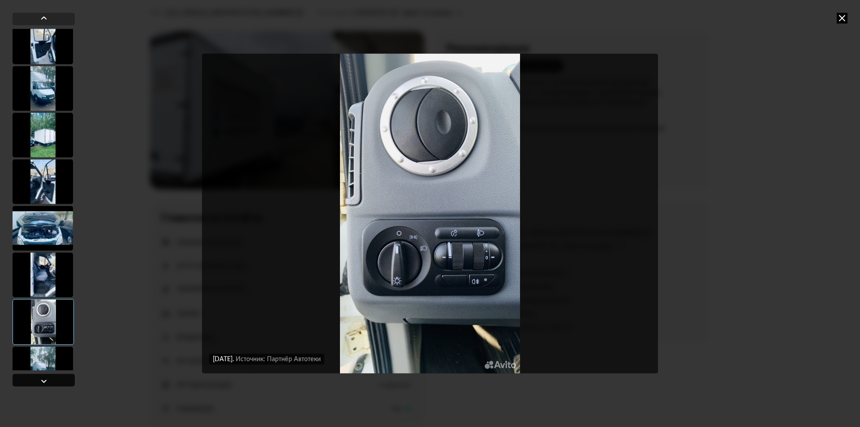
click at [55, 377] on div at bounding box center [44, 379] width 62 height 13
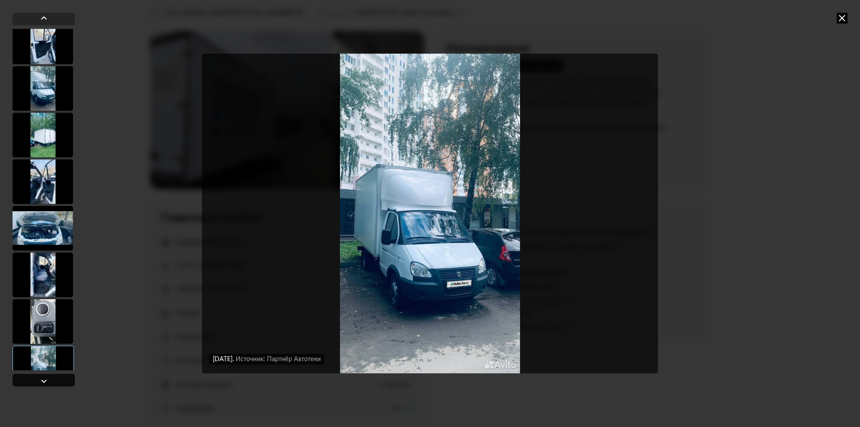
click at [55, 378] on div at bounding box center [44, 379] width 62 height 13
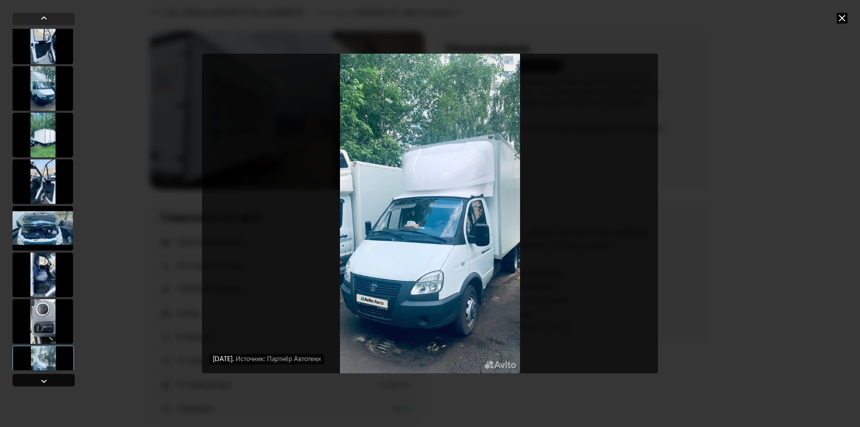
scroll to position [4984, 0]
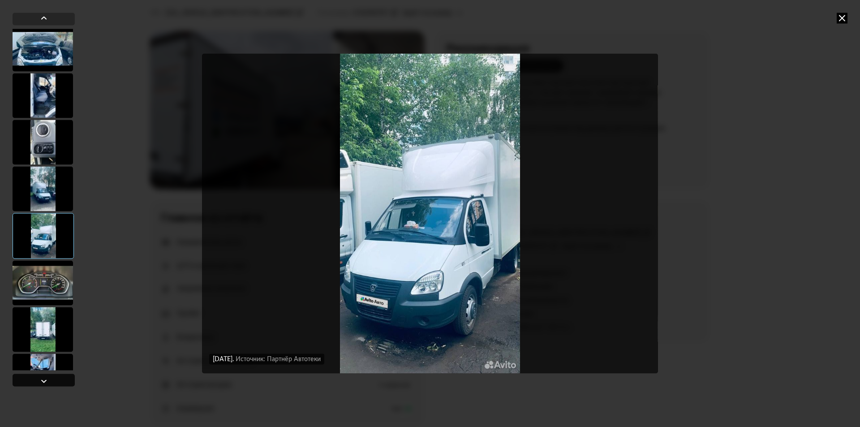
click at [55, 378] on div at bounding box center [44, 379] width 62 height 13
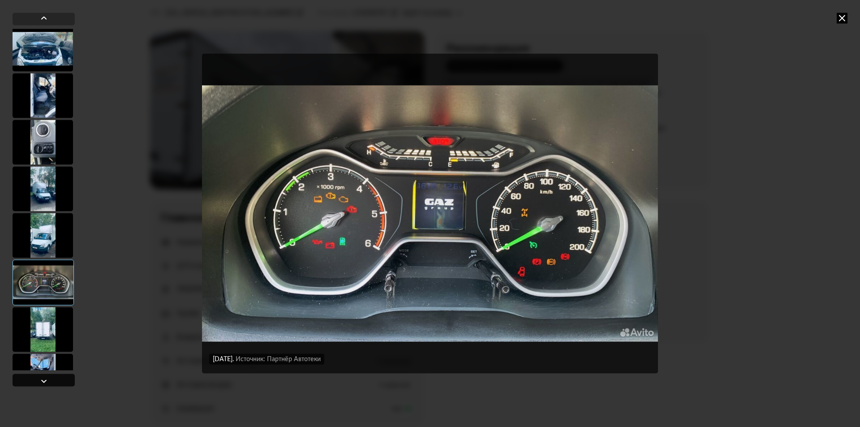
click at [55, 378] on div at bounding box center [44, 379] width 62 height 13
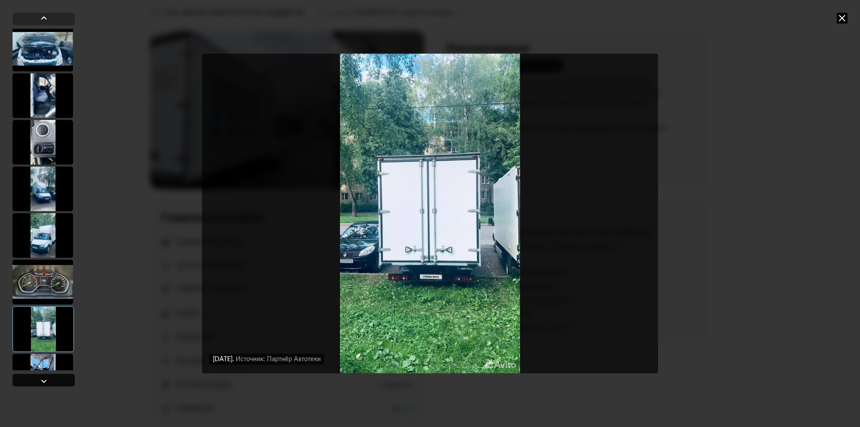
click at [55, 378] on div at bounding box center [44, 379] width 62 height 13
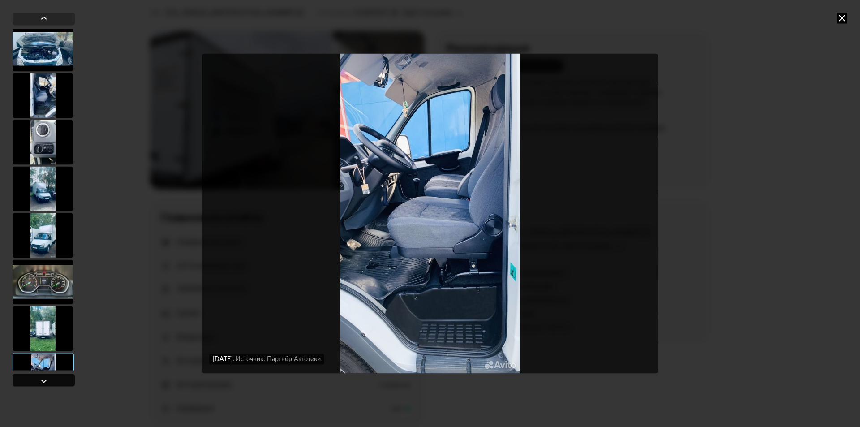
click at [55, 378] on div at bounding box center [44, 379] width 62 height 13
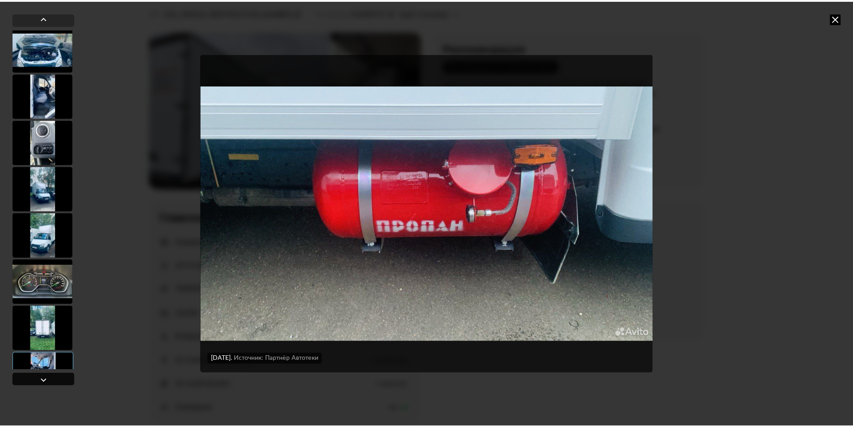
scroll to position [5154, 0]
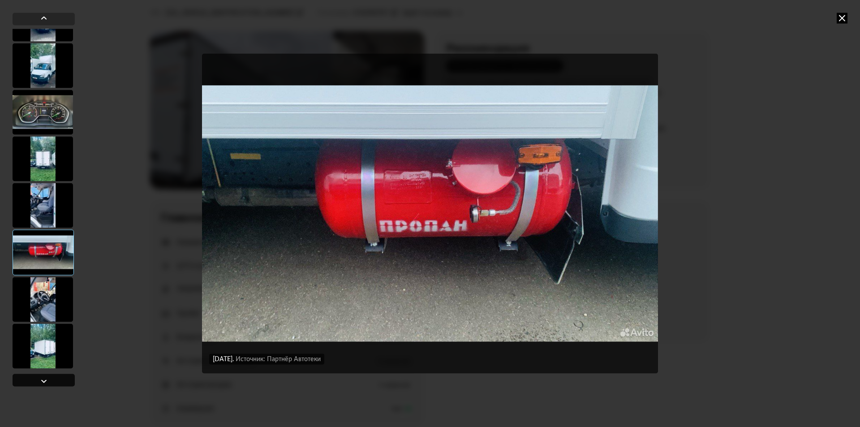
click at [55, 378] on div at bounding box center [44, 379] width 62 height 13
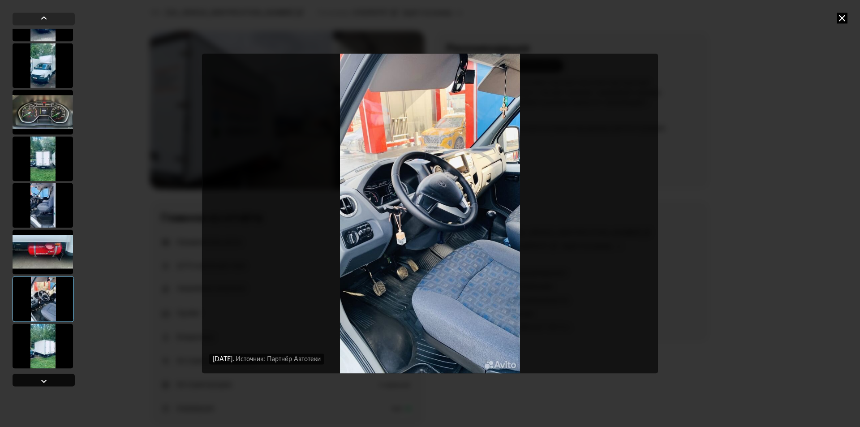
click at [55, 378] on div at bounding box center [44, 379] width 62 height 13
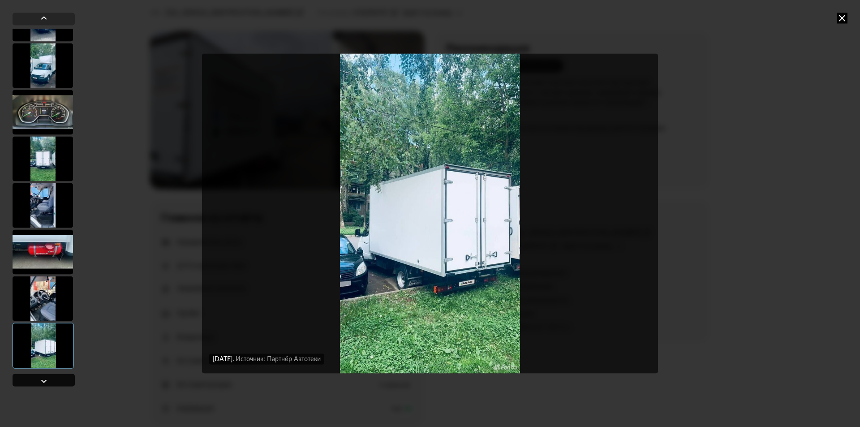
click at [55, 378] on div at bounding box center [44, 379] width 62 height 13
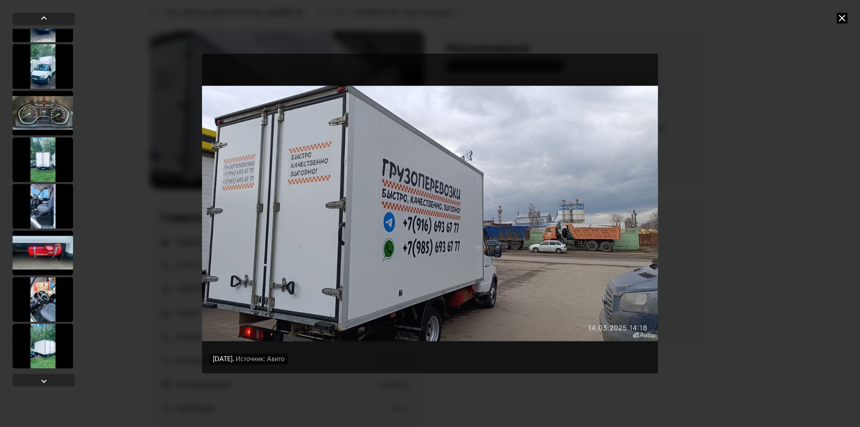
click at [843, 18] on icon at bounding box center [841, 18] width 11 height 11
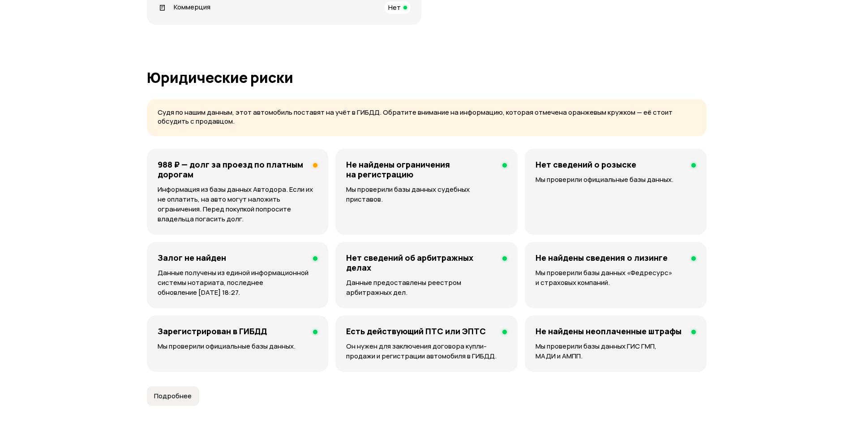
scroll to position [492, 0]
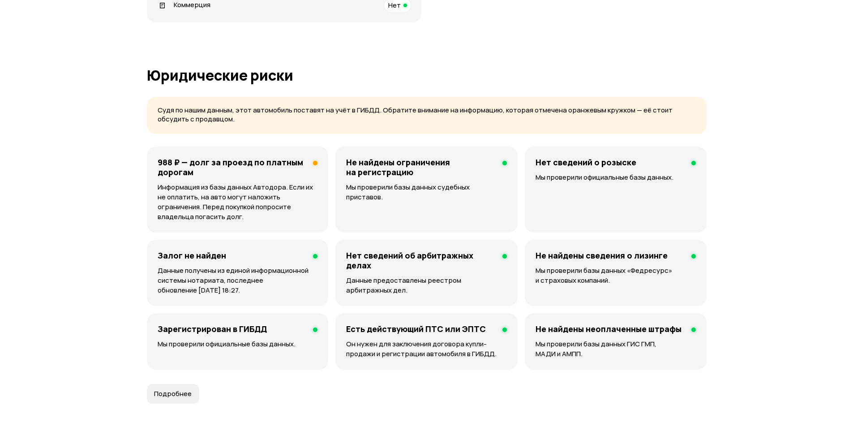
drag, startPoint x: 73, startPoint y: 309, endPoint x: 84, endPoint y: 281, distance: 30.8
click at [195, 161] on h4 "988 ₽ — долг за проезд по платным дорогам" at bounding box center [232, 167] width 149 height 20
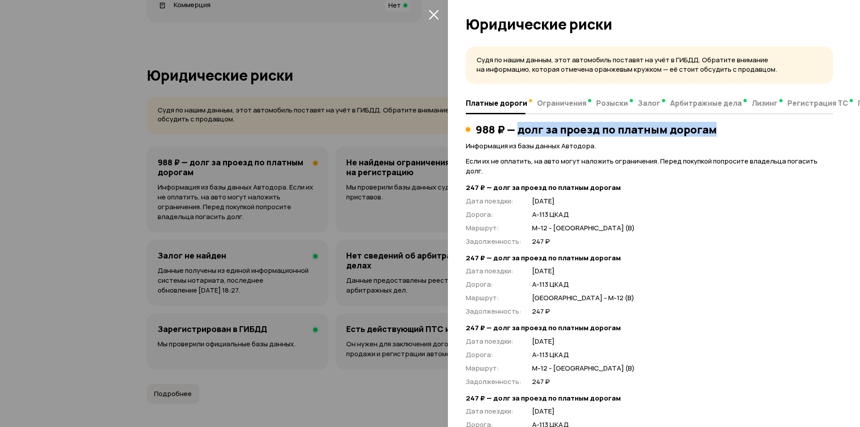
drag, startPoint x: 518, startPoint y: 132, endPoint x: 741, endPoint y: 154, distance: 223.5
click at [710, 125] on h3 "988 ₽ — долг за проезд по платным дорогам" at bounding box center [595, 129] width 241 height 13
copy h3 "долг за проезд по платным дорогам"
click at [433, 11] on icon "закрыть" at bounding box center [433, 14] width 10 height 10
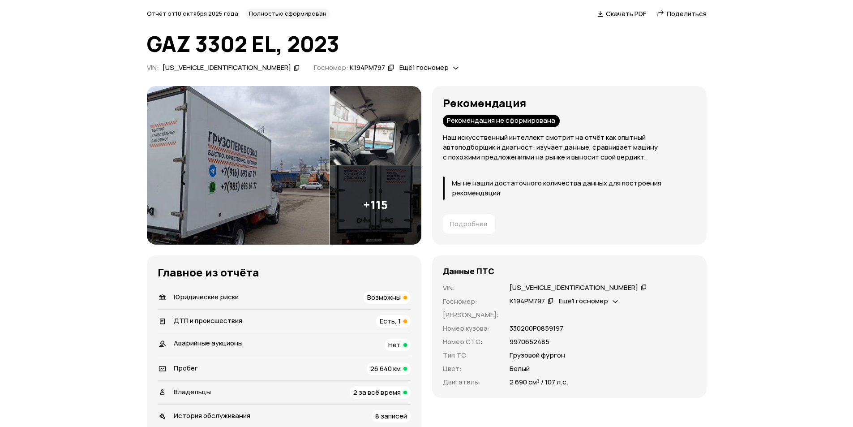
scroll to position [0, 0]
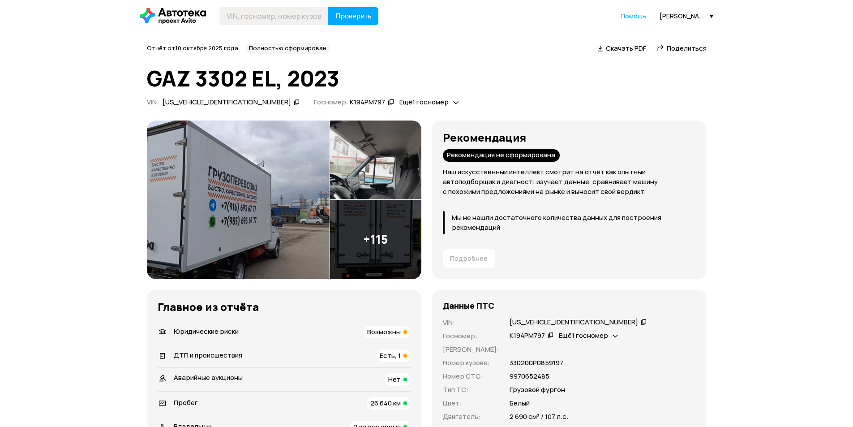
click at [672, 15] on div "[PERSON_NAME][EMAIL_ADDRESS][DOMAIN_NAME]" at bounding box center [686, 16] width 54 height 9
drag, startPoint x: 655, startPoint y: 32, endPoint x: 536, endPoint y: 124, distance: 150.7
click at [655, 31] on span "Отчёты" at bounding box center [647, 31] width 30 height 11
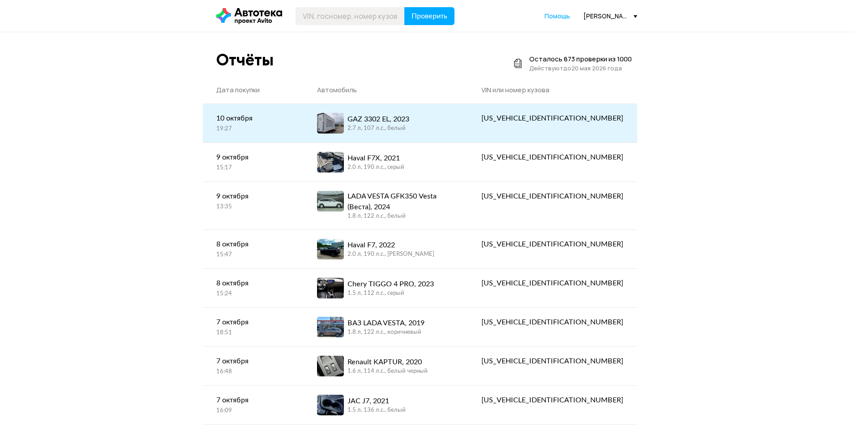
click at [455, 120] on div "GAZ 3302 EL, 2023 2.7 л, 107 л.c., белый" at bounding box center [386, 123] width 138 height 21
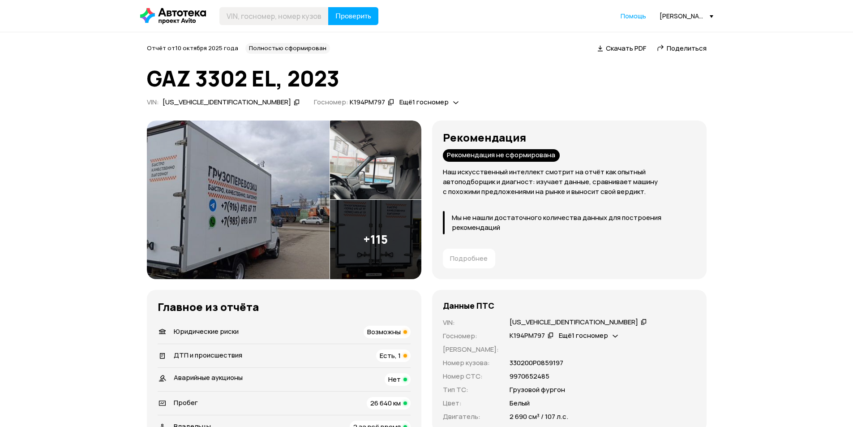
click at [507, 158] on div "Рекомендация не сформирована" at bounding box center [501, 155] width 117 height 13
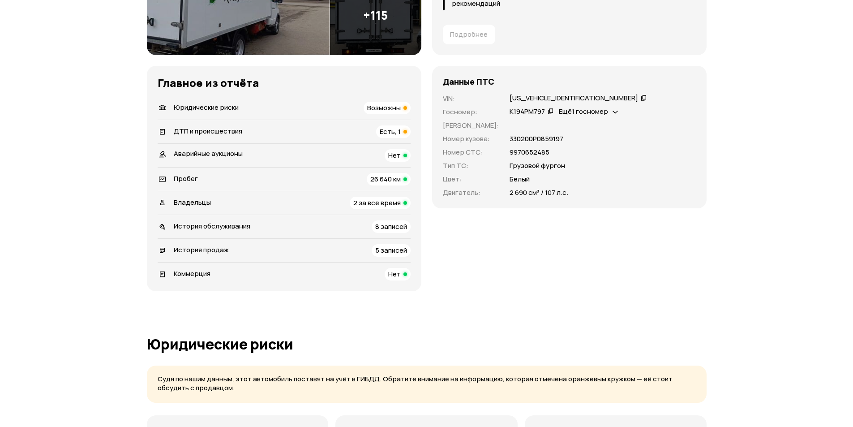
scroll to position [45, 0]
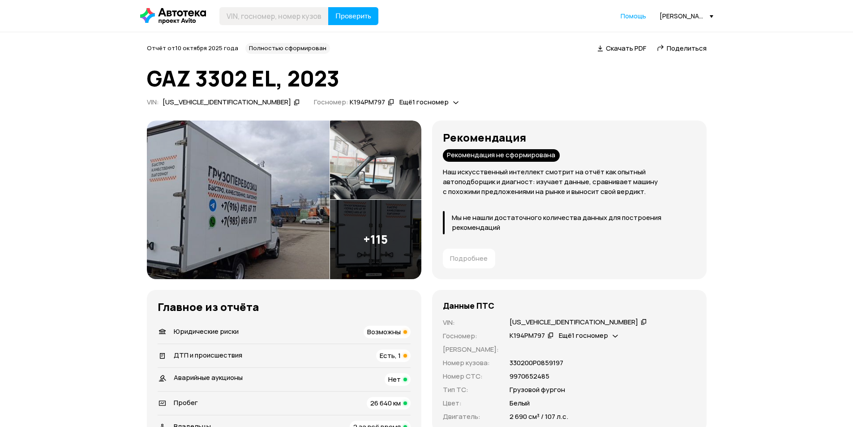
click at [628, 47] on span "Скачать PDF" at bounding box center [626, 47] width 40 height 9
